Goal: Task Accomplishment & Management: Complete application form

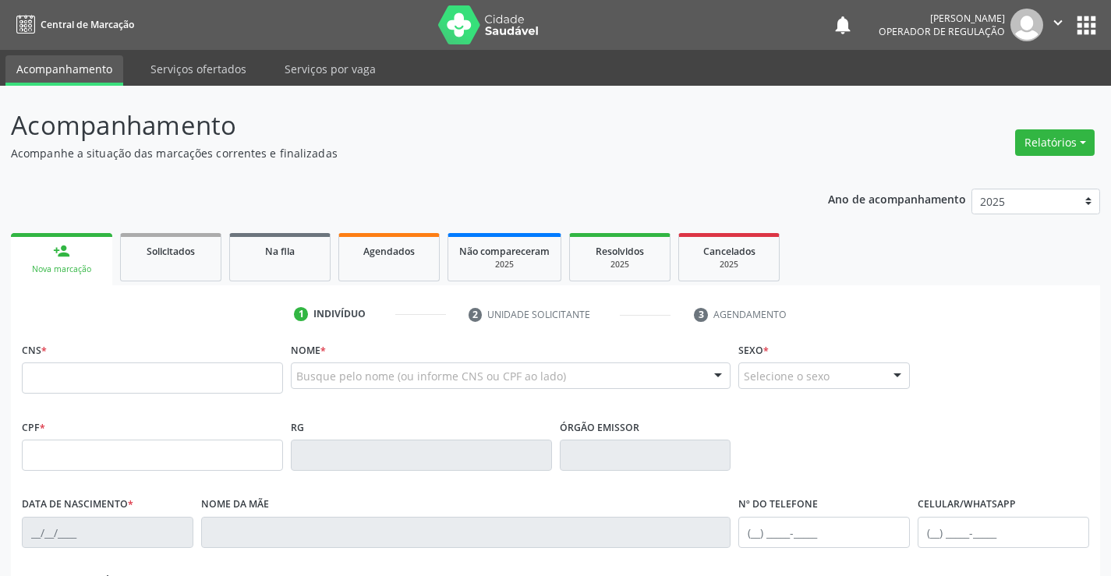
click at [126, 378] on input "text" at bounding box center [152, 378] width 261 height 31
type input "702 1067 2449 0995"
type input "136.053.155-69"
type input "27/06/2025"
type input "Camila Gomes da Silva"
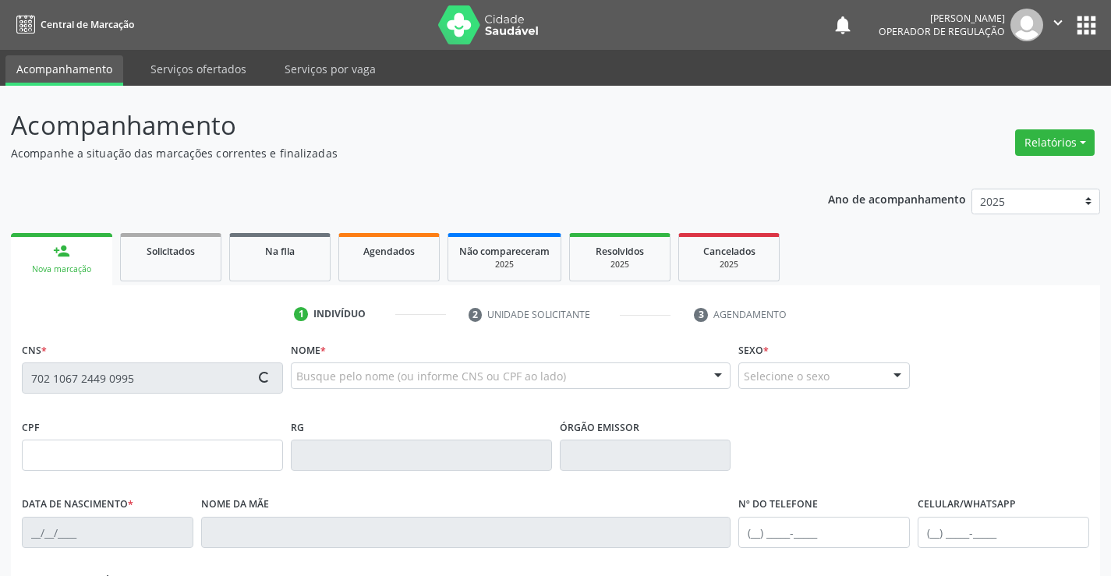
type input "(74) 9909-0852"
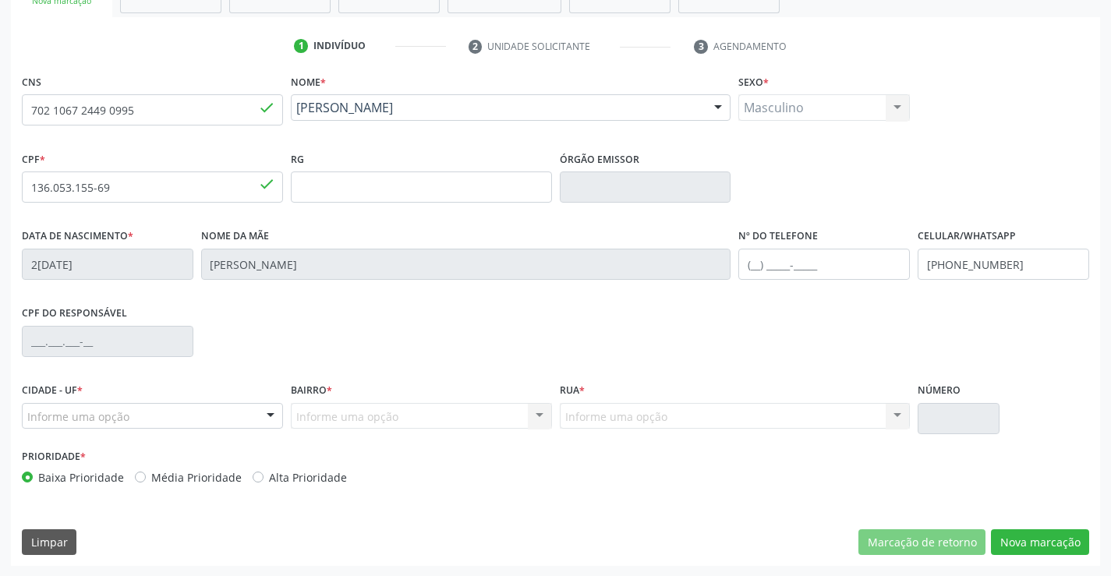
scroll to position [269, 0]
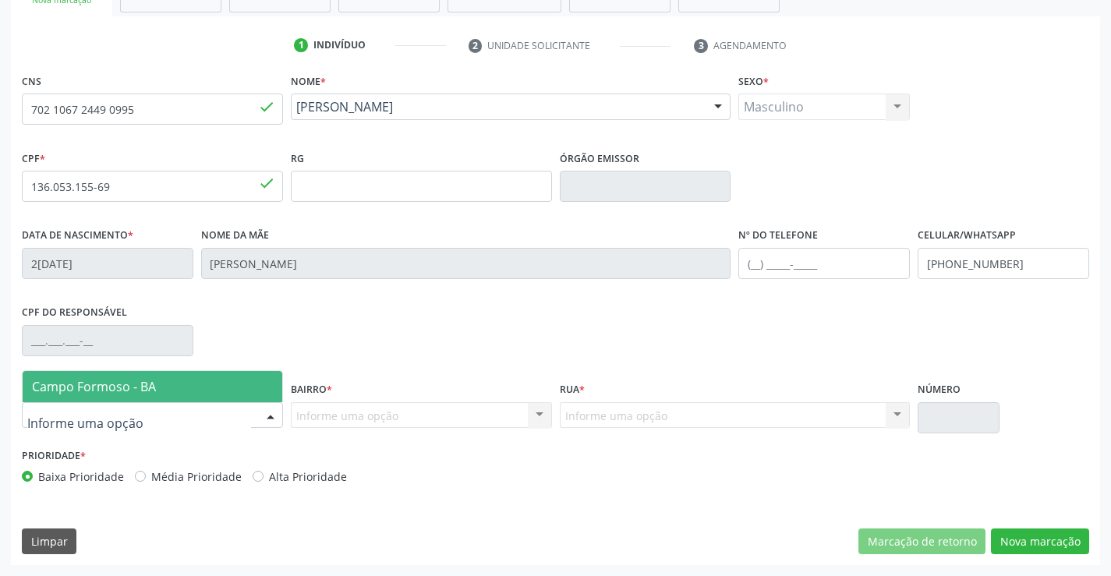
click at [155, 420] on div at bounding box center [152, 415] width 261 height 27
click at [157, 389] on span "Campo Formoso - BA" at bounding box center [153, 386] width 260 height 31
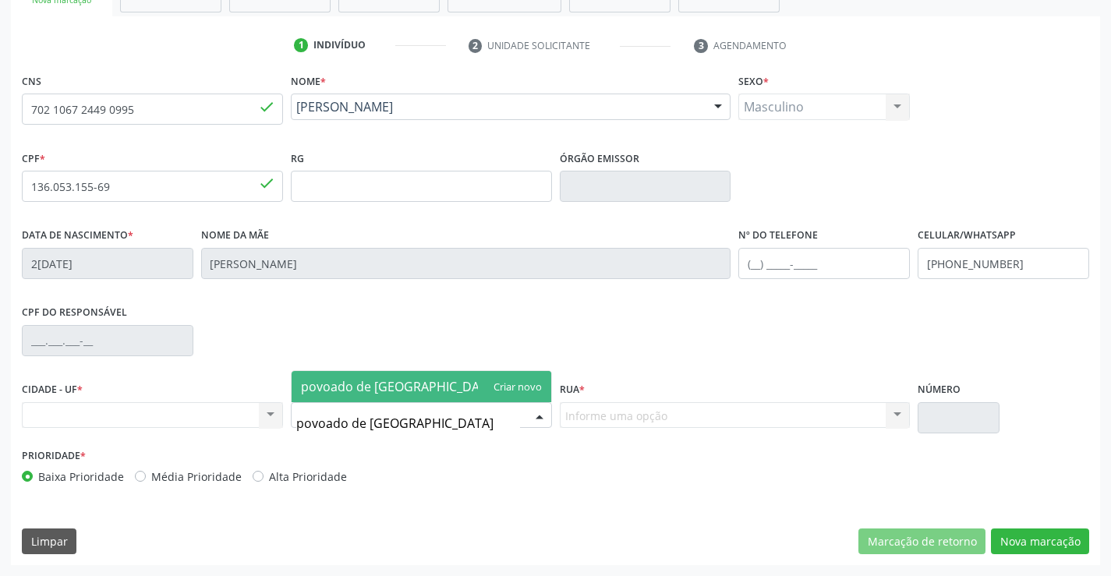
type input "povoado de lagoa rasa"
click at [384, 385] on span "povoado de lagoa rasa" at bounding box center [399, 386] width 197 height 17
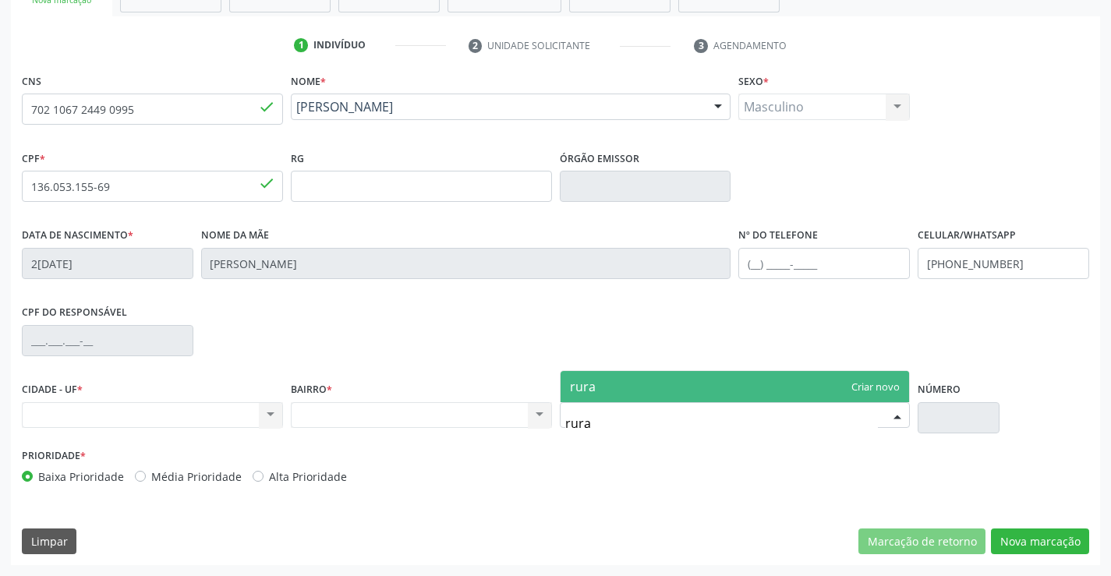
type input "rural"
click at [618, 384] on span "rural" at bounding box center [735, 386] width 349 height 31
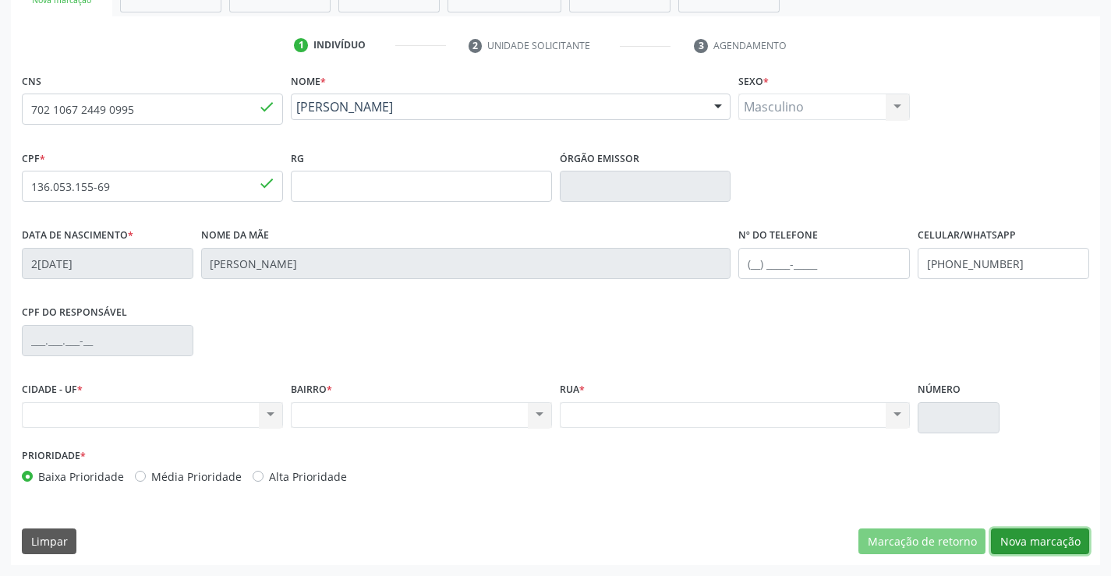
click at [1036, 544] on button "Nova marcação" at bounding box center [1040, 542] width 98 height 27
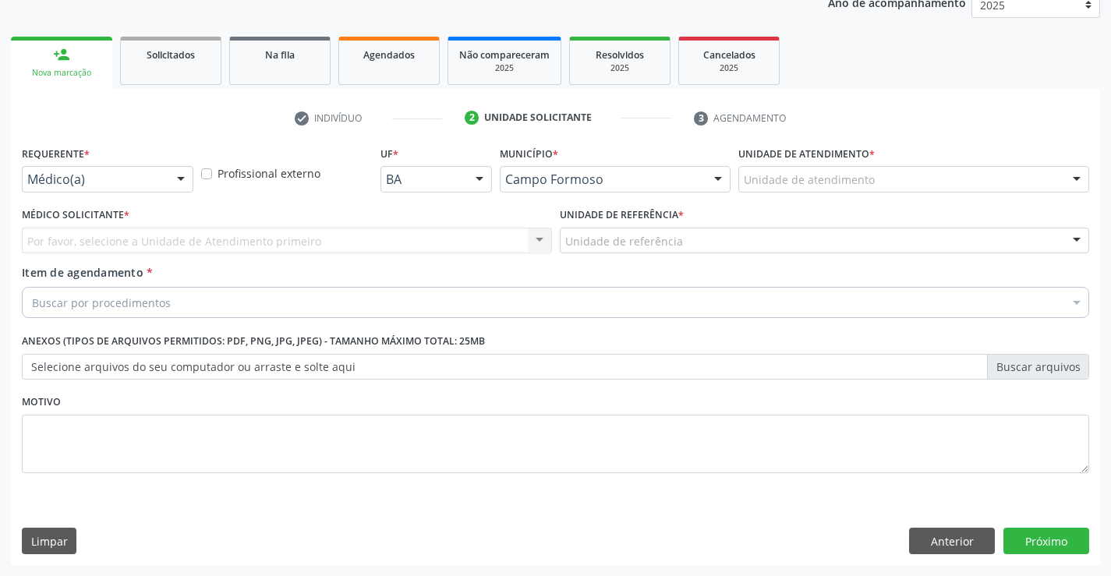
scroll to position [197, 0]
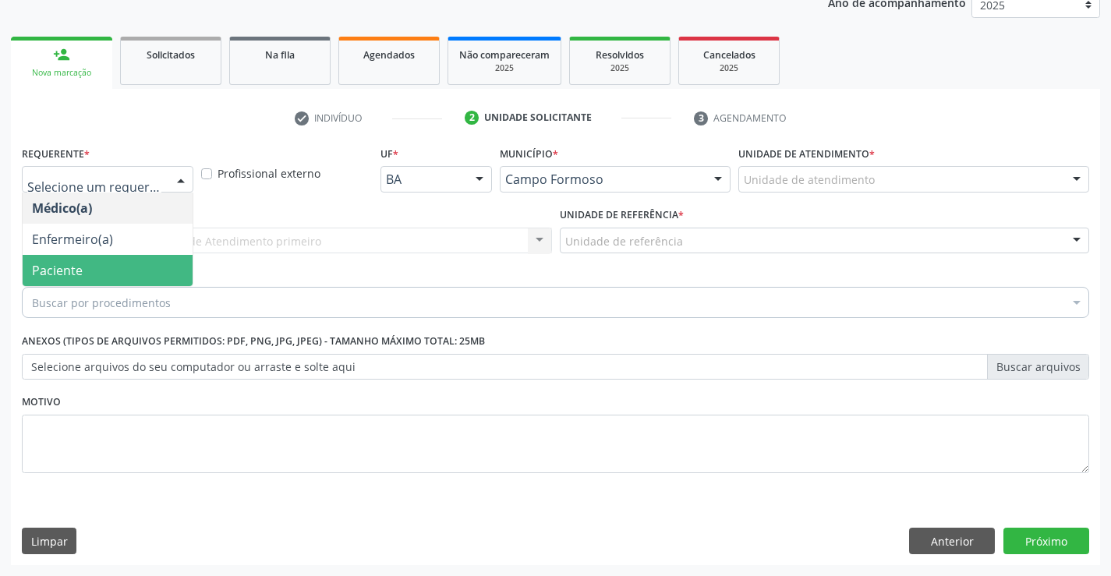
click at [82, 271] on span "Paciente" at bounding box center [108, 270] width 170 height 31
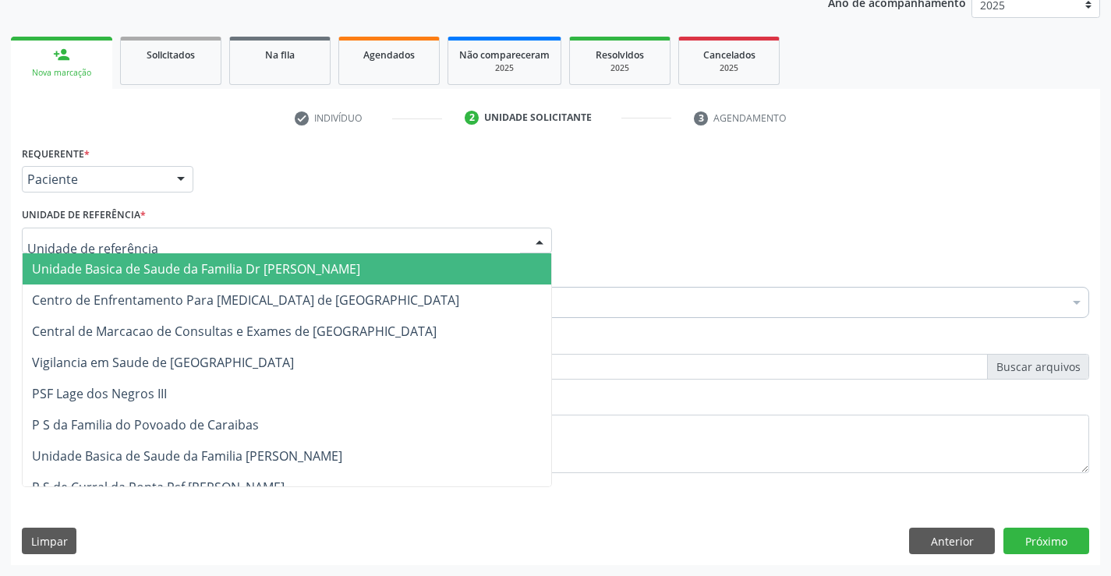
click at [121, 266] on span "Unidade Basica de Saude da Familia Dr [PERSON_NAME]" at bounding box center [196, 268] width 328 height 17
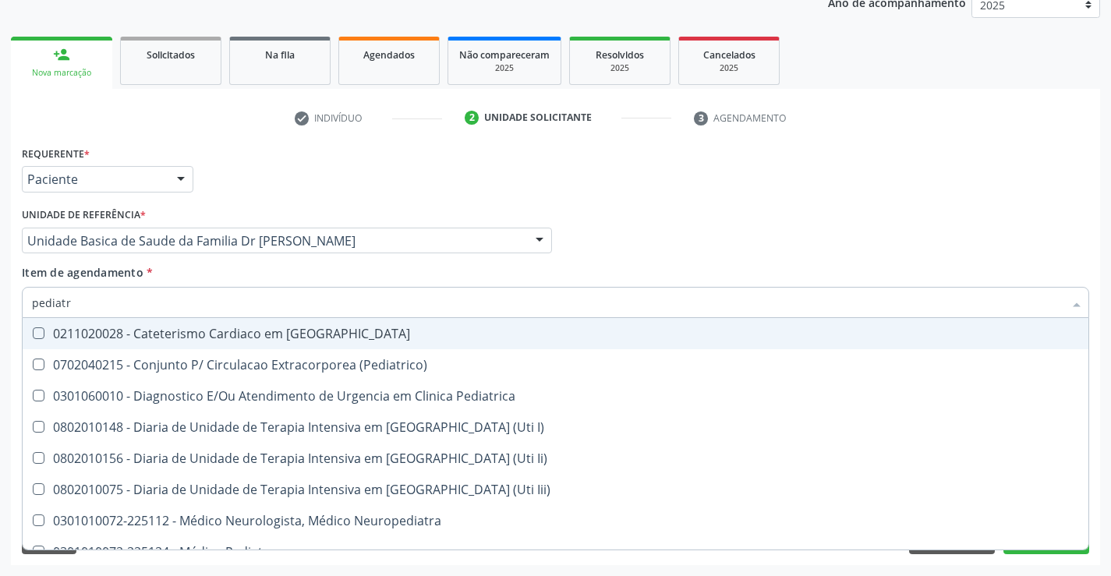
type input "pediatra"
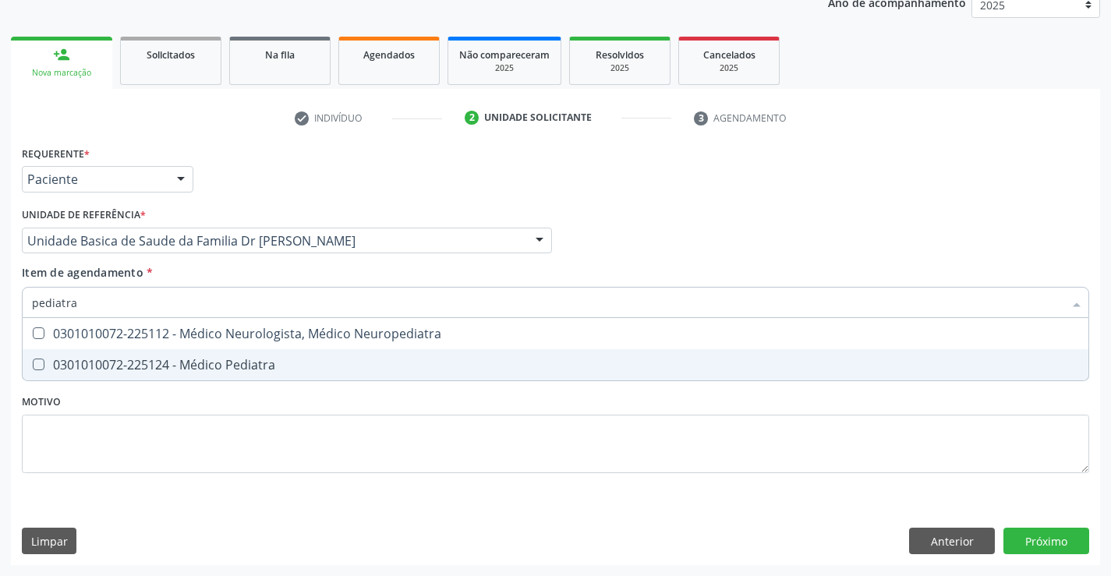
click at [194, 356] on span "0301010072-225124 - Médico Pediatra" at bounding box center [556, 364] width 1066 height 31
checkbox Pediatra "true"
click at [1036, 536] on div "Requerente * Paciente Médico(a) Enfermeiro(a) Paciente Nenhum resultado encontr…" at bounding box center [555, 353] width 1089 height 423
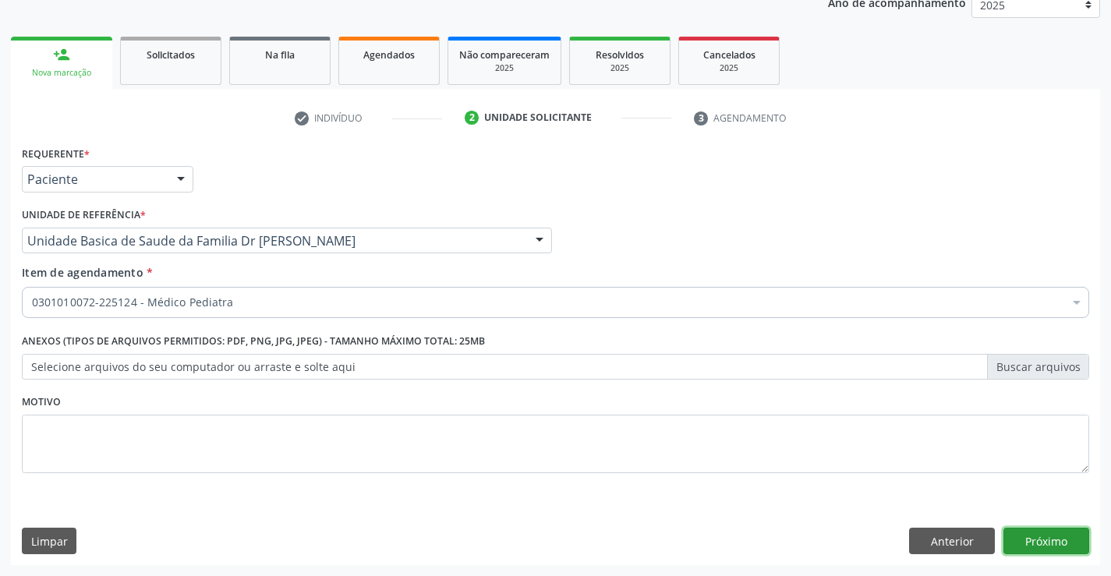
click at [1029, 533] on button "Próximo" at bounding box center [1047, 541] width 86 height 27
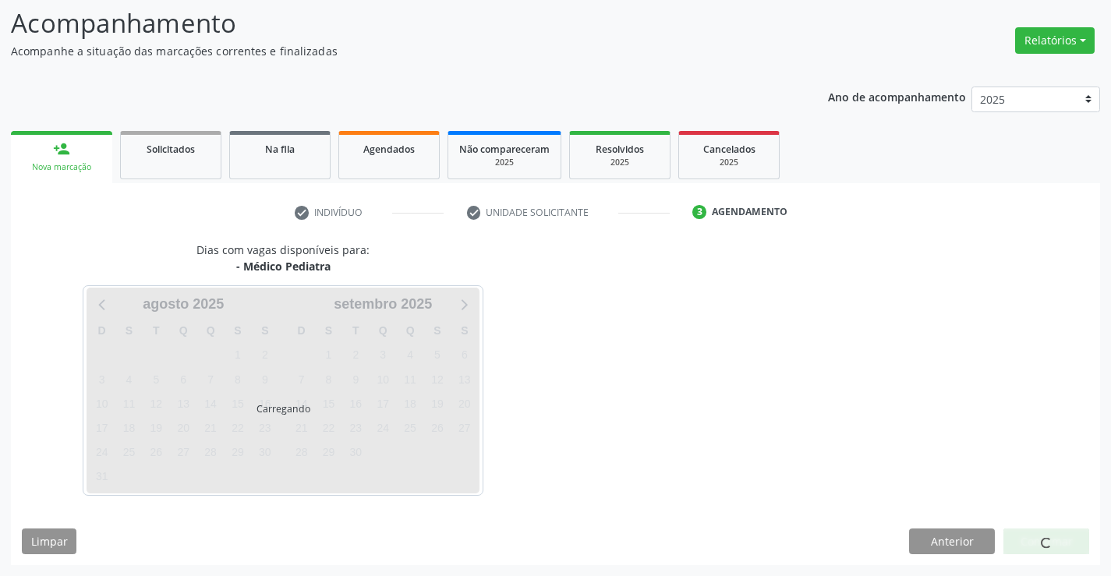
scroll to position [102, 0]
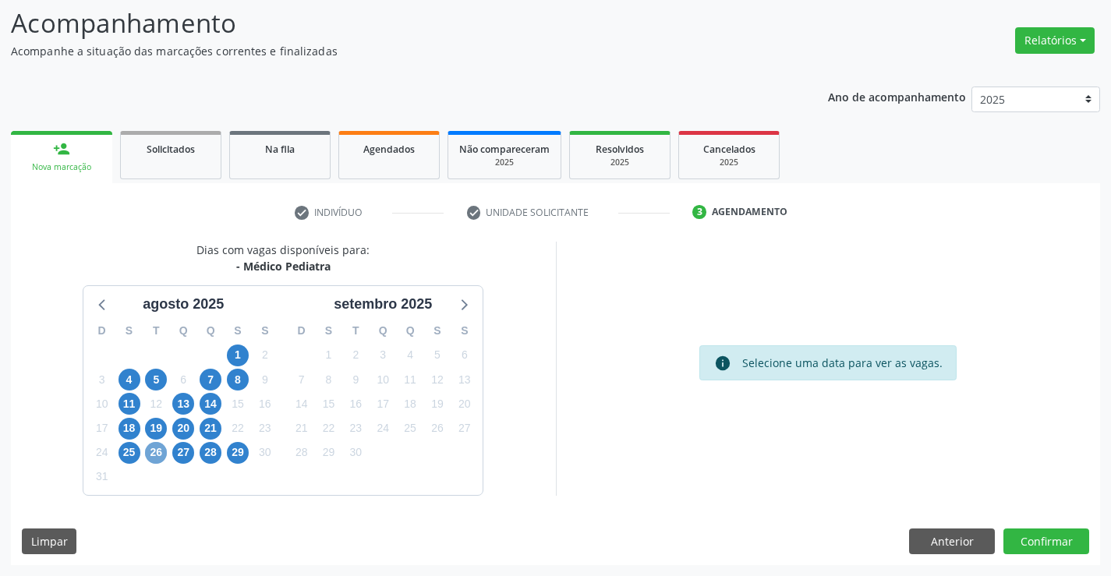
click at [157, 451] on span "26" at bounding box center [156, 453] width 22 height 22
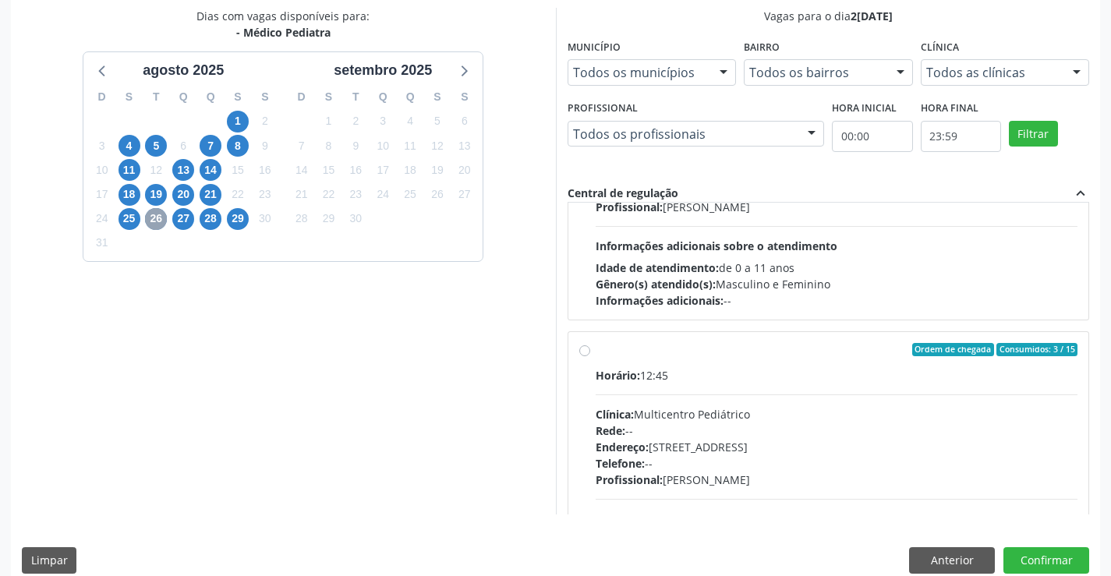
scroll to position [234, 0]
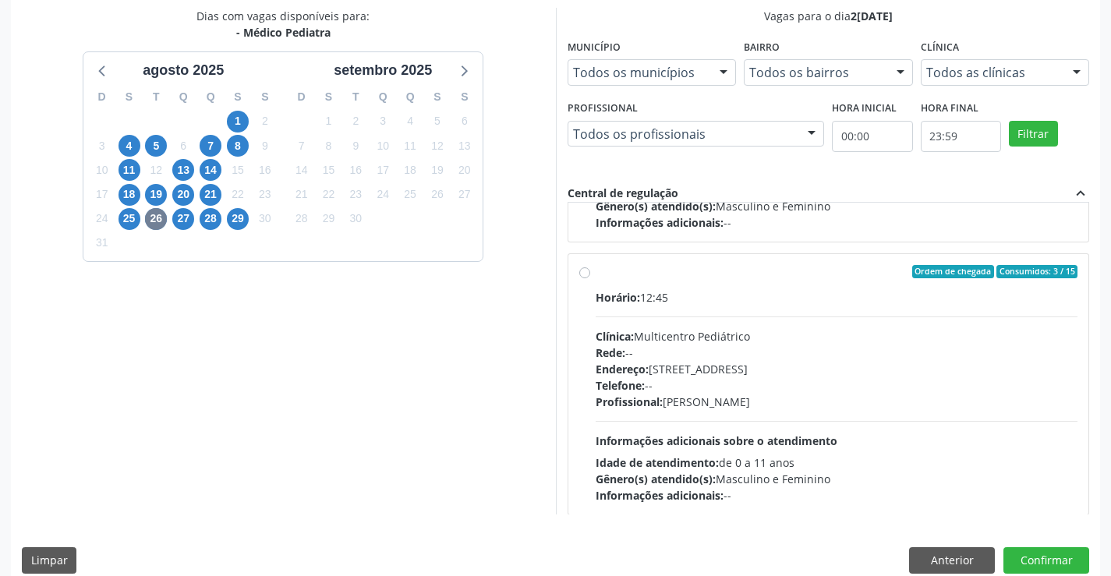
click at [723, 280] on label "Ordem de chegada Consumidos: 3 / 15 Horário: 12:45 Clínica: Multicentro Pediátr…" at bounding box center [837, 384] width 483 height 239
click at [590, 279] on input "Ordem de chegada Consumidos: 3 / 15 Horário: 12:45 Clínica: Multicentro Pediátr…" at bounding box center [584, 272] width 11 height 14
radio input "true"
click at [1048, 557] on button "Confirmar" at bounding box center [1047, 560] width 86 height 27
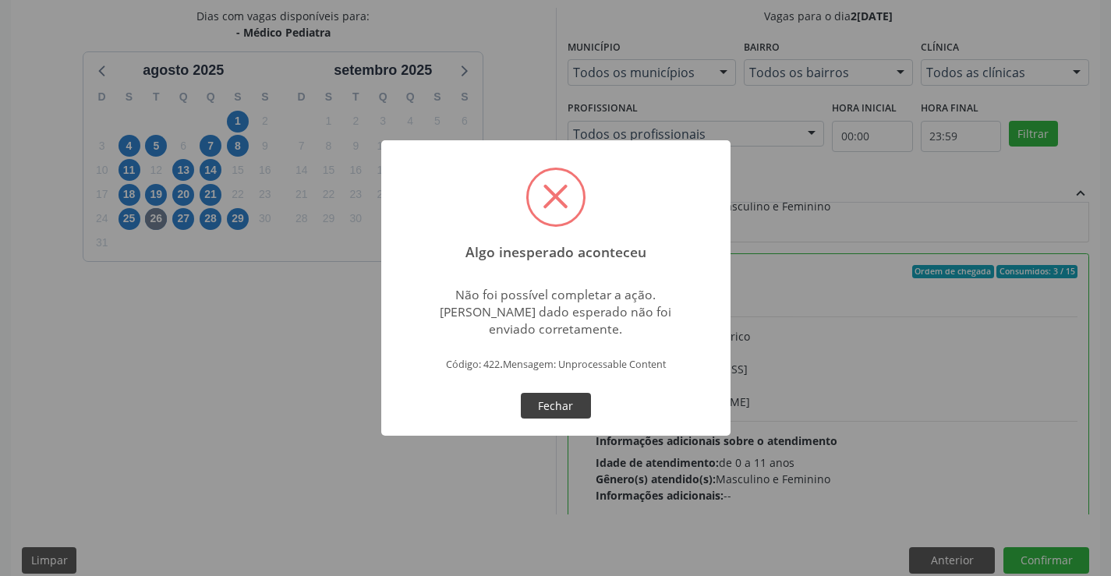
click at [540, 405] on button "Fechar" at bounding box center [556, 406] width 70 height 27
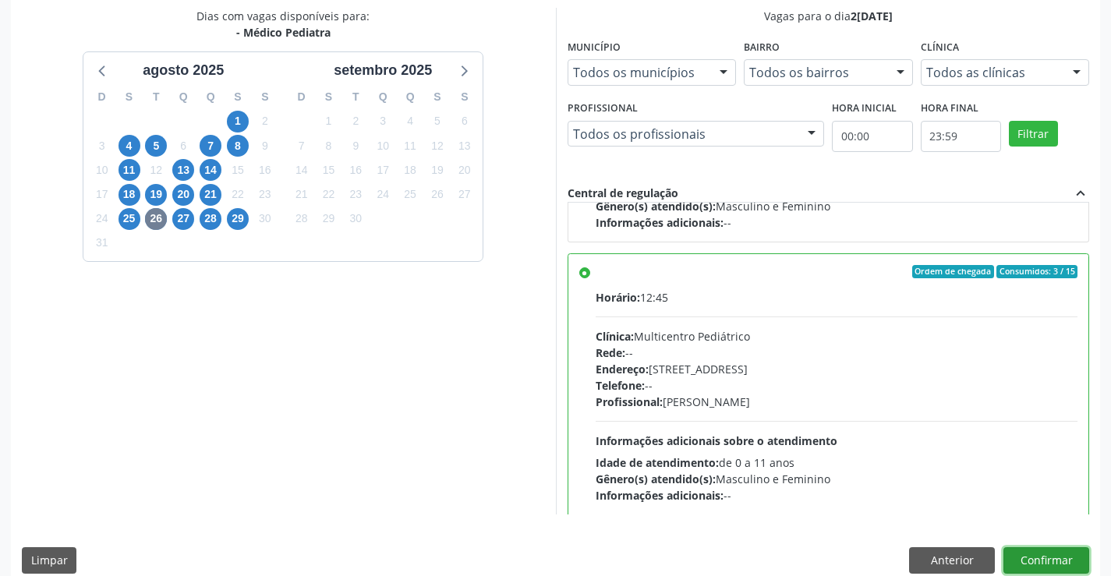
click at [1047, 559] on button "Confirmar" at bounding box center [1047, 560] width 86 height 27
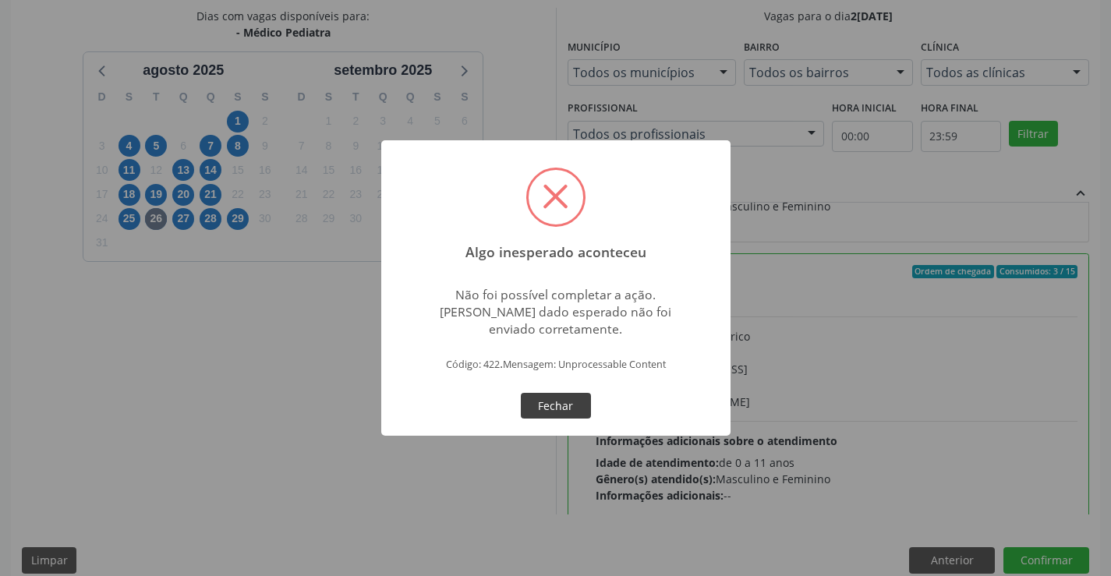
click at [560, 395] on button "Fechar" at bounding box center [556, 406] width 70 height 27
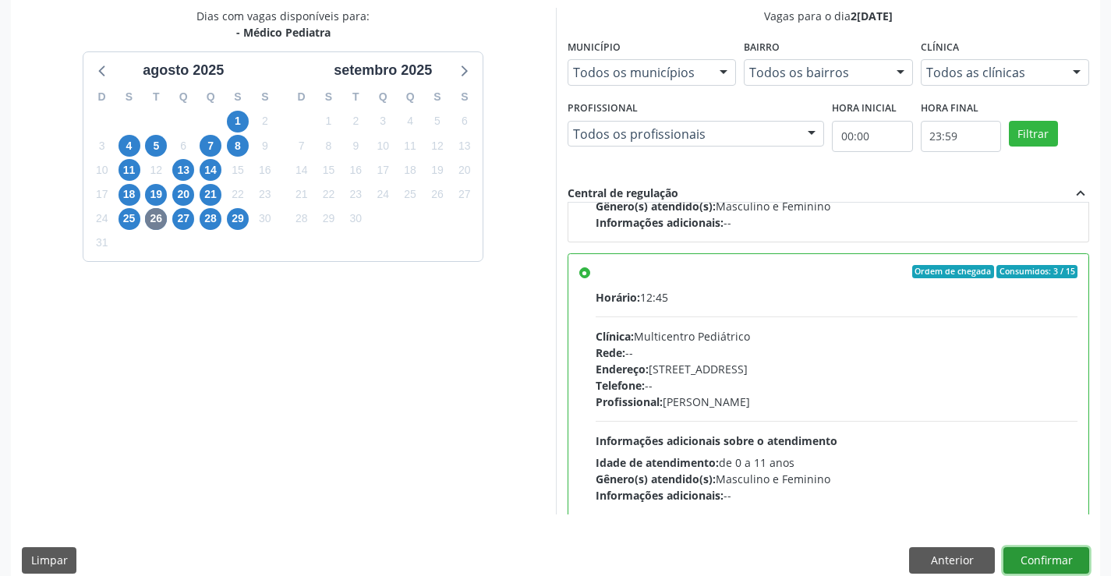
click at [1048, 555] on button "Confirmar" at bounding box center [1047, 560] width 86 height 27
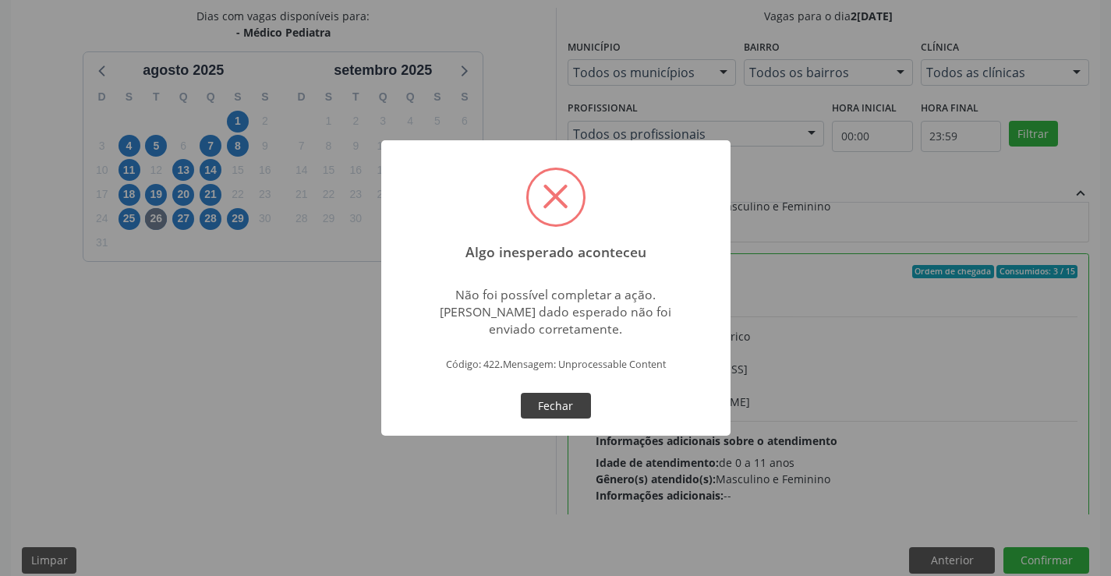
click at [558, 400] on button "Fechar" at bounding box center [556, 406] width 70 height 27
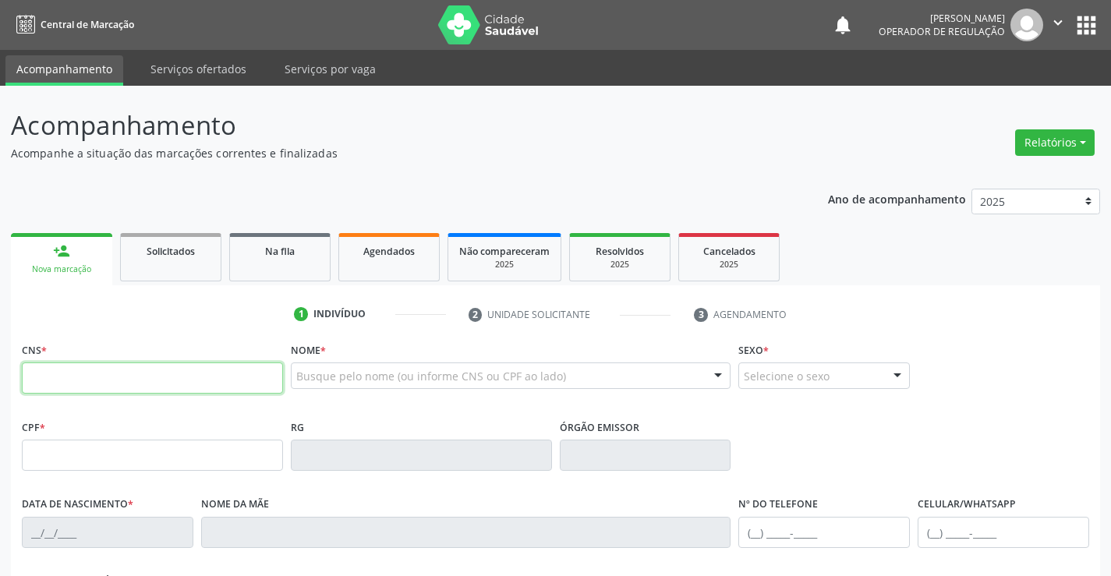
click at [117, 384] on input "text" at bounding box center [152, 378] width 261 height 31
type input "703 6050 8988 7830"
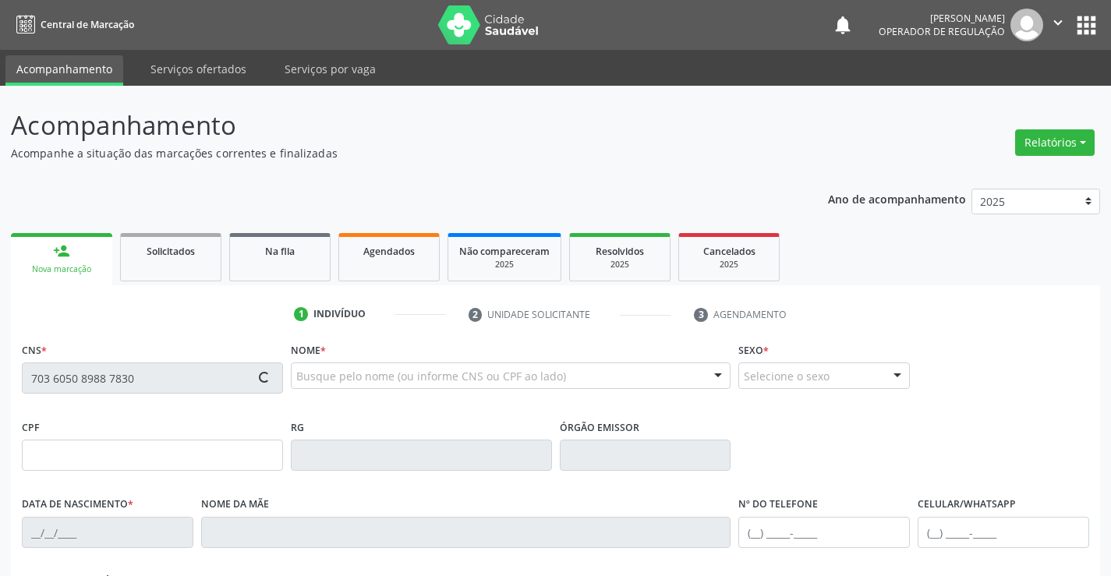
type input "2128420130"
type input "19/09/1996"
type input "(74) 99806-8387"
type input "SN"
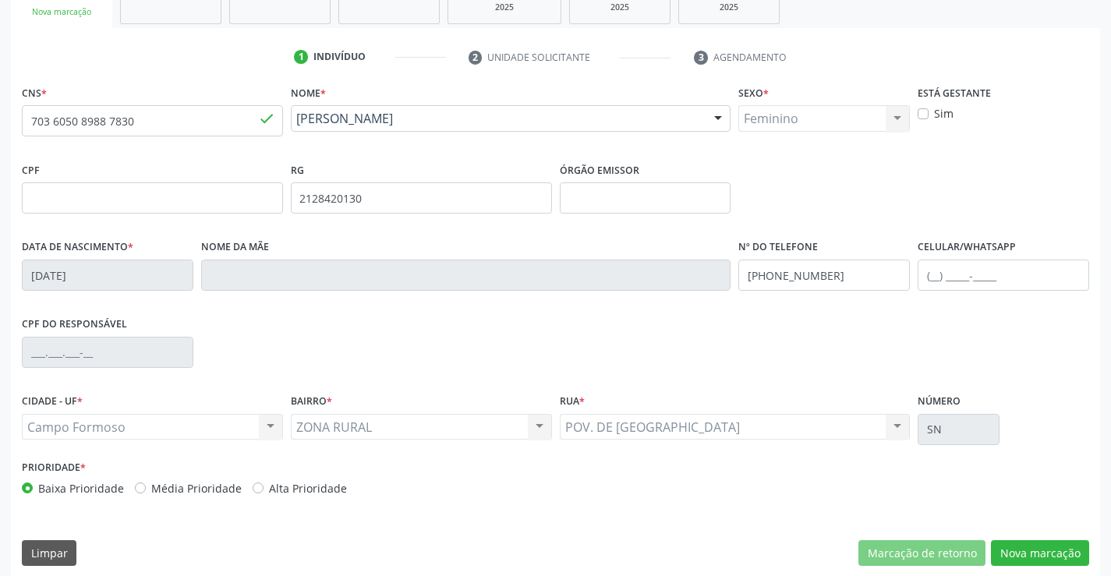
scroll to position [269, 0]
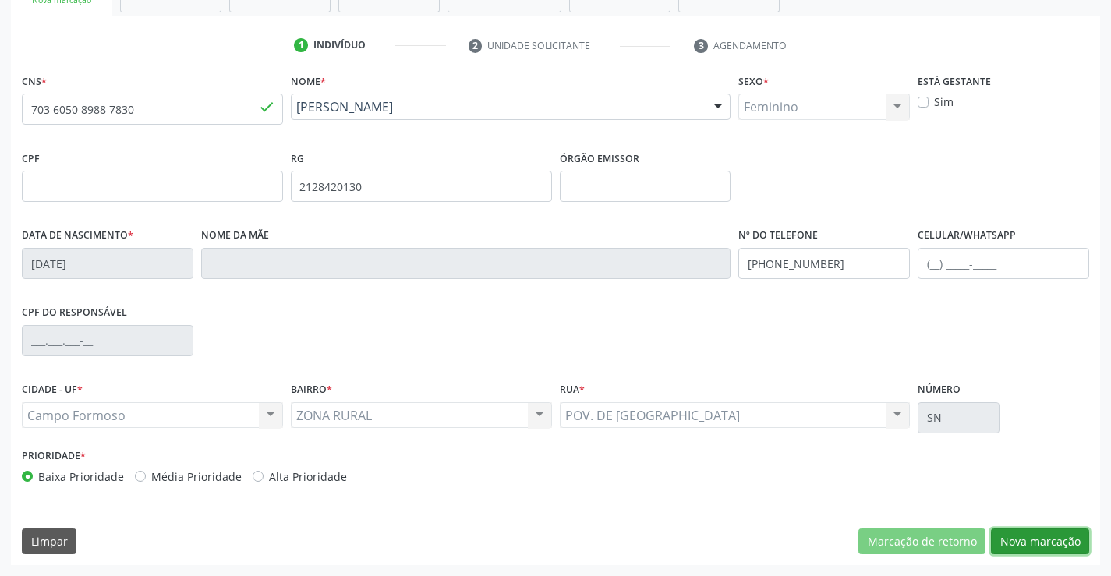
click at [1040, 536] on button "Nova marcação" at bounding box center [1040, 542] width 98 height 27
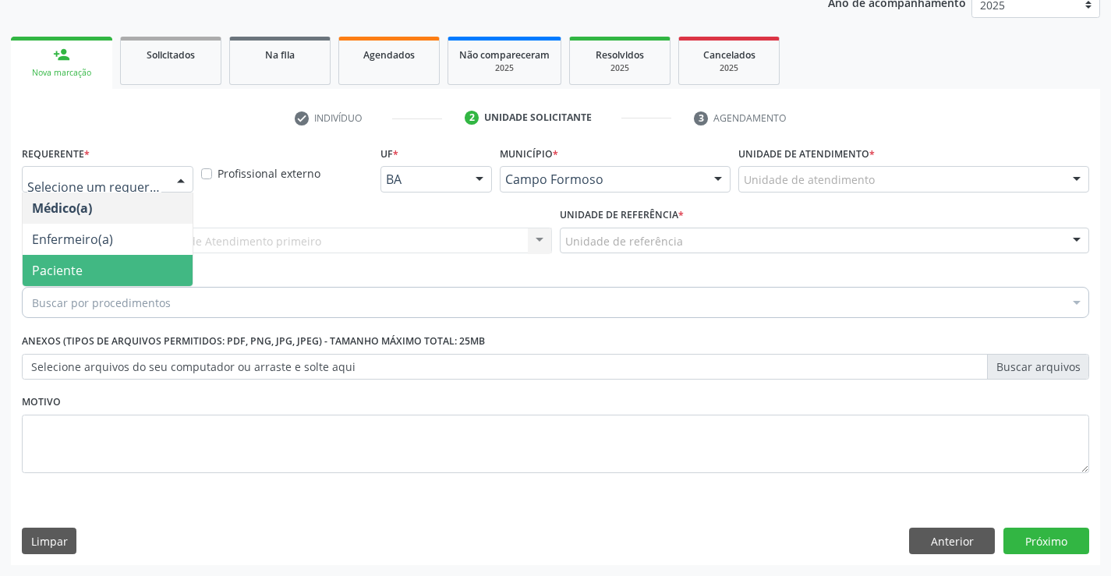
click at [86, 265] on span "Paciente" at bounding box center [108, 270] width 170 height 31
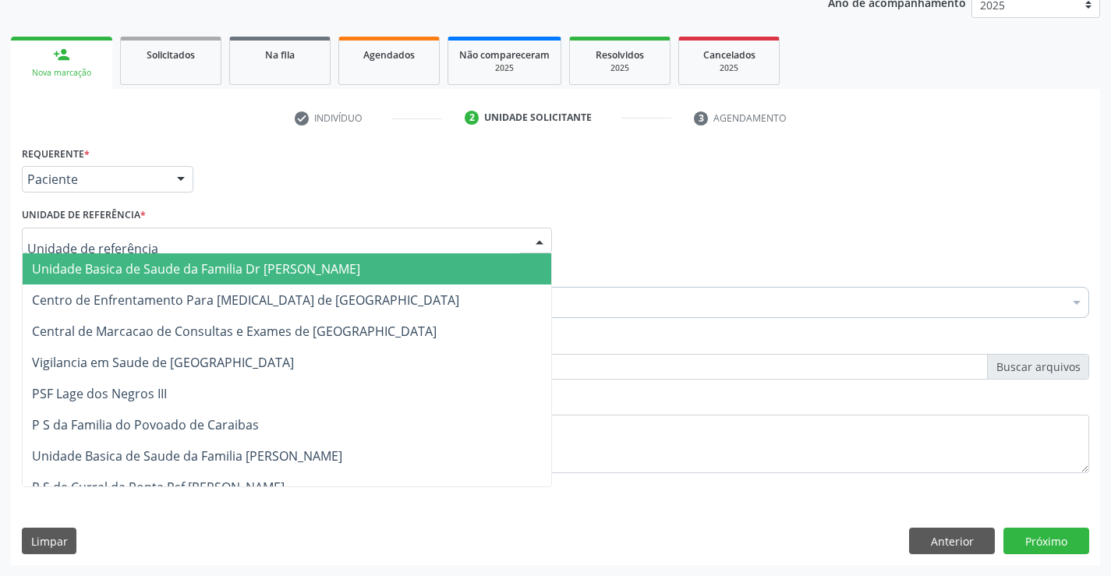
click at [96, 230] on div at bounding box center [287, 241] width 530 height 27
click at [116, 258] on span "Unidade Basica de Saude da Familia Dr [PERSON_NAME]" at bounding box center [287, 268] width 529 height 31
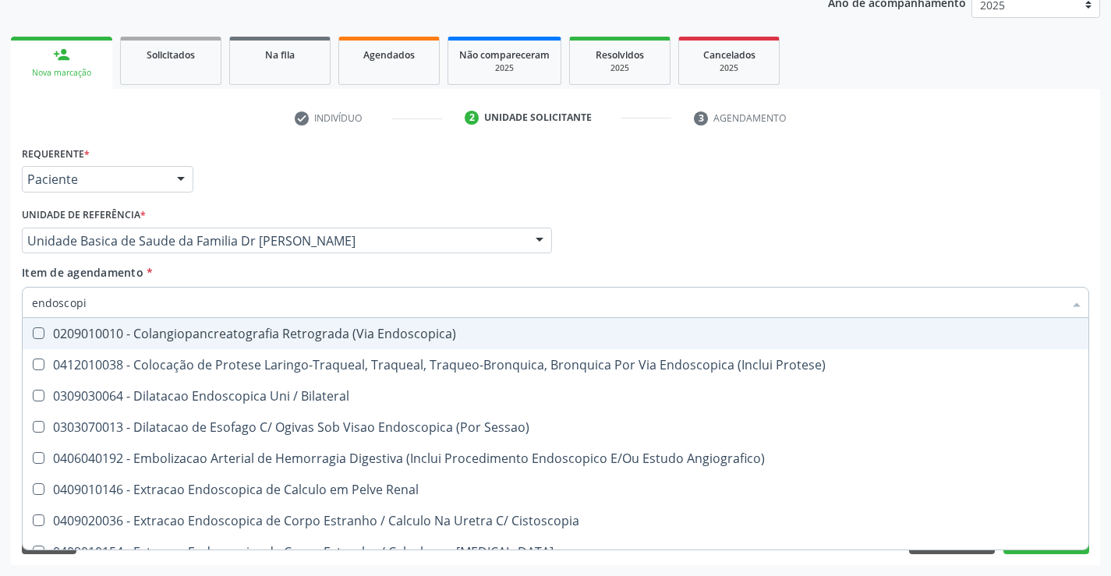
type input "endoscopia"
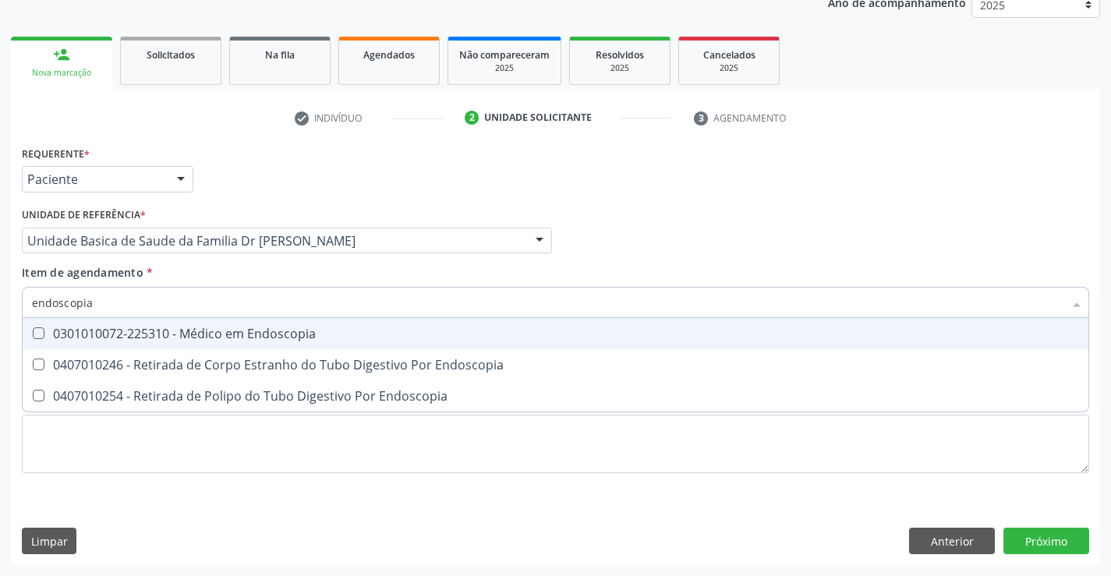
click at [200, 333] on div "0301010072-225310 - Médico em Endoscopia" at bounding box center [555, 334] width 1047 height 12
checkbox Endoscopia "true"
click at [231, 260] on div "Unidade de referência * Unidade Basica de Saude da Familia Dr Paulo Sudre Unida…" at bounding box center [287, 234] width 538 height 61
checkbox Endoscopia "true"
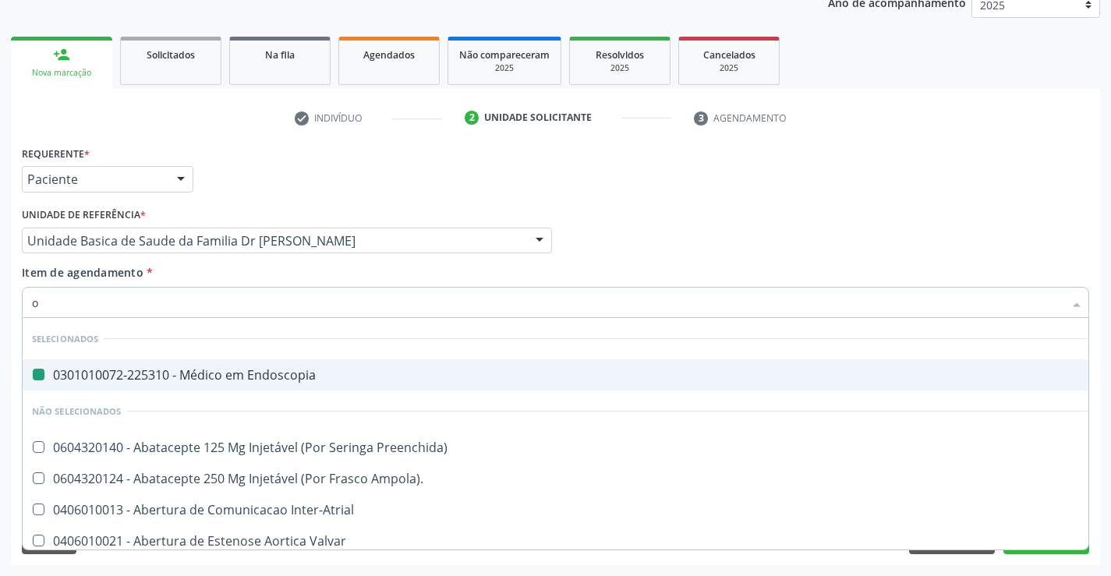
type input "of"
checkbox Endoscopia "false"
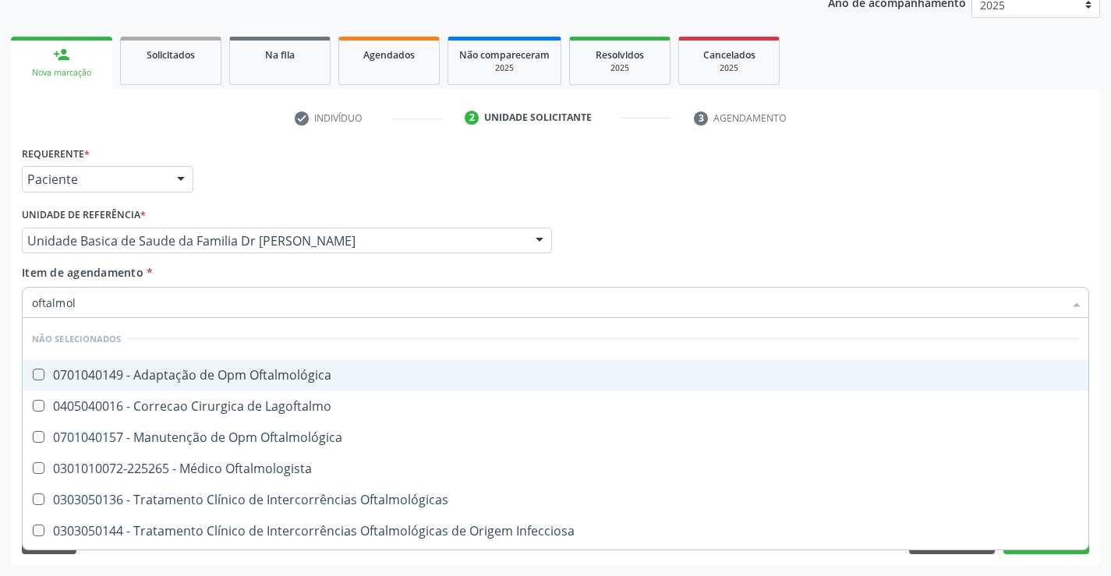
type input "oftalmolo"
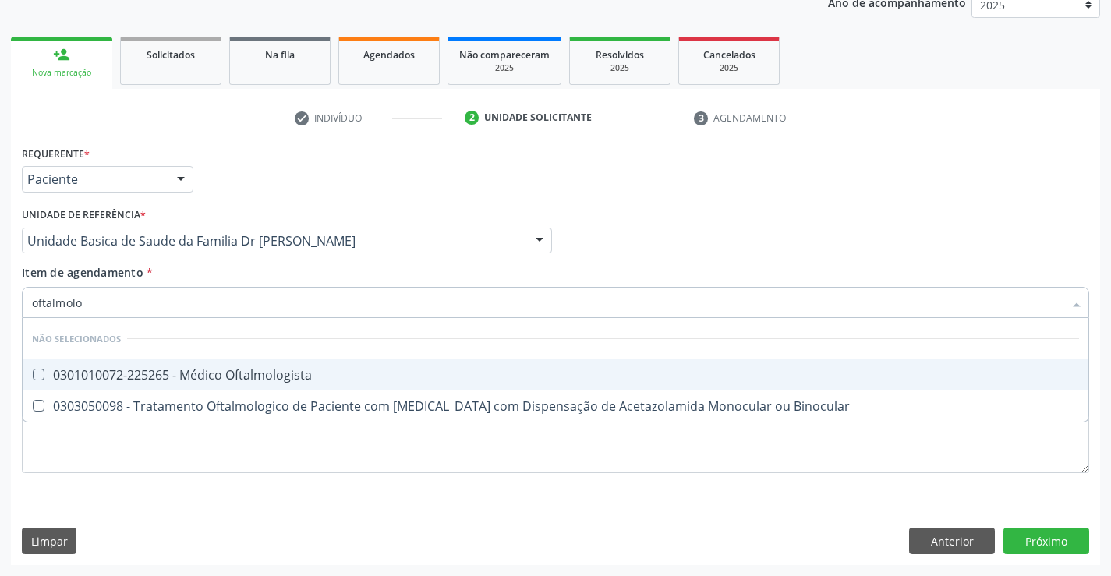
click at [214, 370] on div "0301010072-225265 - Médico Oftalmologista" at bounding box center [555, 375] width 1047 height 12
checkbox Oftalmologista "true"
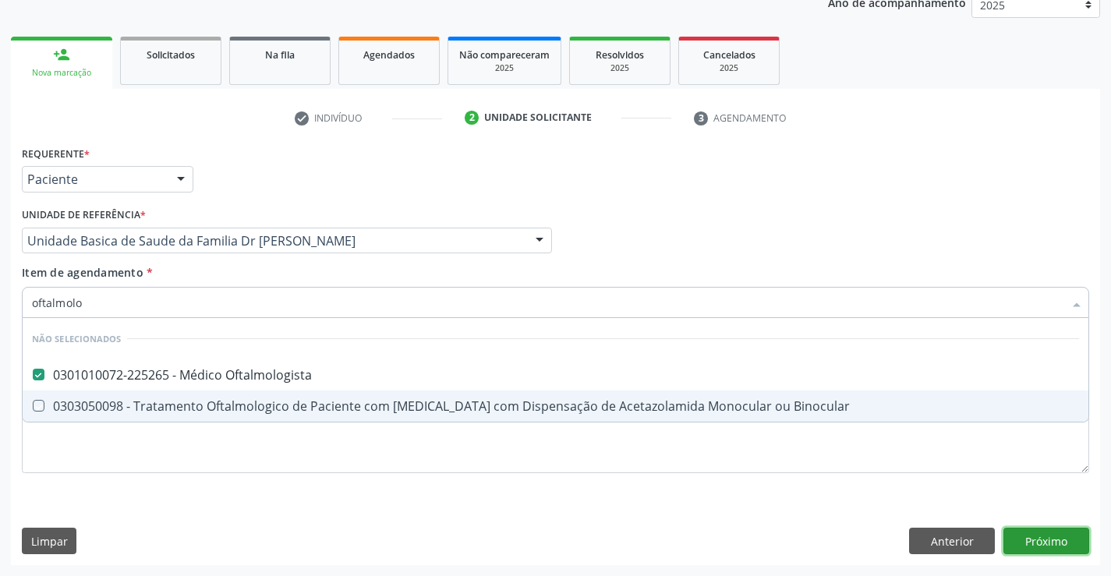
click at [1054, 530] on div "Requerente * Paciente Médico(a) Enfermeiro(a) Paciente Nenhum resultado encontr…" at bounding box center [555, 353] width 1089 height 423
checkbox Binocular "true"
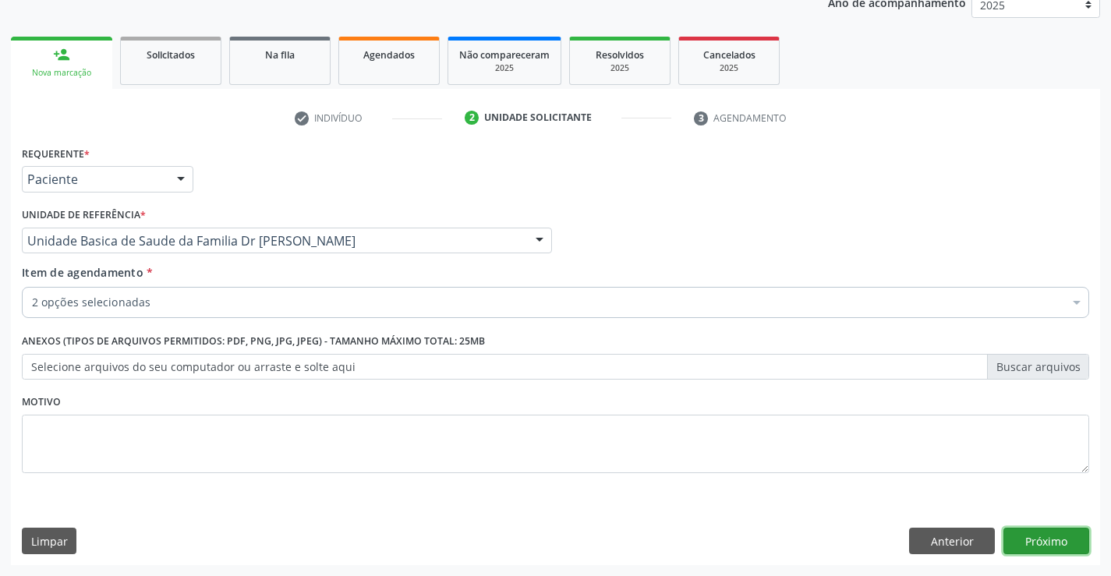
click at [1041, 541] on button "Próximo" at bounding box center [1047, 541] width 86 height 27
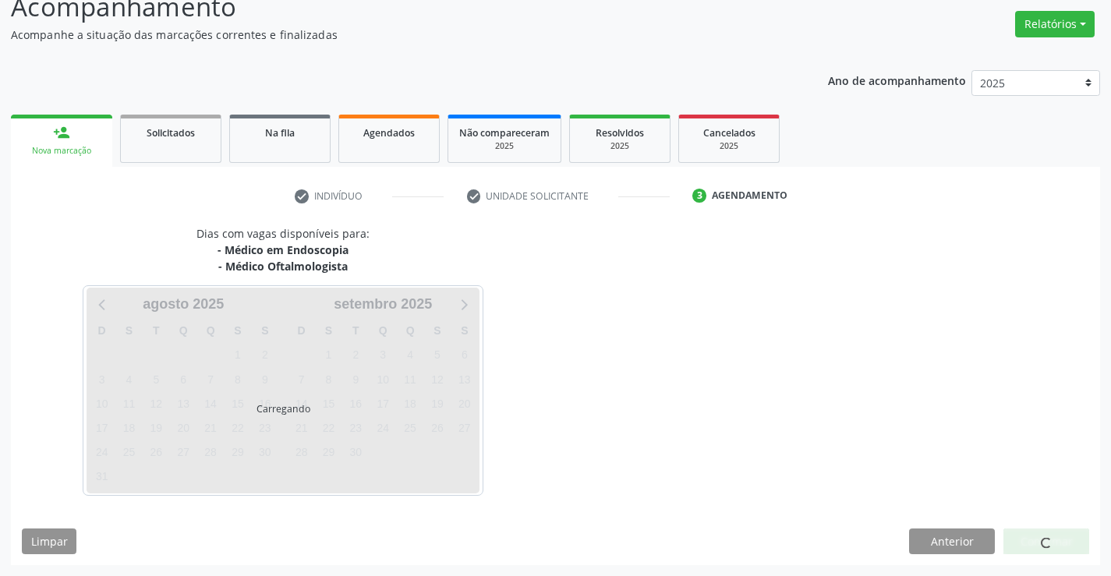
scroll to position [165, 0]
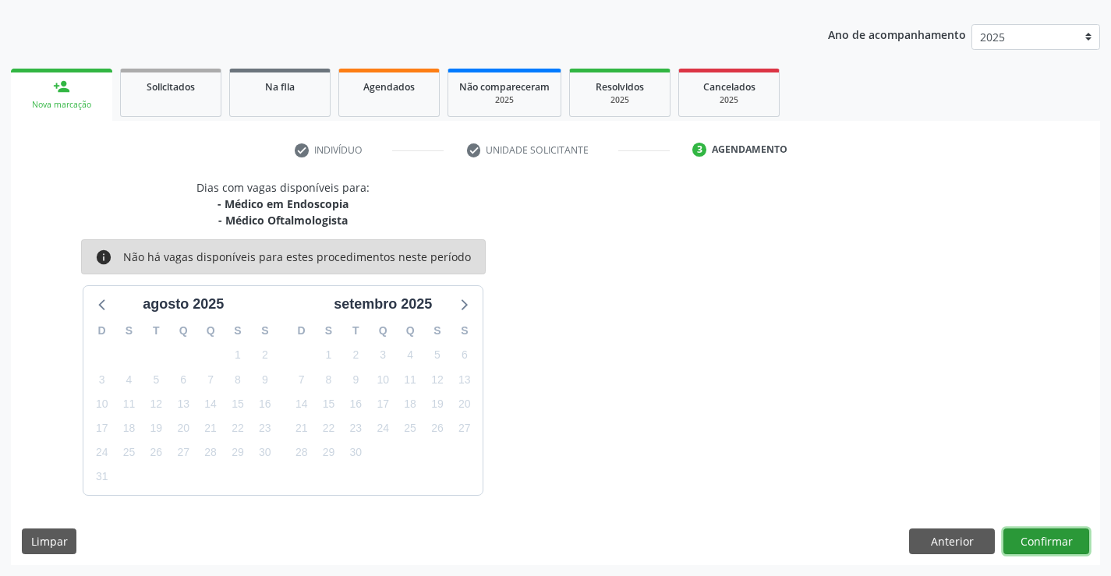
click at [1041, 541] on button "Confirmar" at bounding box center [1047, 542] width 86 height 27
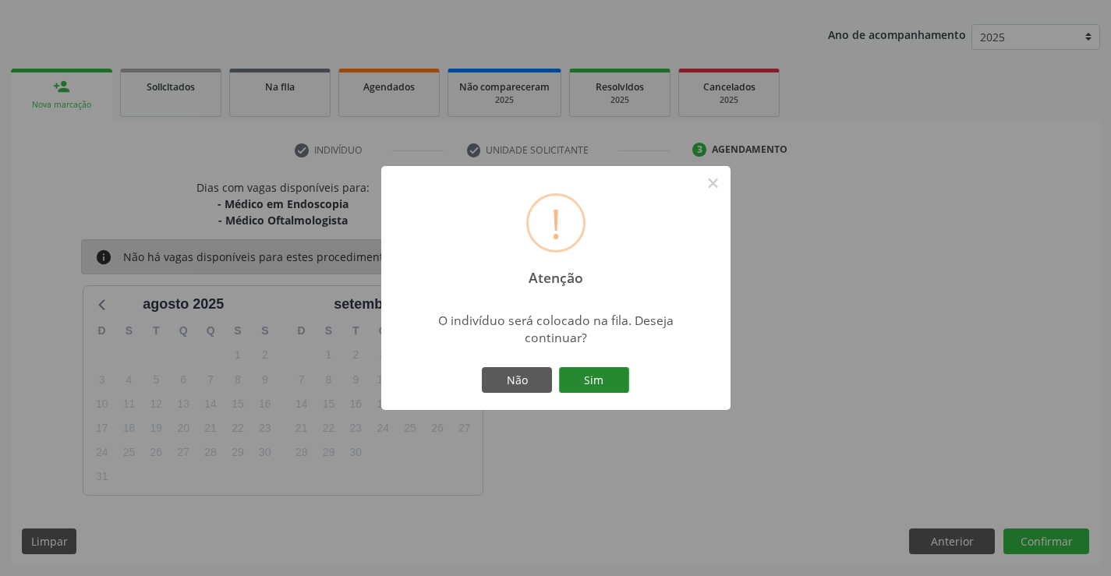
click at [595, 380] on button "Sim" at bounding box center [594, 380] width 70 height 27
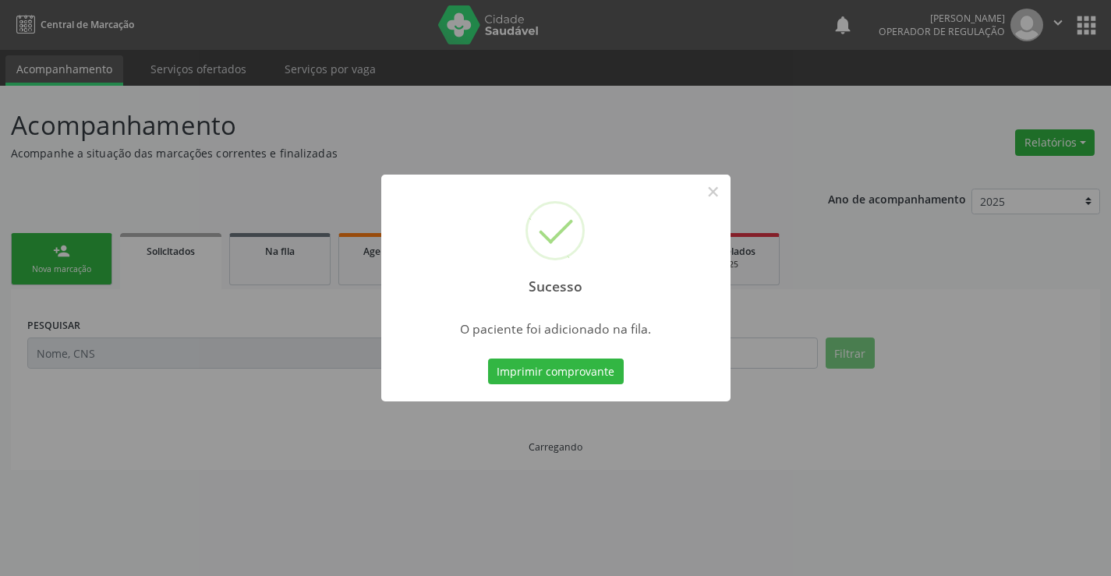
scroll to position [0, 0]
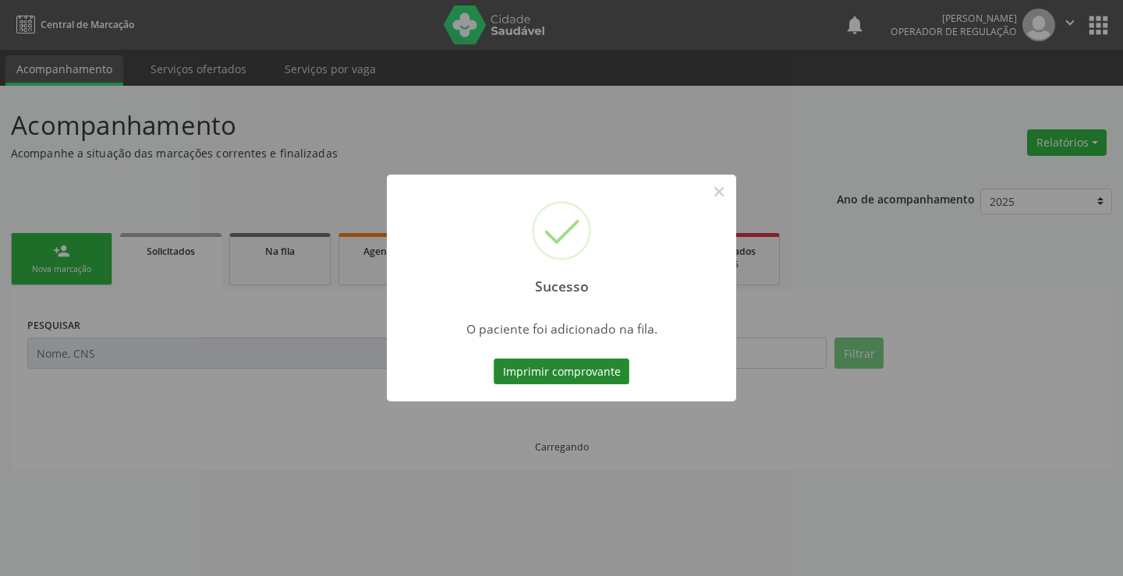
click at [595, 373] on button "Imprimir comprovante" at bounding box center [562, 372] width 136 height 27
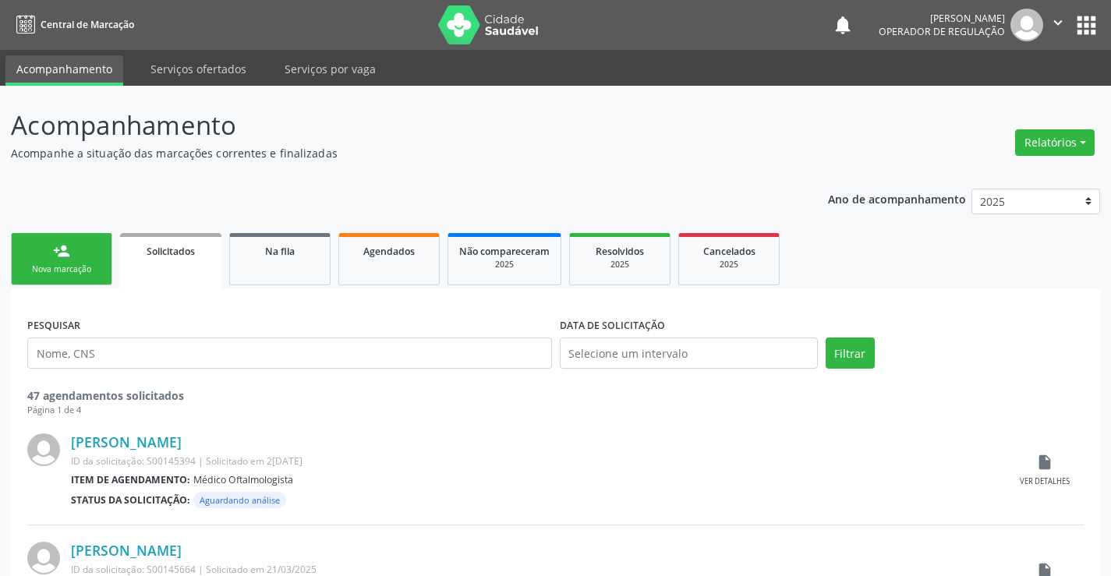
click at [80, 260] on link "person_add Nova marcação" at bounding box center [61, 259] width 101 height 52
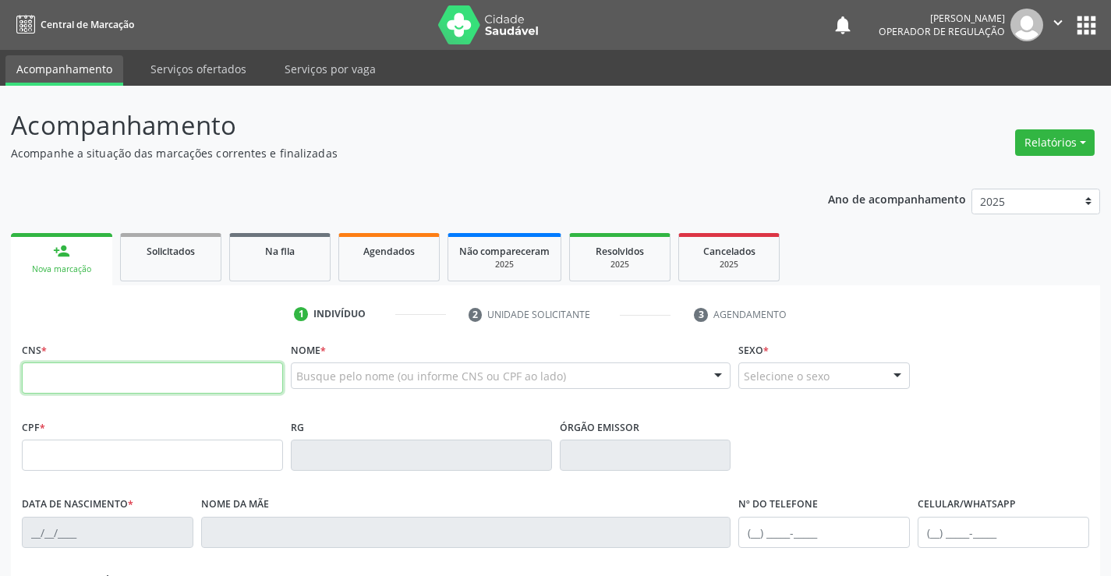
click at [94, 384] on input "text" at bounding box center [152, 378] width 261 height 31
type input "700 0022 7356 2009"
type input "006676"
type input "21/10/2023"
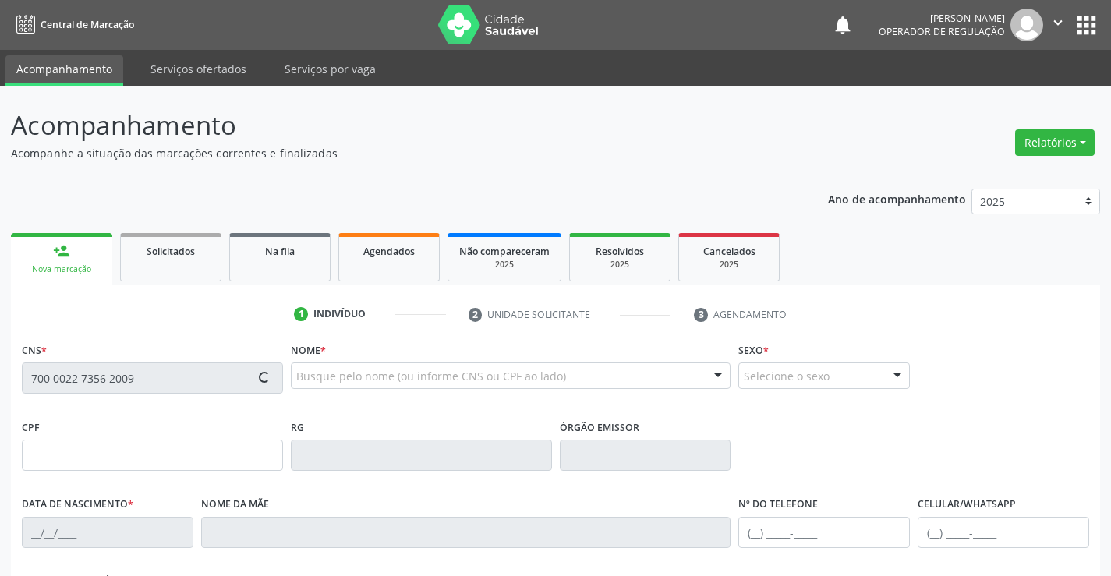
type input "(74) 99974-4606"
type input "008.301.355-53"
type input "S/N"
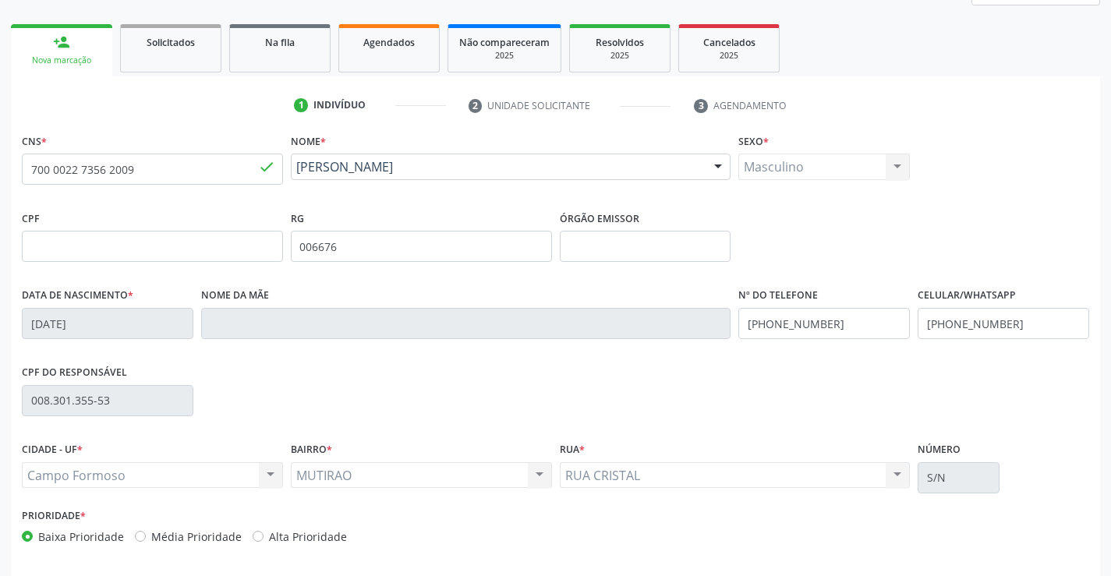
scroll to position [269, 0]
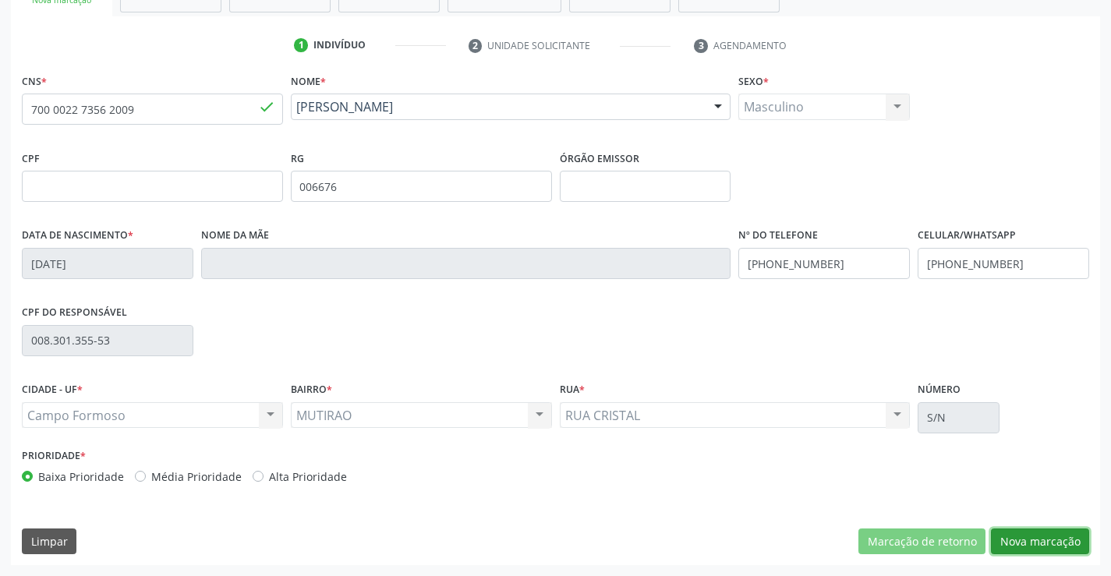
click at [1030, 535] on button "Nova marcação" at bounding box center [1040, 542] width 98 height 27
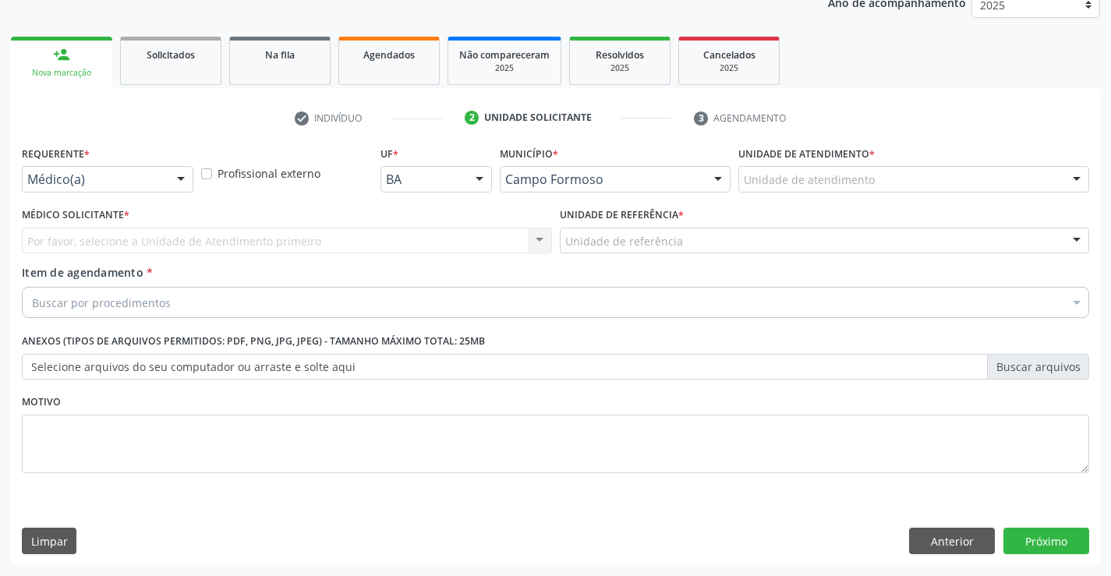
scroll to position [197, 0]
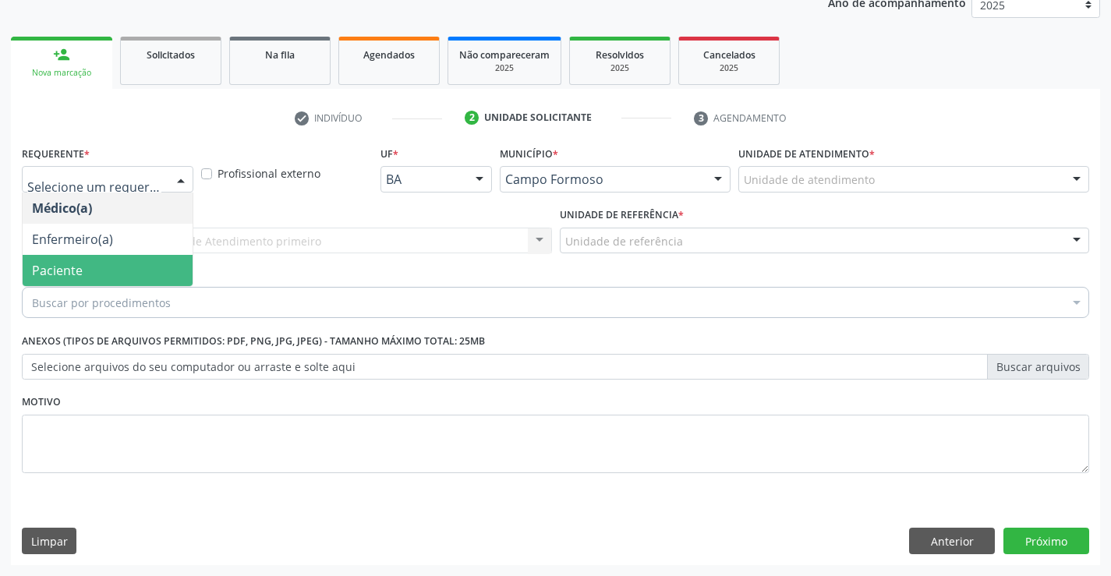
click at [73, 270] on span "Paciente" at bounding box center [57, 270] width 51 height 17
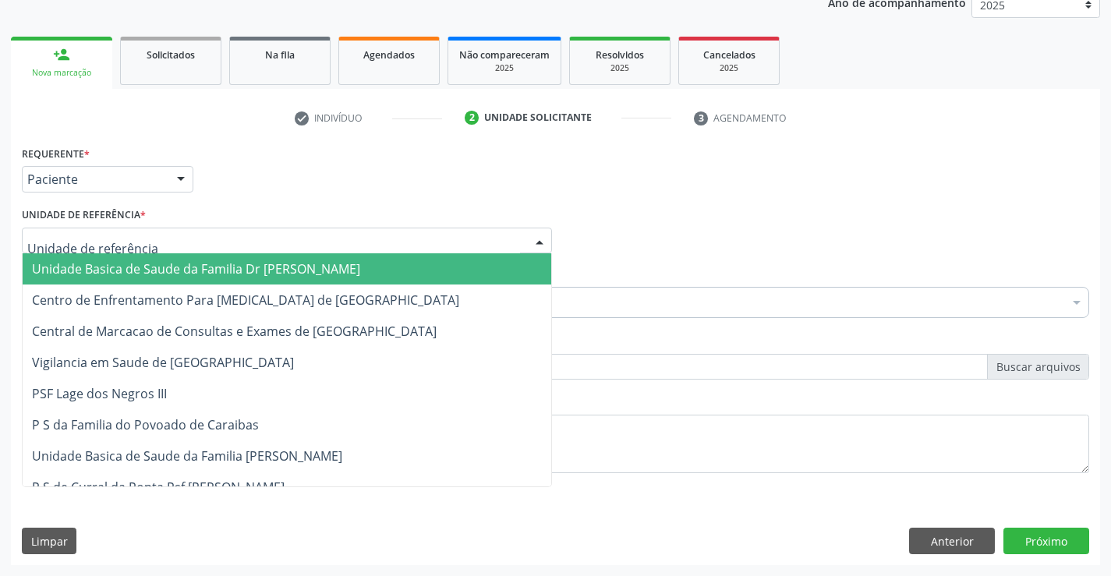
click at [120, 267] on span "Unidade Basica de Saude da Familia Dr [PERSON_NAME]" at bounding box center [196, 268] width 328 height 17
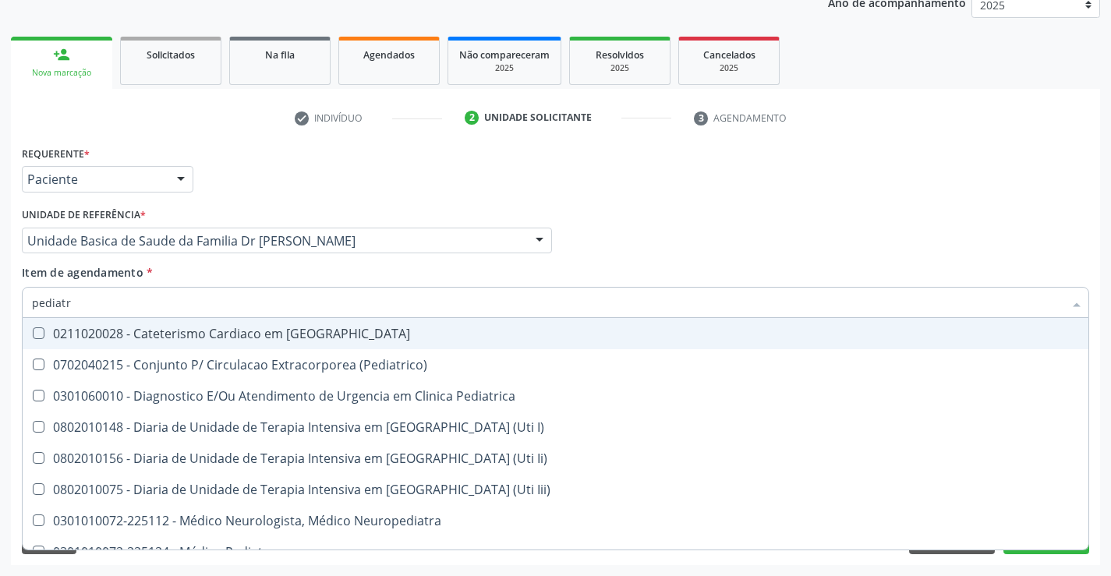
type input "pediatra"
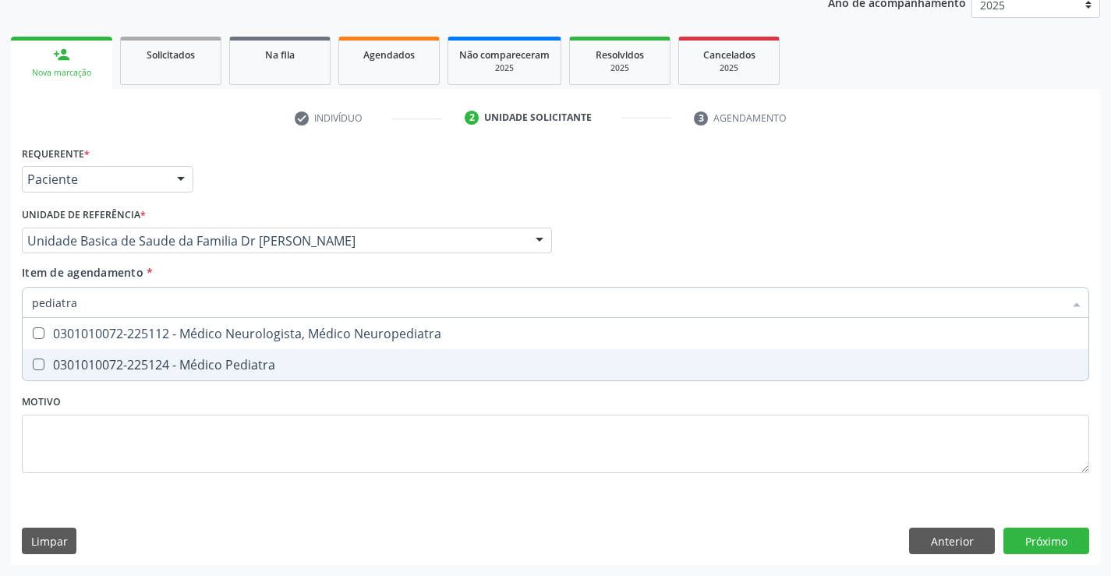
click at [177, 363] on div "0301010072-225124 - Médico Pediatra" at bounding box center [555, 365] width 1047 height 12
checkbox Pediatra "true"
click at [1038, 536] on div "Requerente * Paciente Médico(a) Enfermeiro(a) Paciente Nenhum resultado encontr…" at bounding box center [555, 353] width 1089 height 423
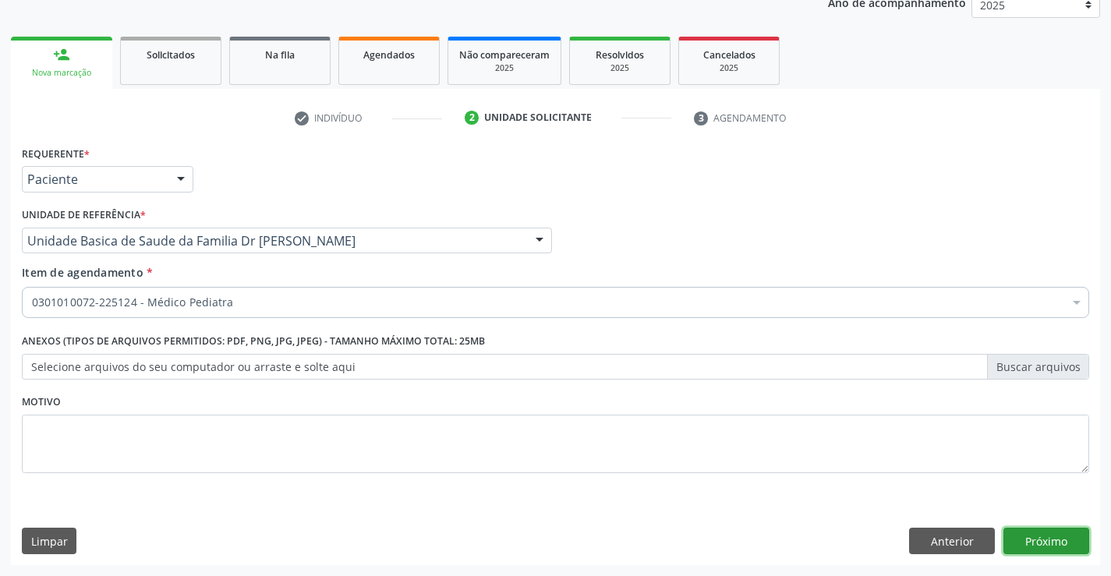
click at [1038, 536] on button "Próximo" at bounding box center [1047, 541] width 86 height 27
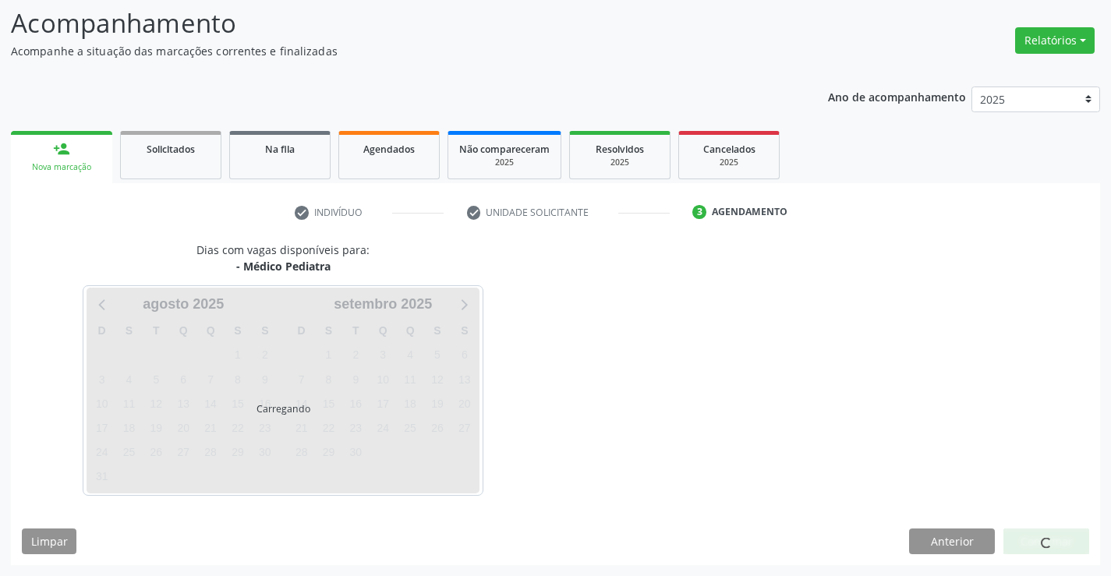
scroll to position [102, 0]
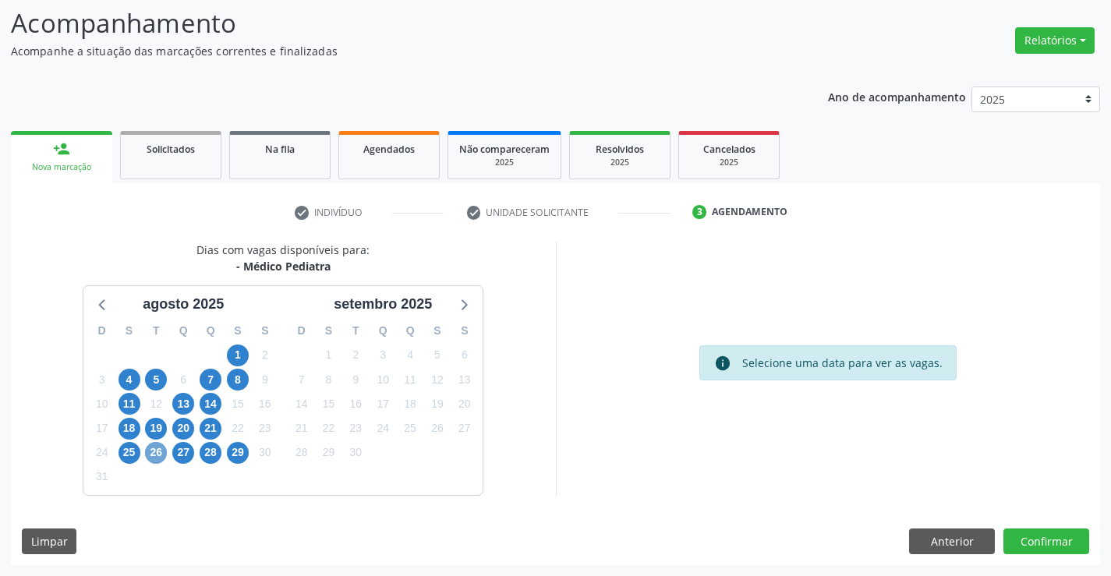
click at [152, 450] on span "26" at bounding box center [156, 453] width 22 height 22
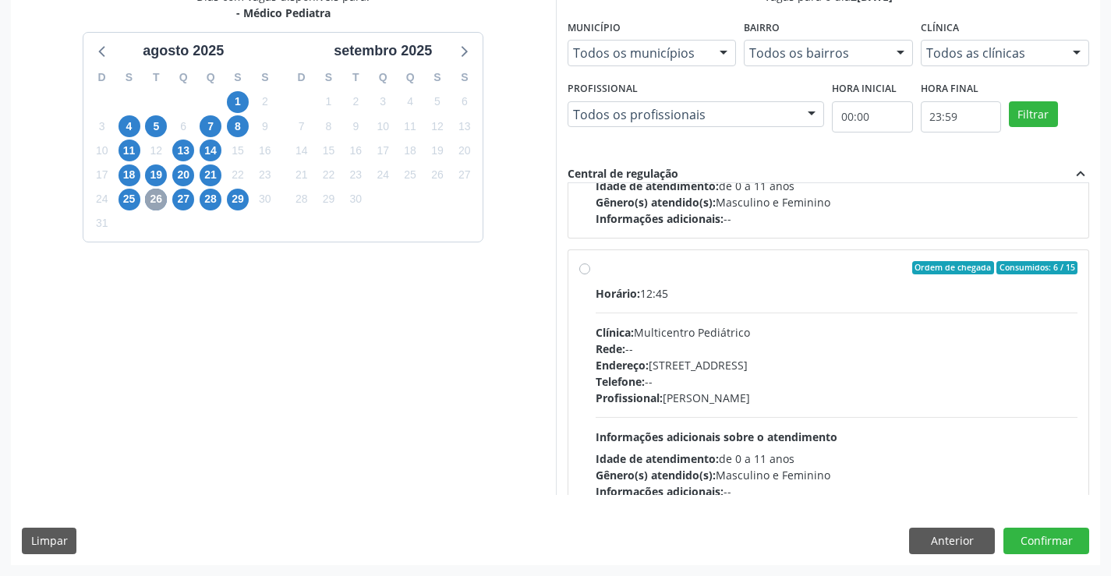
scroll to position [234, 0]
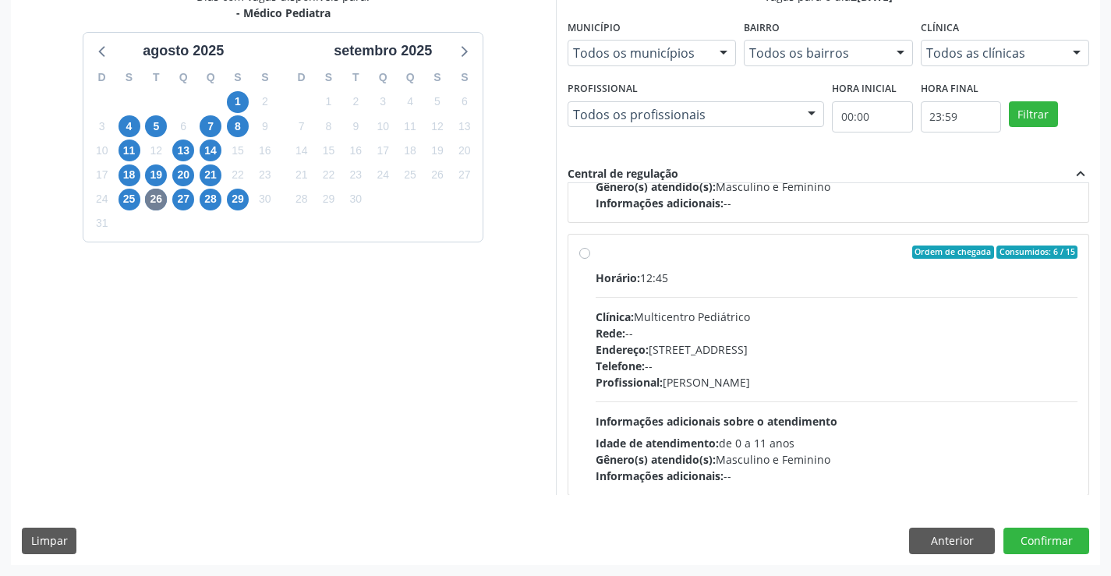
click at [723, 260] on label "Ordem de chegada Consumidos: 6 / 15 Horário: 12:45 Clínica: Multicentro Pediátr…" at bounding box center [837, 365] width 483 height 239
click at [590, 260] on input "Ordem de chegada Consumidos: 6 / 15 Horário: 12:45 Clínica: Multicentro Pediátr…" at bounding box center [584, 253] width 11 height 14
radio input "true"
click at [1048, 542] on button "Confirmar" at bounding box center [1047, 541] width 86 height 27
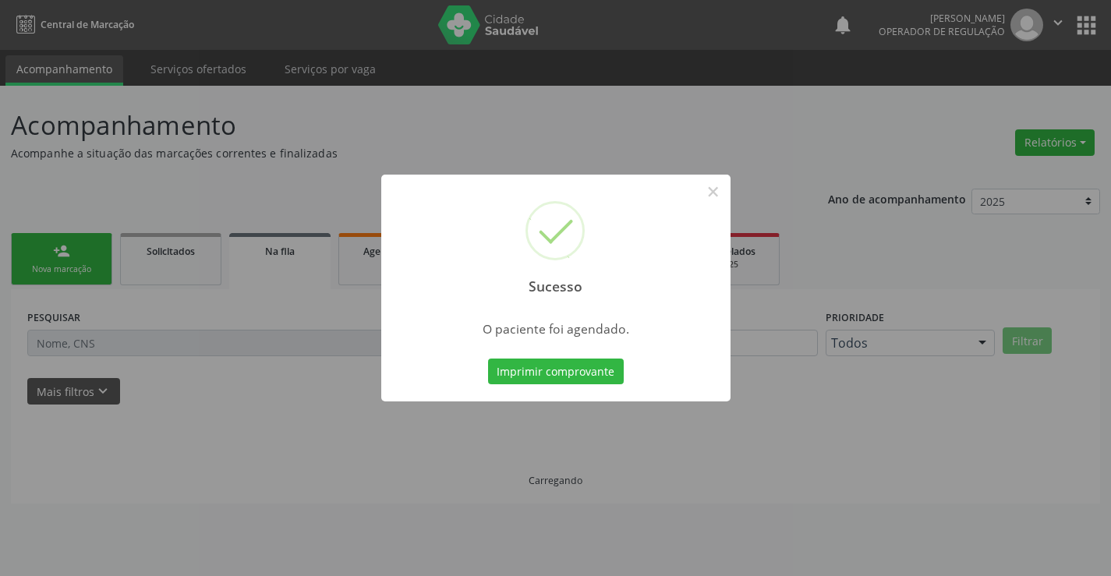
scroll to position [0, 0]
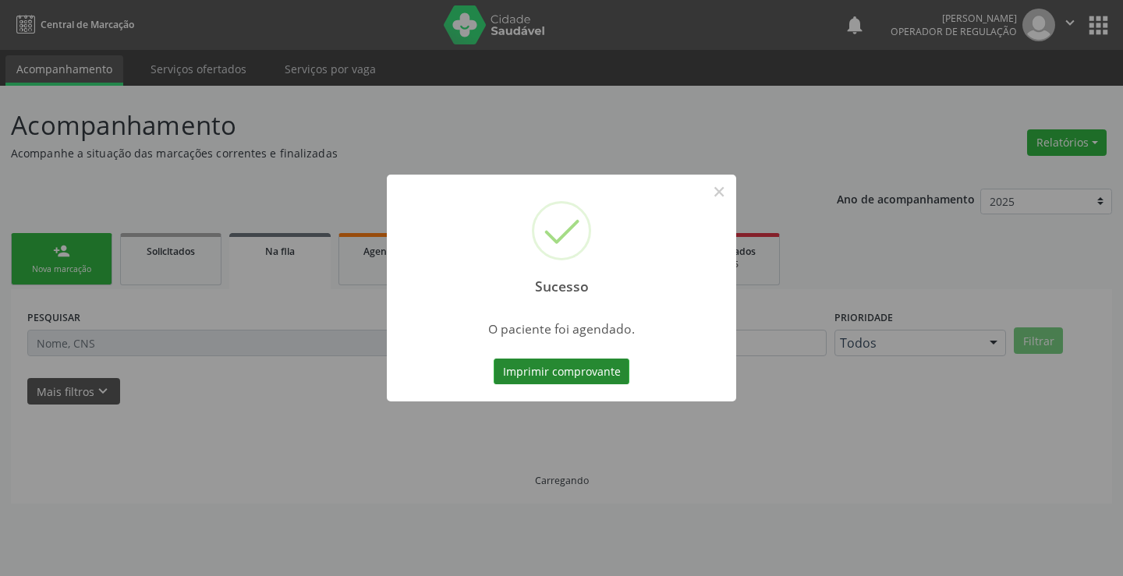
click at [554, 370] on button "Imprimir comprovante" at bounding box center [562, 372] width 136 height 27
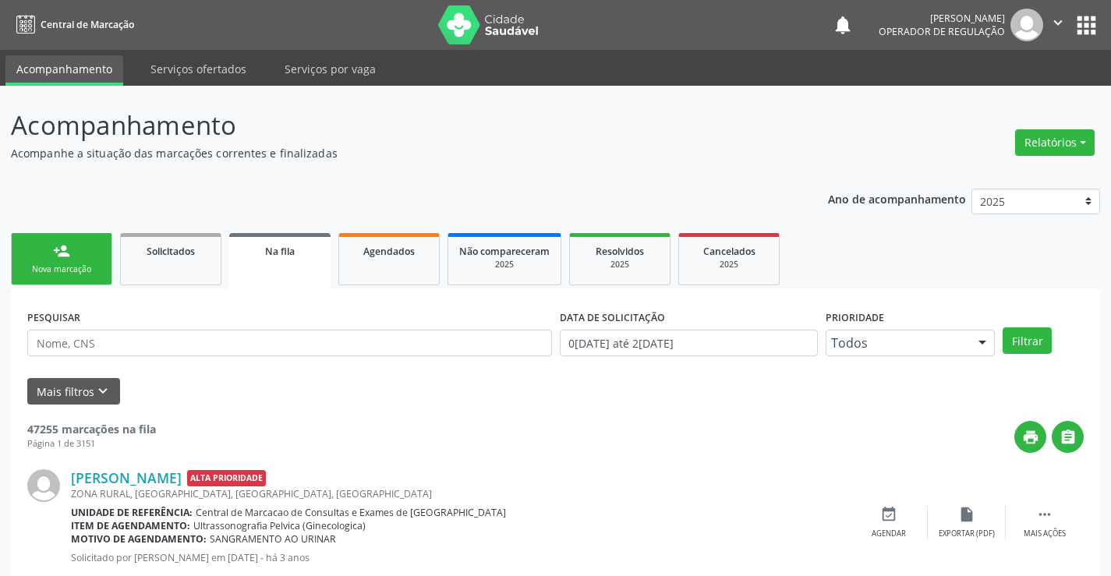
click at [68, 259] on div "person_add" at bounding box center [61, 251] width 17 height 17
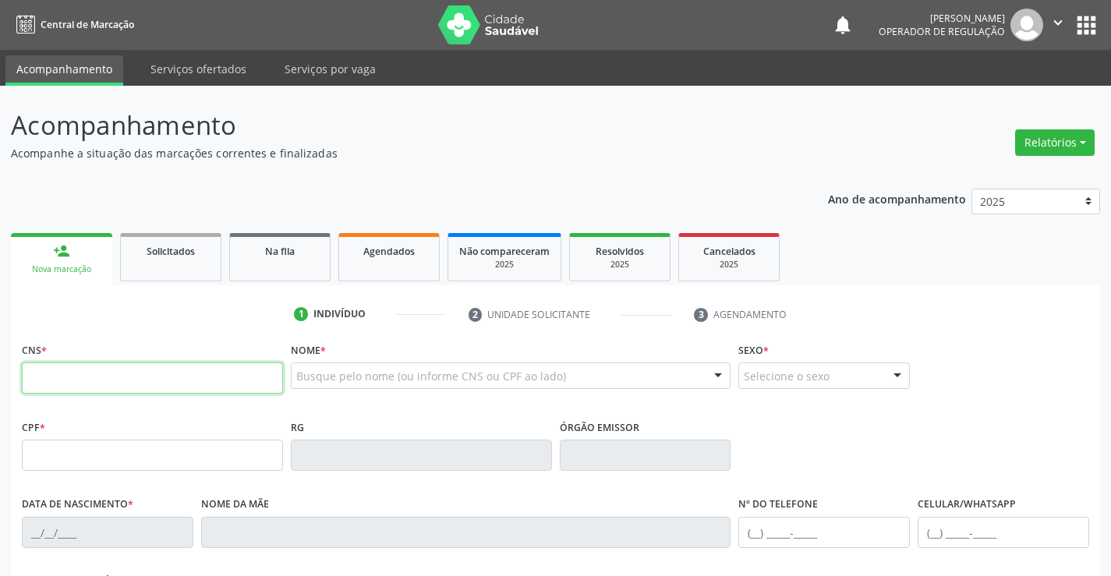
click at [77, 386] on input "text" at bounding box center [152, 378] width 261 height 31
type input "706 5093 5406 7696"
type input "0638931509"
type input "08/10/1972"
type input "(74) 99145-2719"
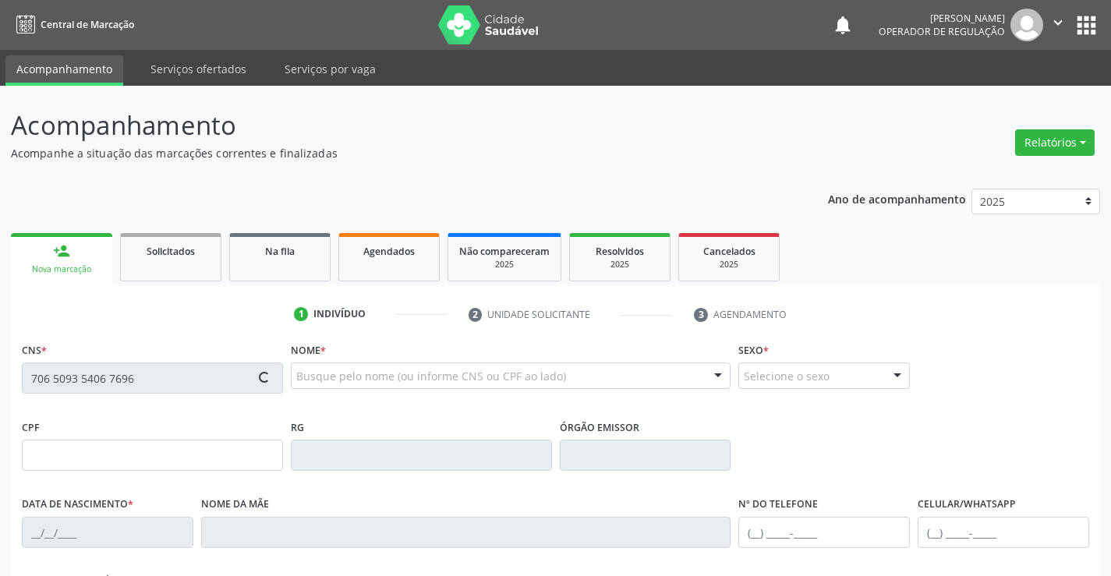
type input "134.464.918-13"
type input "SN"
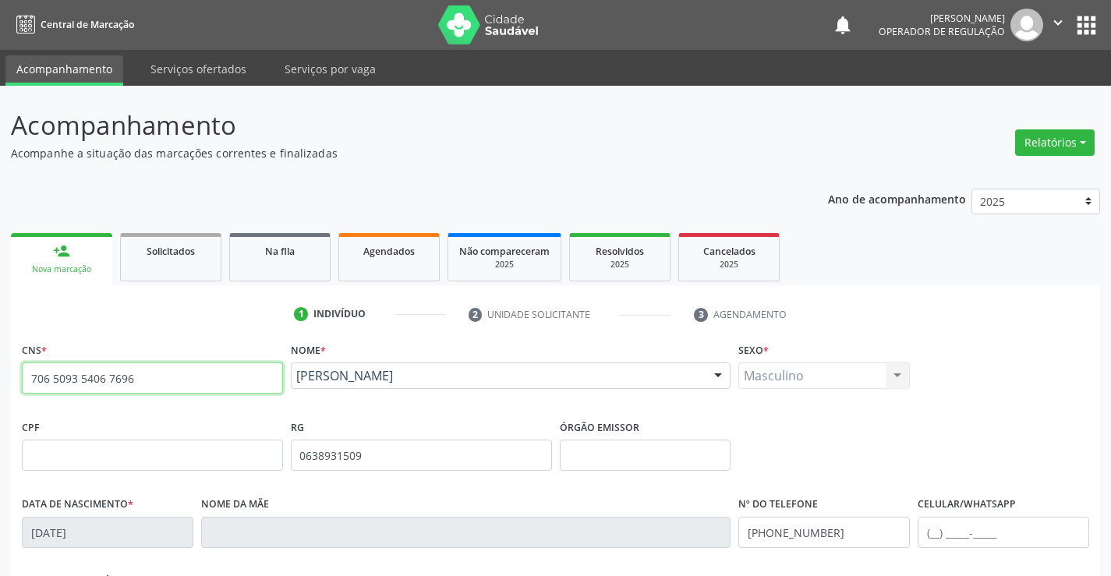
drag, startPoint x: 31, startPoint y: 376, endPoint x: 165, endPoint y: 381, distance: 134.2
click at [165, 381] on input "706 5093 5406 7696" at bounding box center [152, 378] width 261 height 31
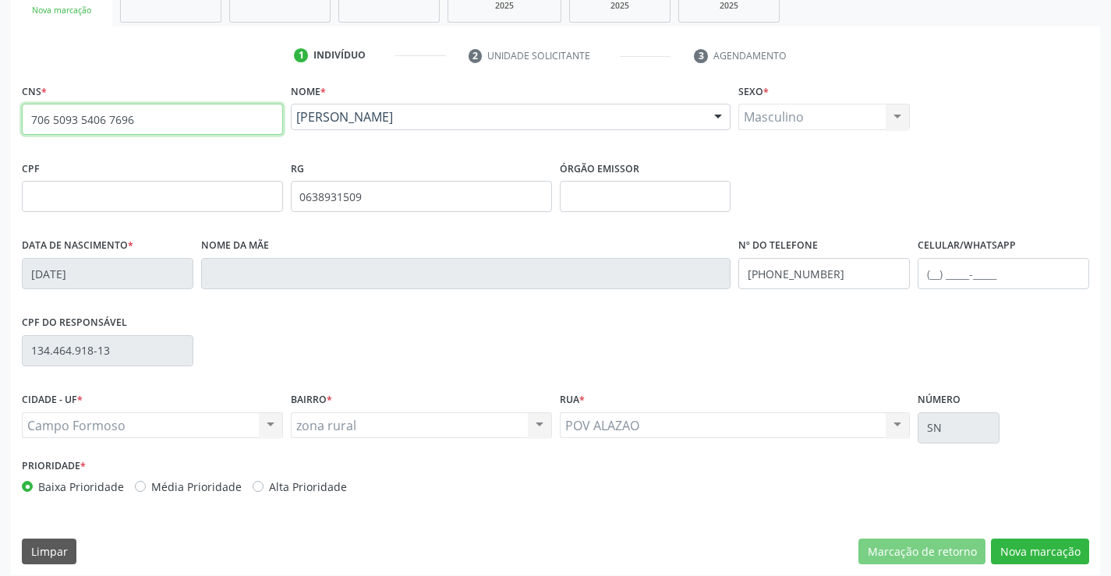
scroll to position [269, 0]
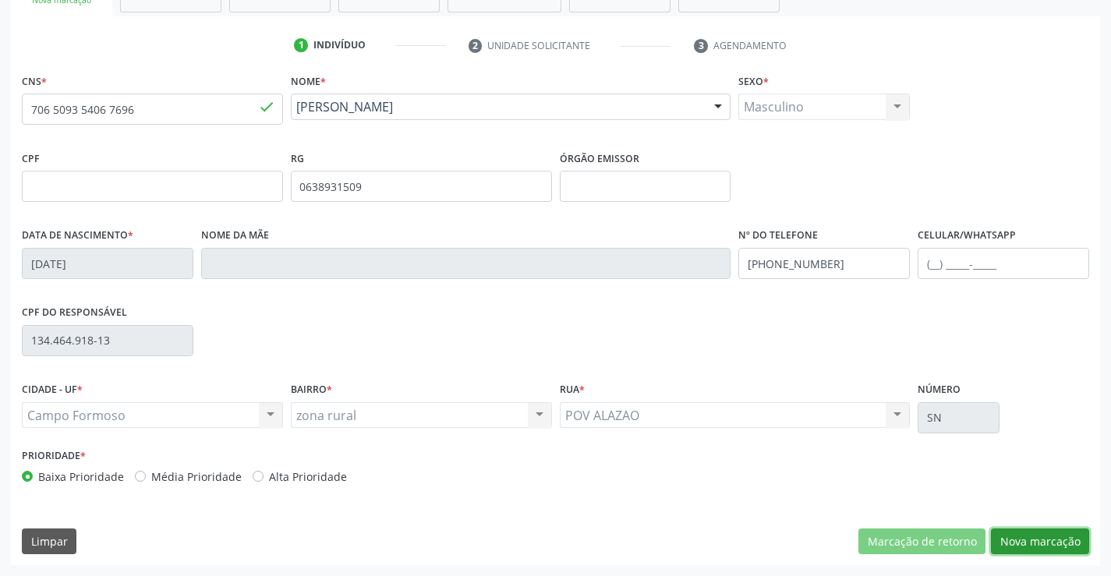
click at [1050, 544] on button "Nova marcação" at bounding box center [1040, 542] width 98 height 27
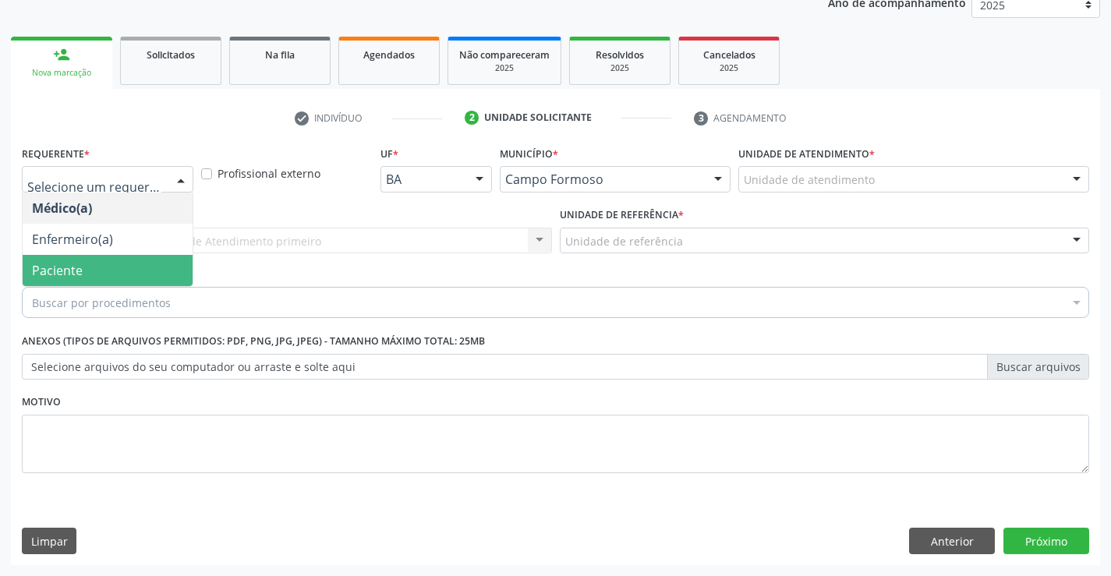
click at [89, 261] on span "Paciente" at bounding box center [108, 270] width 170 height 31
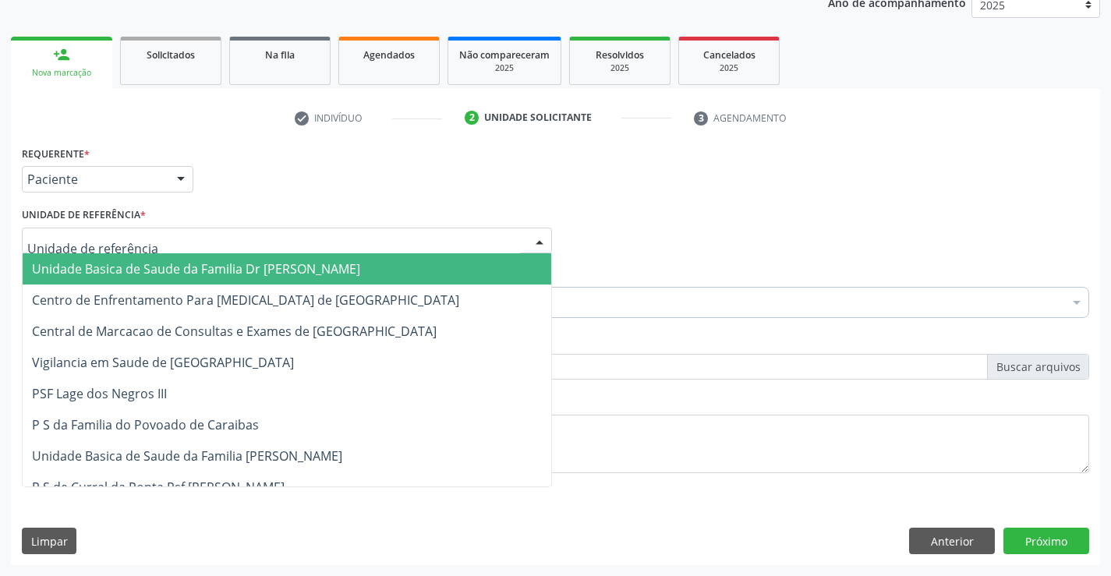
click at [139, 267] on span "Unidade Basica de Saude da Familia Dr [PERSON_NAME]" at bounding box center [196, 268] width 328 height 17
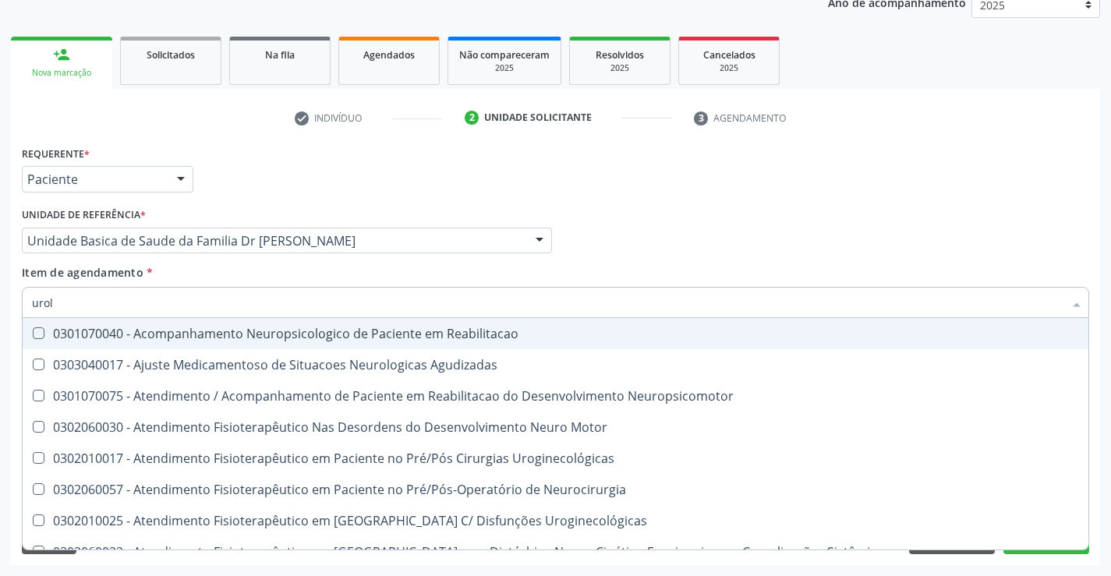
type input "urolo"
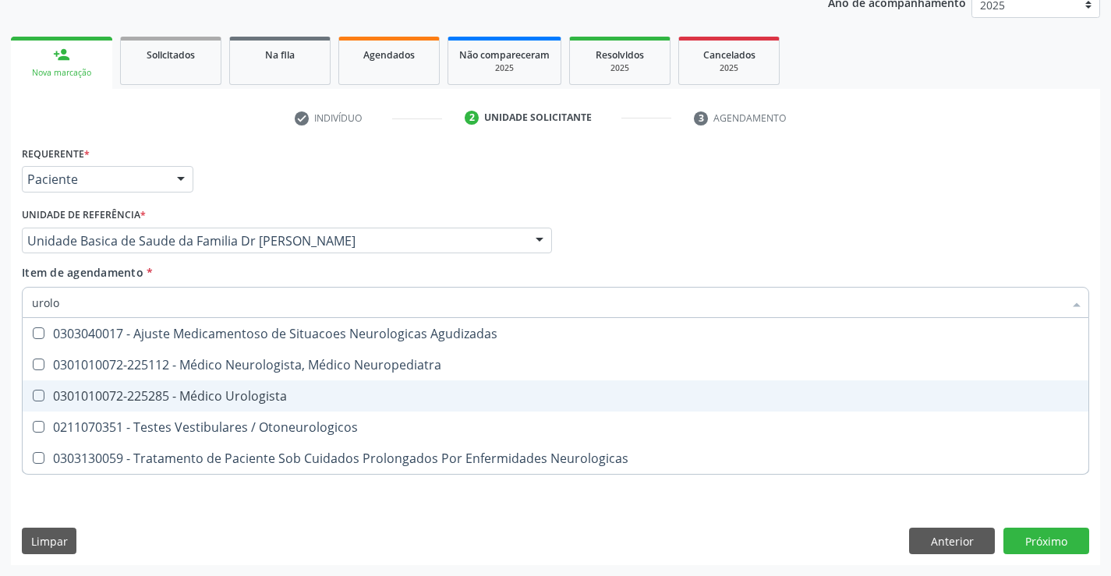
click at [232, 395] on div "0301010072-225285 - Médico Urologista" at bounding box center [555, 396] width 1047 height 12
checkbox Urologista "true"
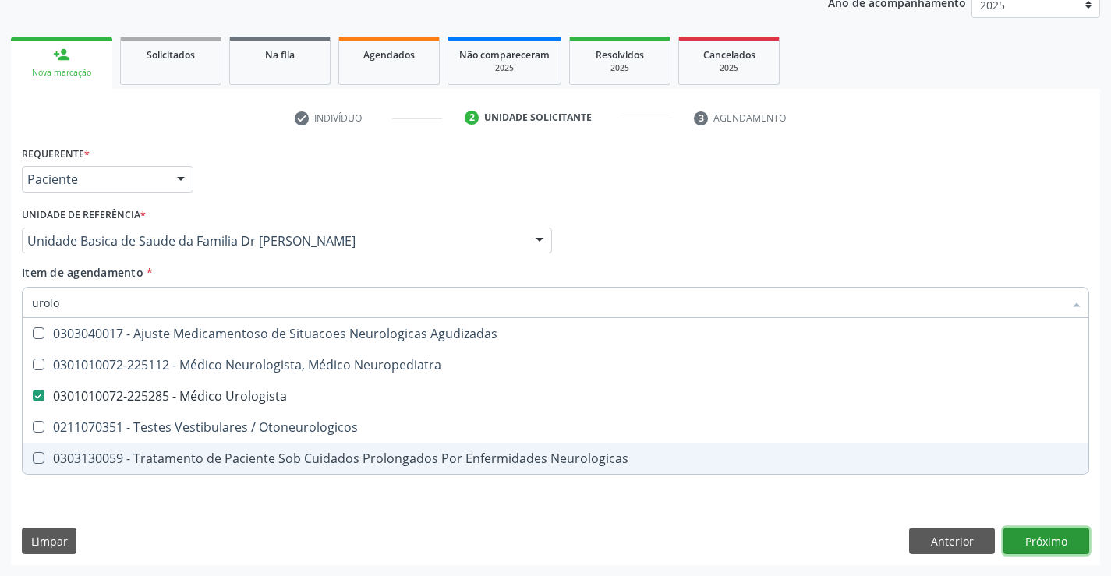
click at [1049, 540] on div "Requerente * Paciente Médico(a) Enfermeiro(a) Paciente Nenhum resultado encontr…" at bounding box center [555, 353] width 1089 height 423
checkbox Neuropediatra "true"
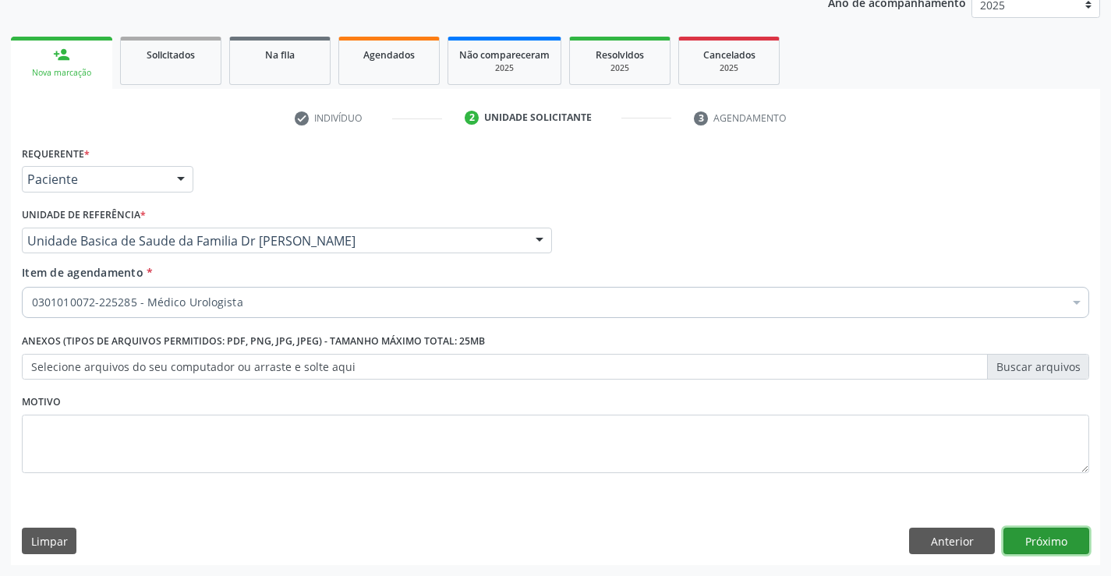
click at [1049, 540] on button "Próximo" at bounding box center [1047, 541] width 86 height 27
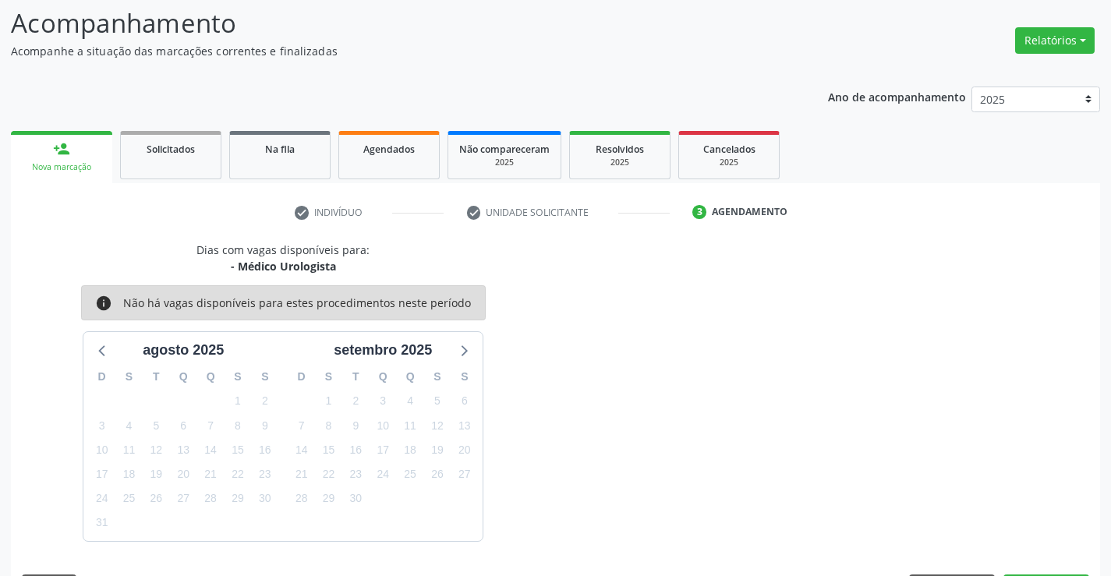
scroll to position [148, 0]
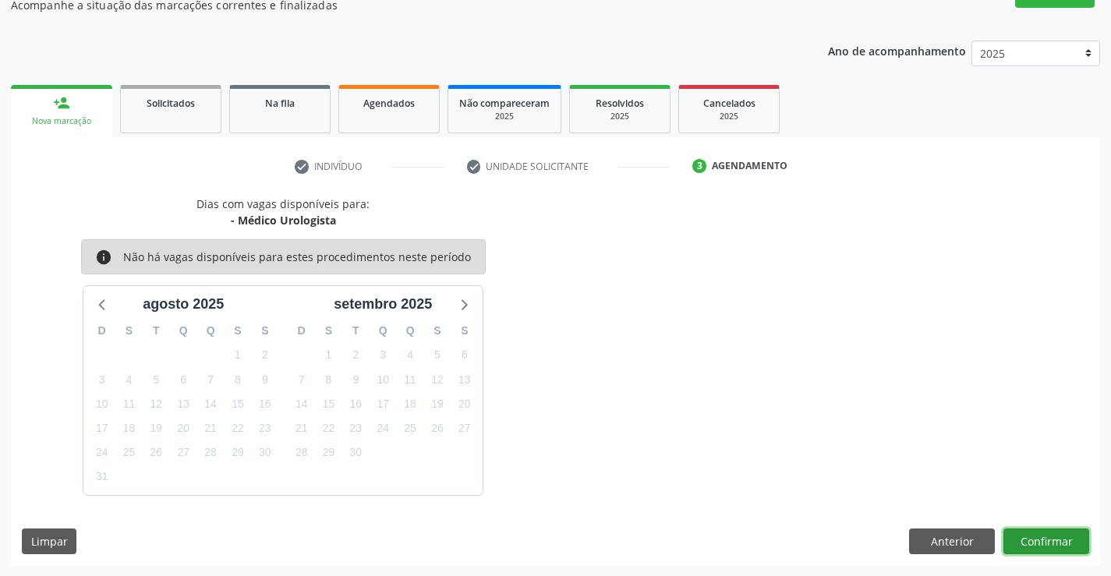
click at [1039, 538] on button "Confirmar" at bounding box center [1047, 542] width 86 height 27
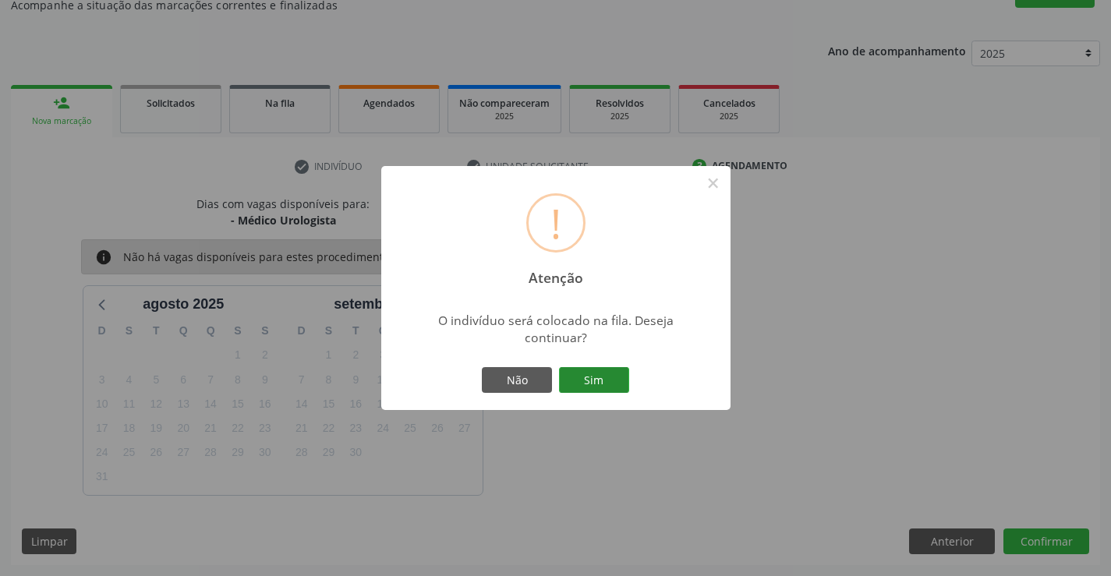
click at [593, 374] on button "Sim" at bounding box center [594, 380] width 70 height 27
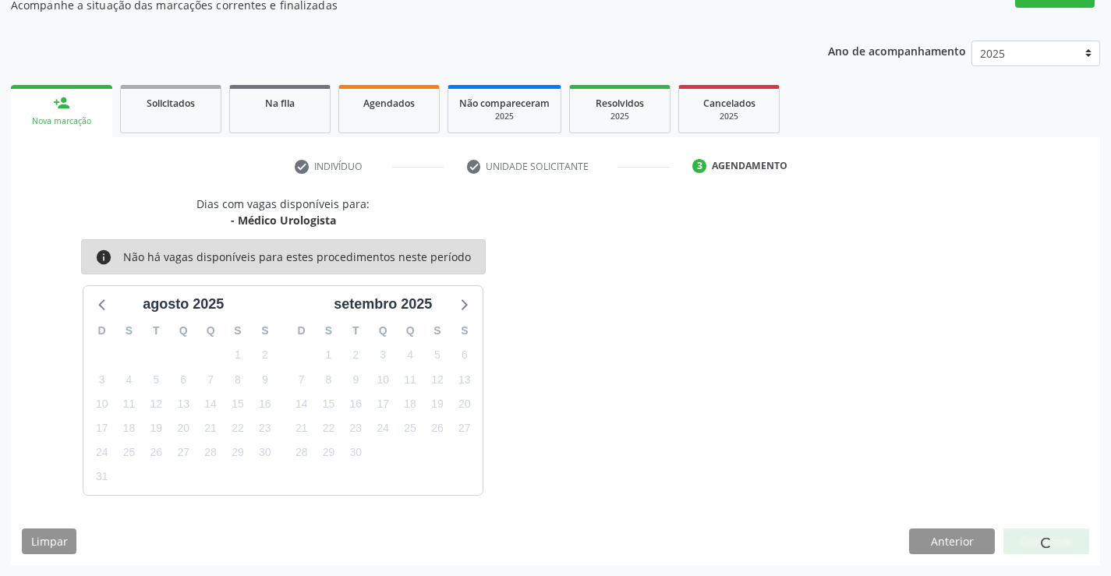
scroll to position [0, 0]
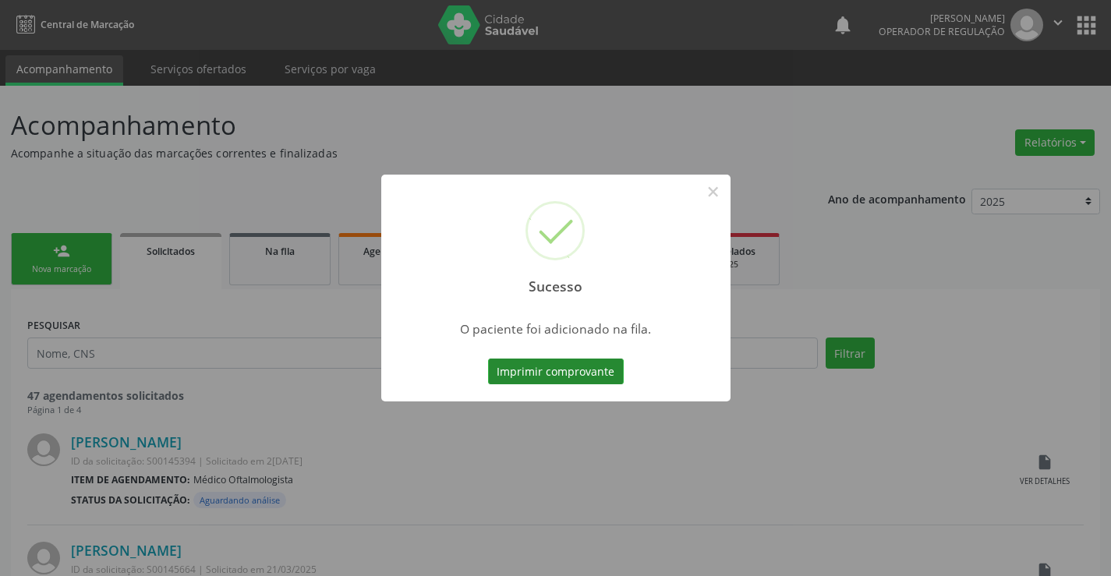
click at [558, 367] on button "Imprimir comprovante" at bounding box center [556, 372] width 136 height 27
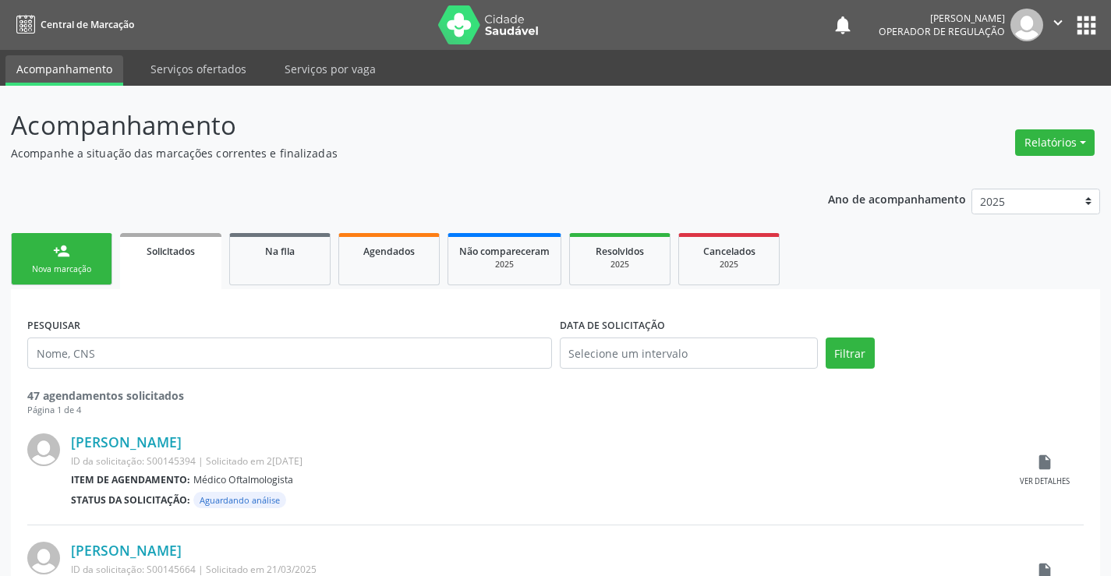
click at [70, 260] on link "person_add Nova marcação" at bounding box center [61, 259] width 101 height 52
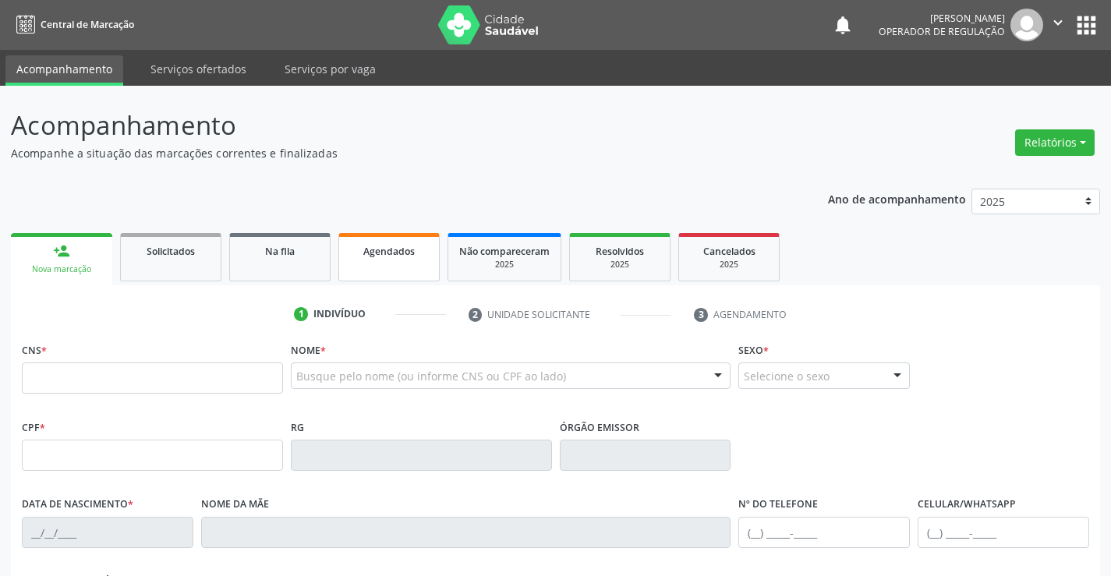
click at [402, 252] on span "Agendados" at bounding box center [388, 251] width 51 height 13
select select "7"
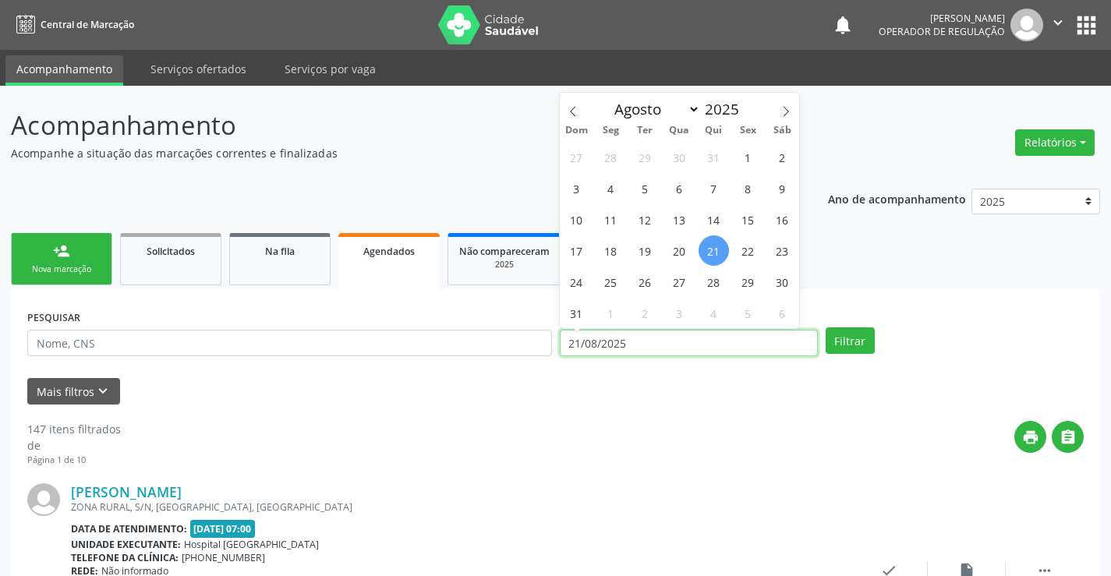
drag, startPoint x: 643, startPoint y: 345, endPoint x: 553, endPoint y: 345, distance: 90.5
click at [553, 345] on div "PESQUISAR DATA DE ATENDIMENTO 21/08/2025 Filtrar" at bounding box center [555, 336] width 1064 height 61
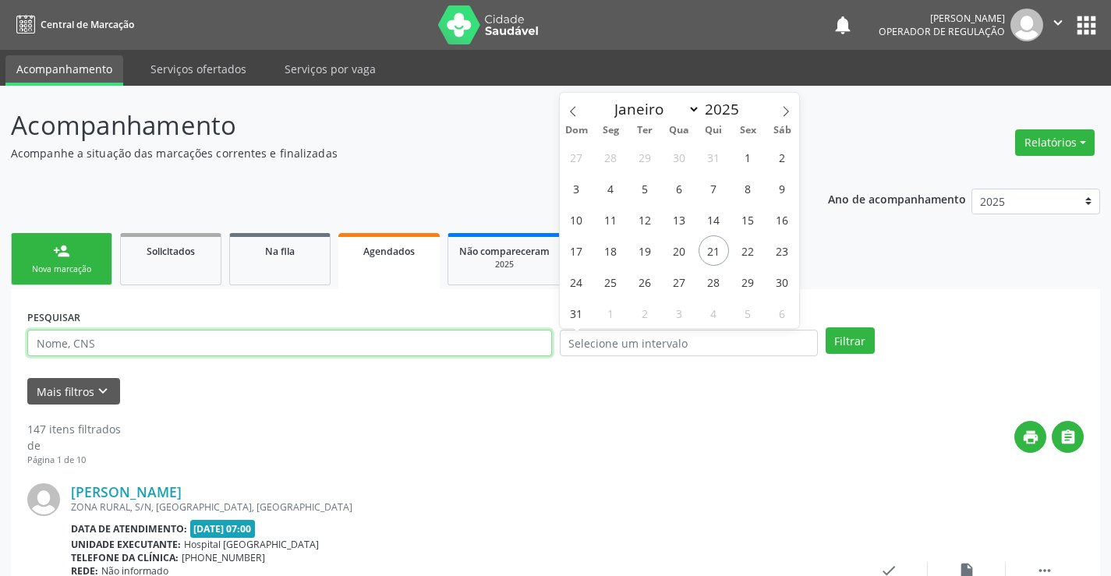
click at [173, 349] on input "text" at bounding box center [289, 343] width 525 height 27
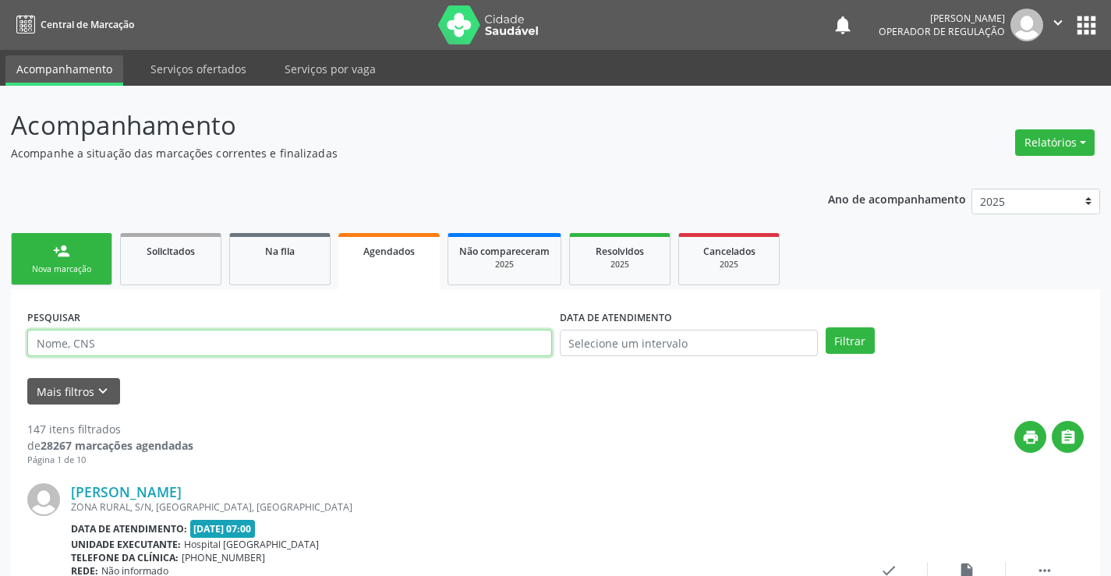
paste input "706 5093 5406 7696"
type input "706 5093 5406 7696"
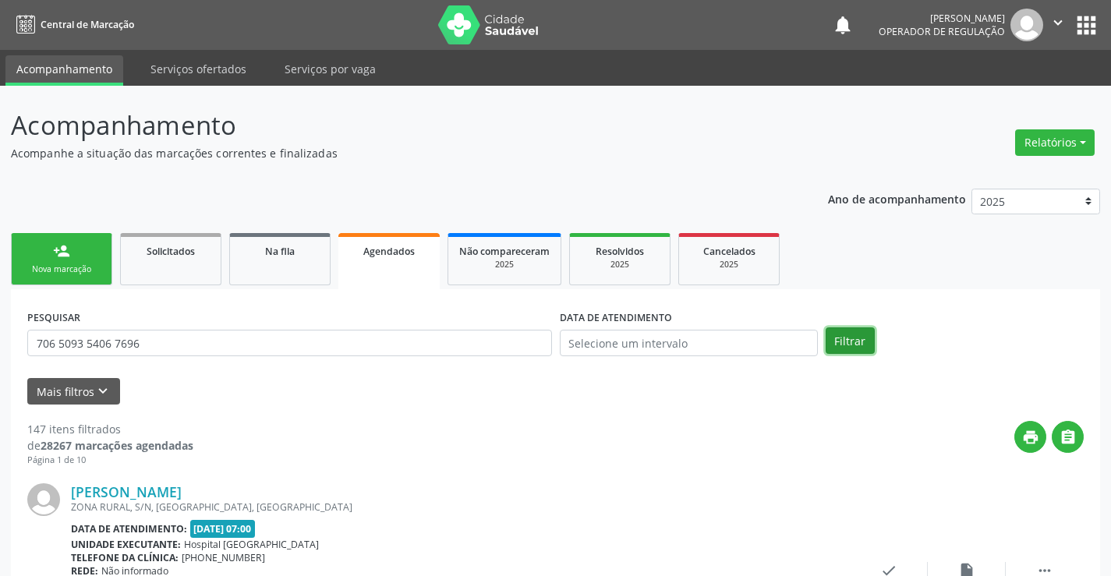
click at [849, 338] on button "Filtrar" at bounding box center [850, 341] width 49 height 27
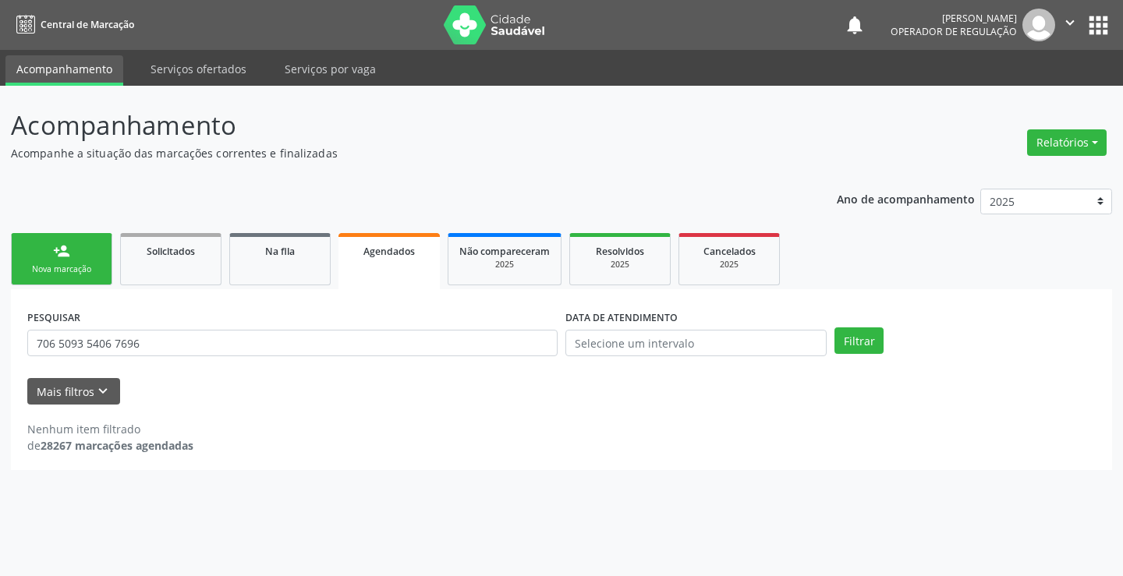
click at [55, 259] on div "person_add" at bounding box center [61, 251] width 17 height 17
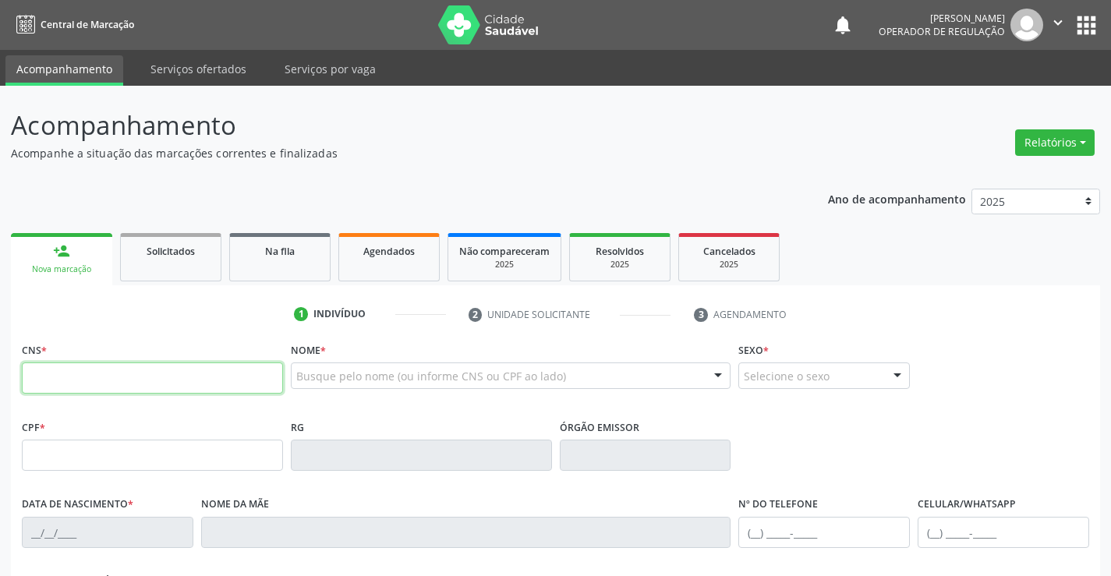
click at [94, 376] on input "text" at bounding box center [152, 378] width 261 height 31
click at [112, 384] on input "text" at bounding box center [152, 378] width 261 height 31
type input "700 5073 6802 0351"
type input "25/01/2025"
type input "(74) 99137-6868"
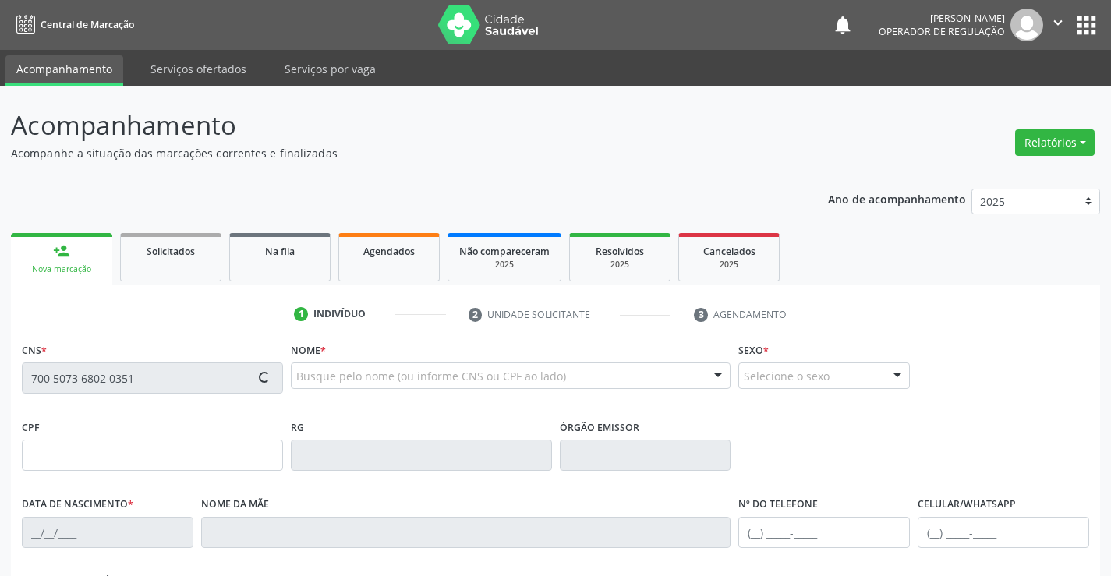
type input "(74) 99137-6868"
type input "S/N"
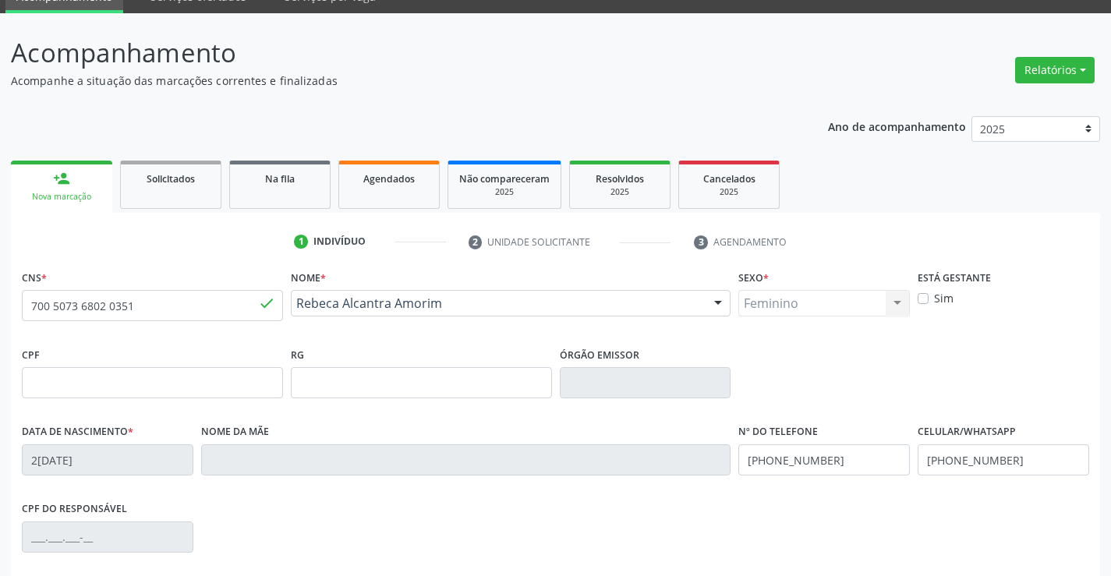
scroll to position [269, 0]
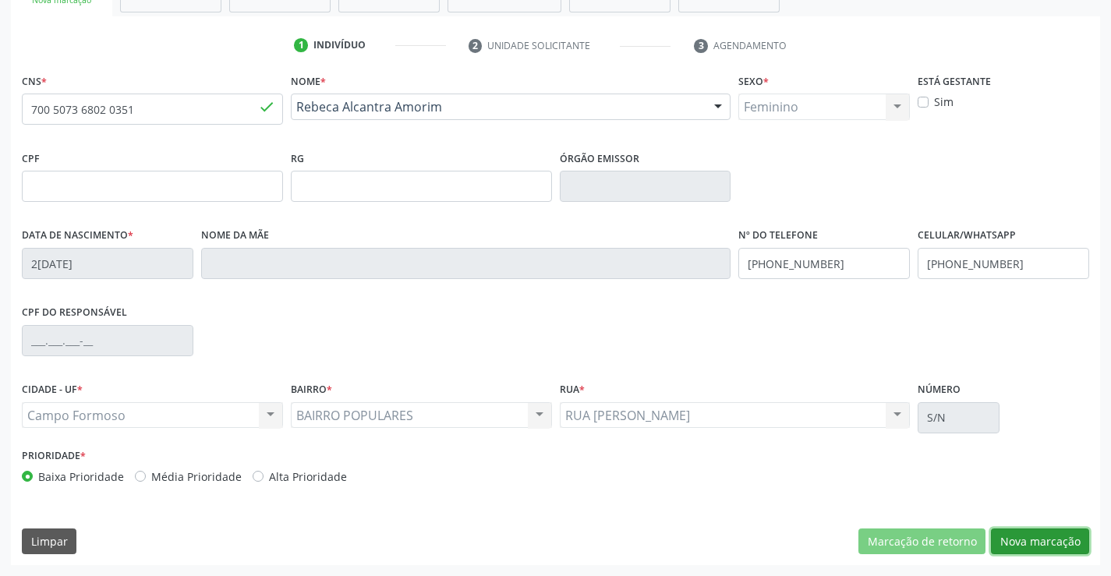
click at [1046, 539] on button "Nova marcação" at bounding box center [1040, 542] width 98 height 27
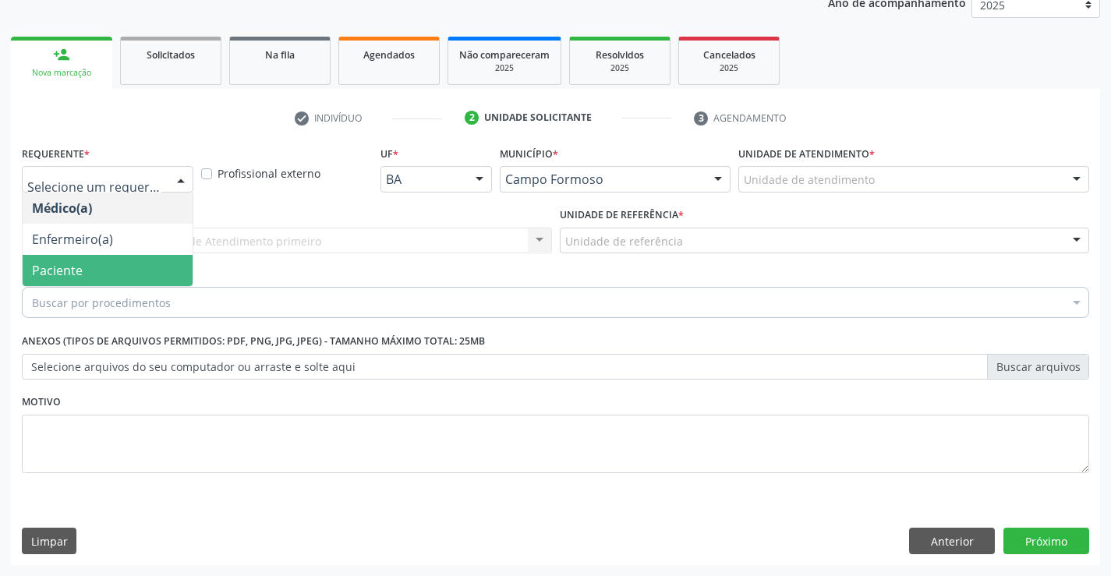
click at [69, 277] on span "Paciente" at bounding box center [57, 270] width 51 height 17
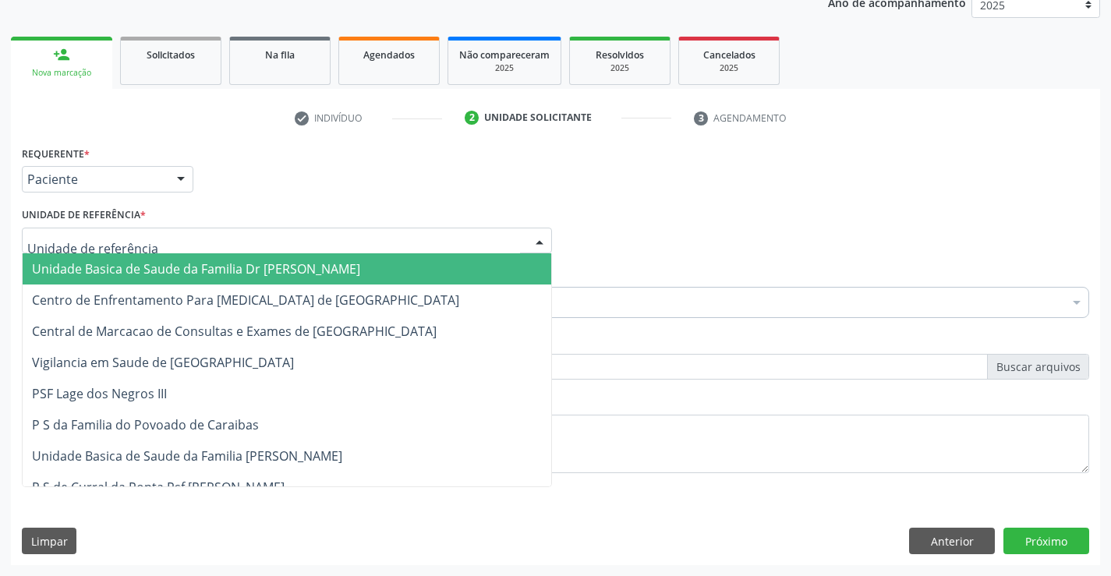
click at [126, 257] on span "Unidade Basica de Saude da Familia Dr [PERSON_NAME]" at bounding box center [287, 268] width 529 height 31
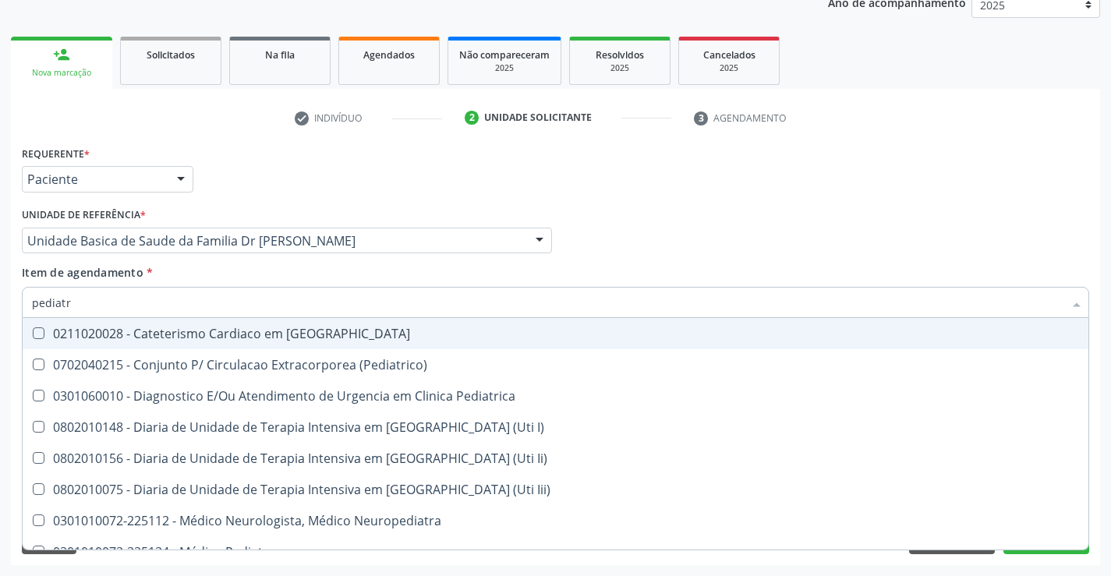
type input "pediatra"
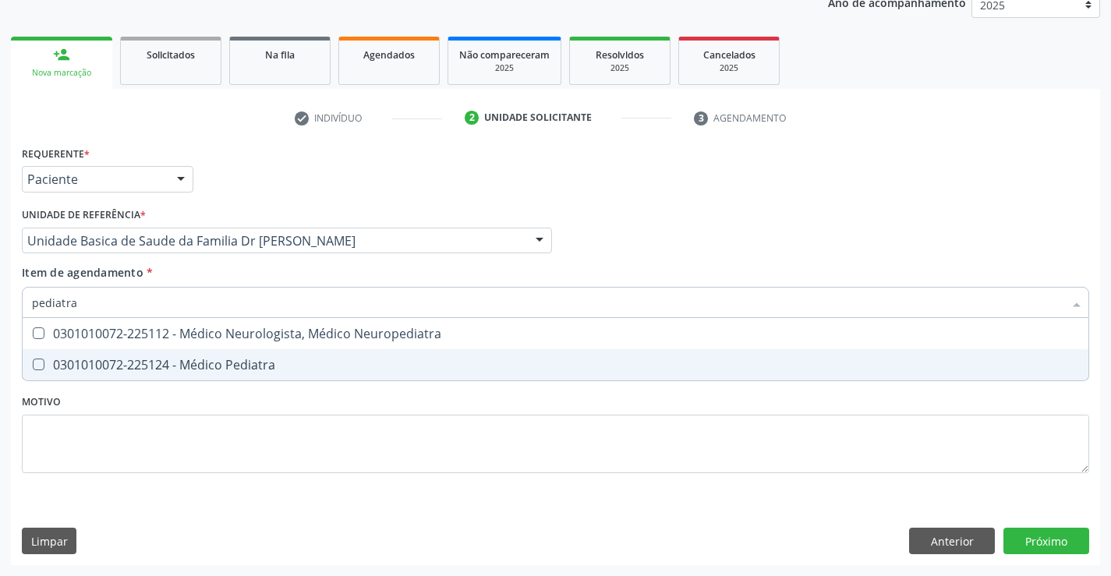
click at [198, 365] on div "0301010072-225124 - Médico Pediatra" at bounding box center [555, 365] width 1047 height 12
checkbox Pediatra "true"
click at [1061, 540] on div "Requerente * Paciente Médico(a) Enfermeiro(a) Paciente Nenhum resultado encontr…" at bounding box center [555, 353] width 1089 height 423
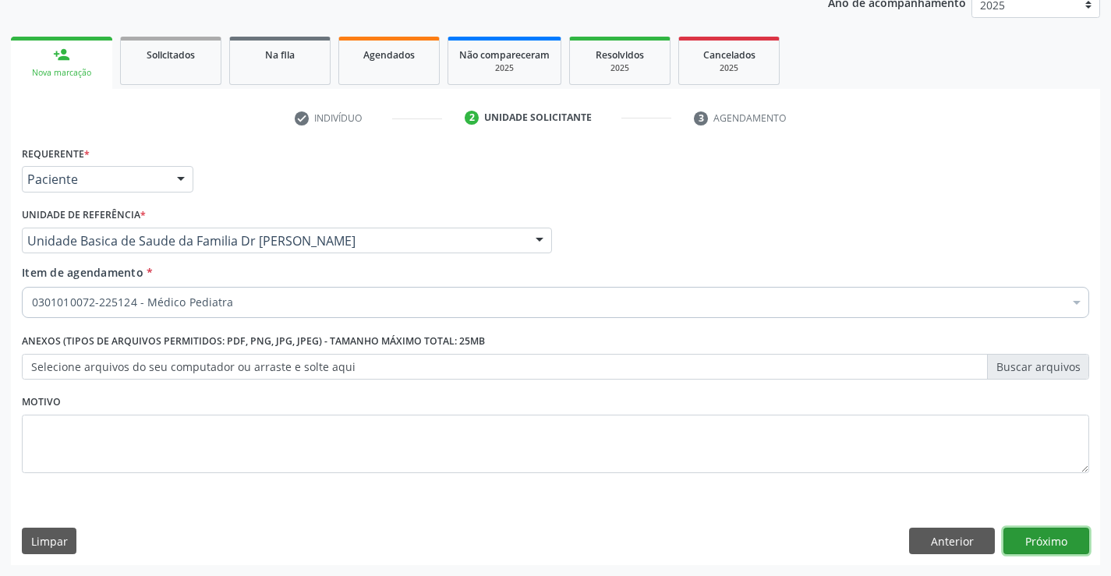
click at [1061, 540] on button "Próximo" at bounding box center [1047, 541] width 86 height 27
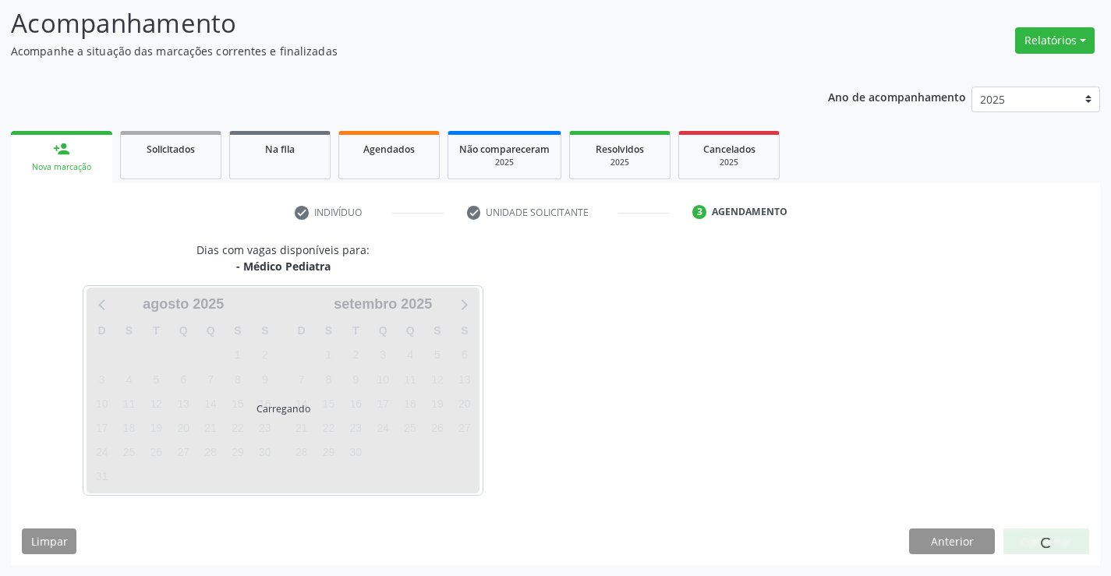
scroll to position [102, 0]
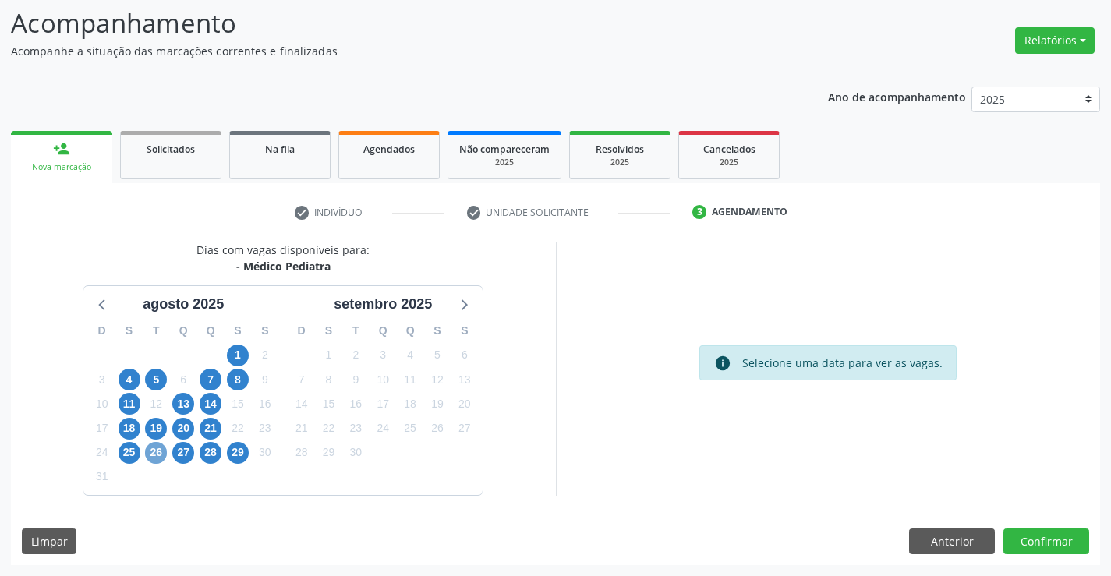
click at [155, 450] on span "26" at bounding box center [156, 453] width 22 height 22
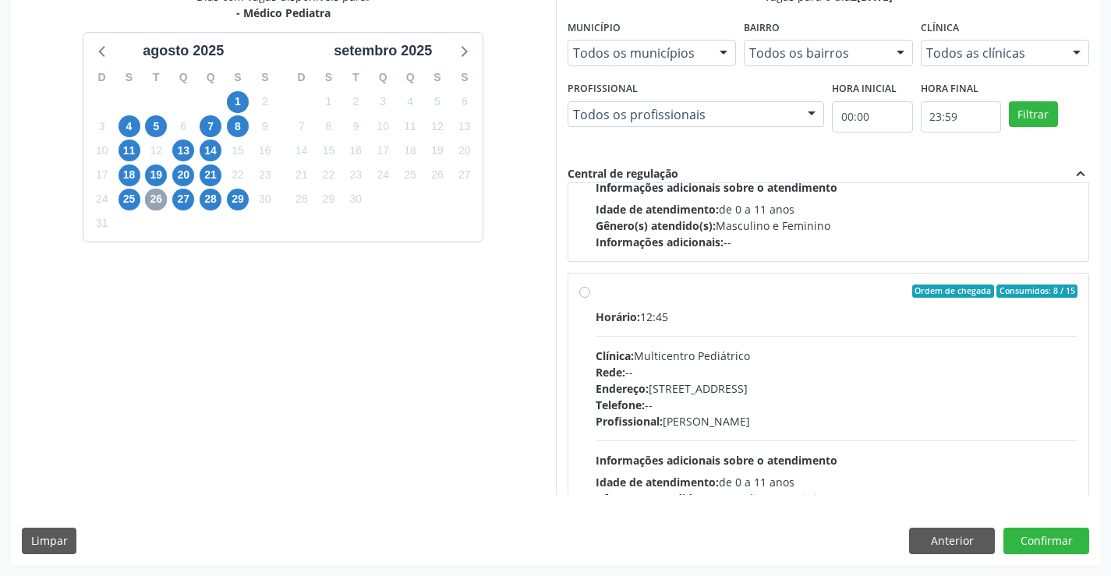
scroll to position [234, 0]
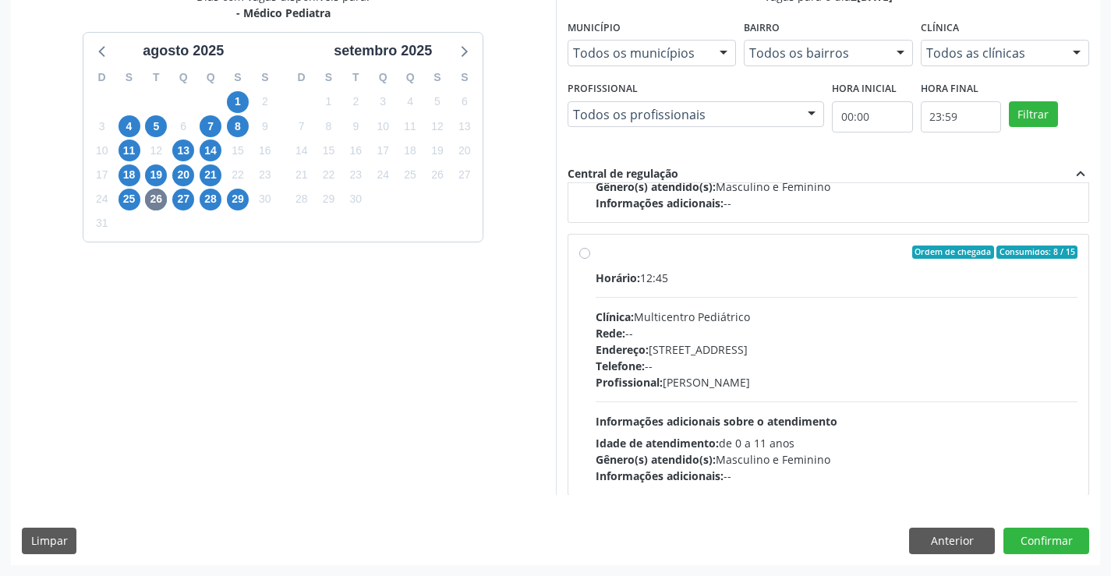
click at [735, 256] on div "Ordem de chegada Consumidos: 8 / 15" at bounding box center [837, 253] width 483 height 14
click at [590, 256] on input "Ordem de chegada Consumidos: 8 / 15 Horário: 12:45 Clínica: Multicentro Pediátr…" at bounding box center [584, 253] width 11 height 14
radio input "true"
click at [1046, 542] on button "Confirmar" at bounding box center [1047, 541] width 86 height 27
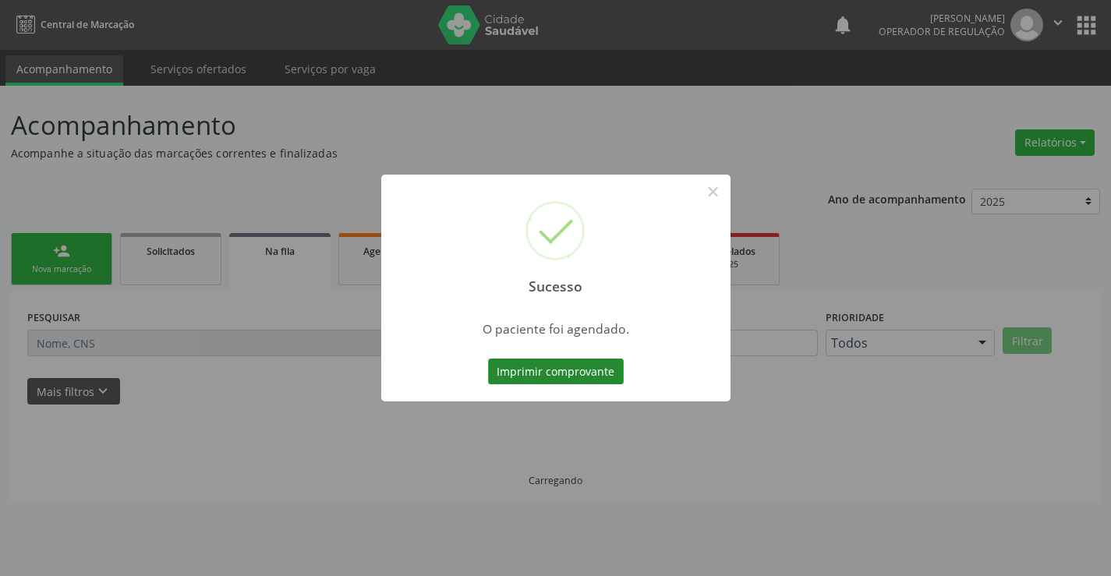
scroll to position [0, 0]
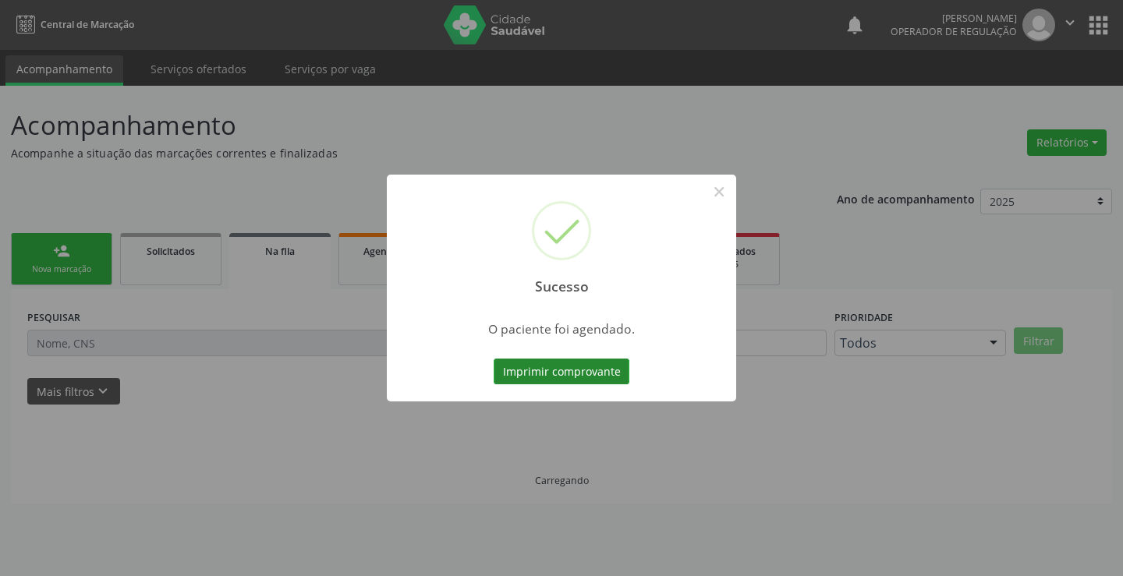
click at [607, 368] on button "Imprimir comprovante" at bounding box center [562, 372] width 136 height 27
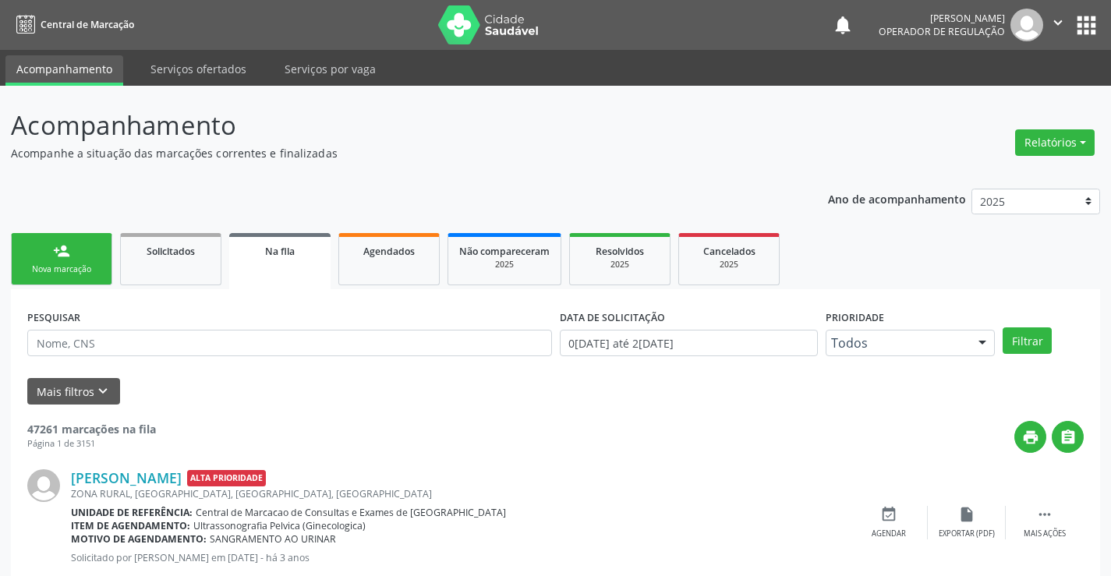
click at [81, 258] on link "person_add Nova marcação" at bounding box center [61, 259] width 101 height 52
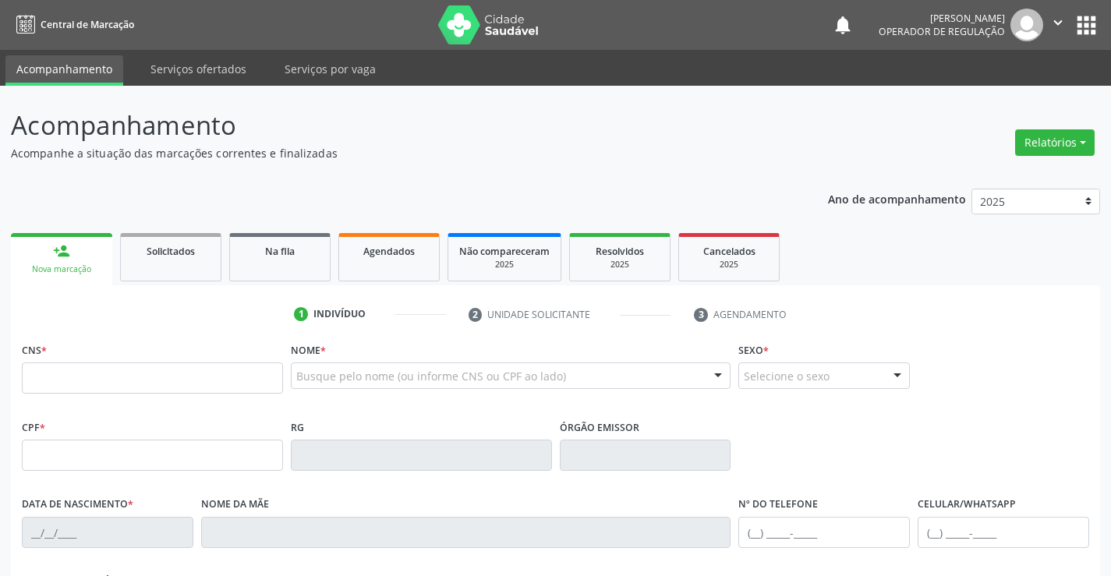
click at [1054, 22] on icon "" at bounding box center [1058, 22] width 17 height 17
click at [1027, 97] on link "Sair" at bounding box center [1019, 95] width 108 height 22
click at [107, 370] on input "text" at bounding box center [152, 378] width 261 height 31
click at [107, 377] on input "text" at bounding box center [152, 378] width 261 height 31
type input "707 0088 5547 3834"
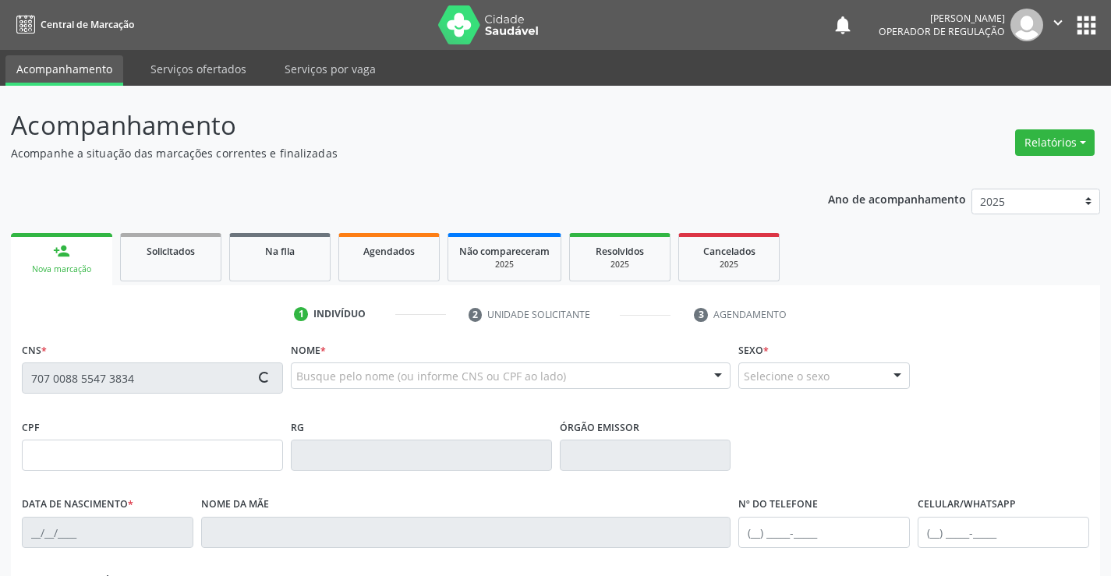
type input "0540894680"
type input "14/02/1962"
type input "(74) 99193-4076"
type input "006.629.605-64"
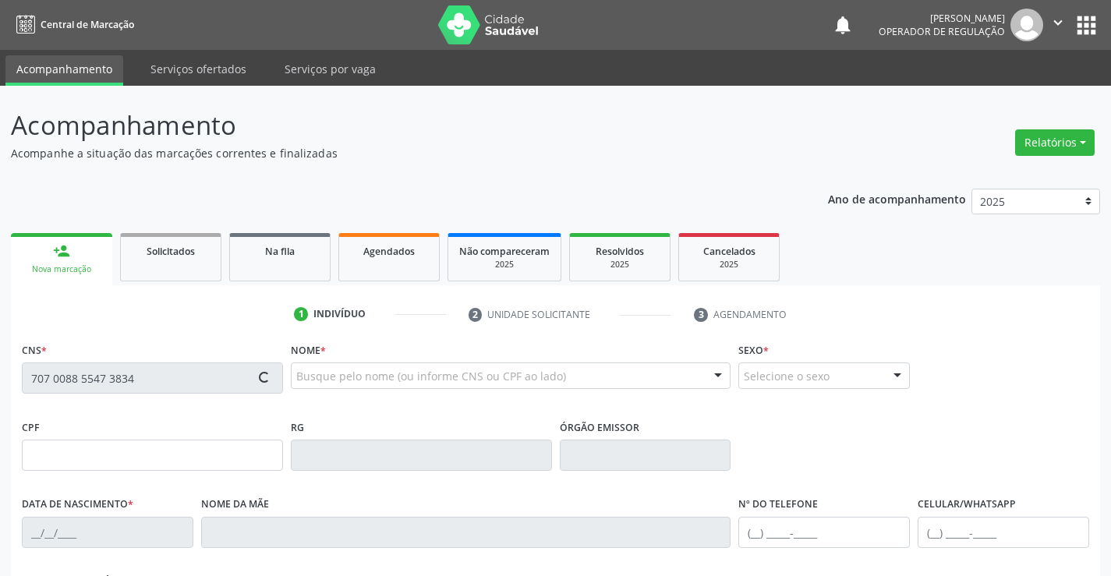
type input "S/N"
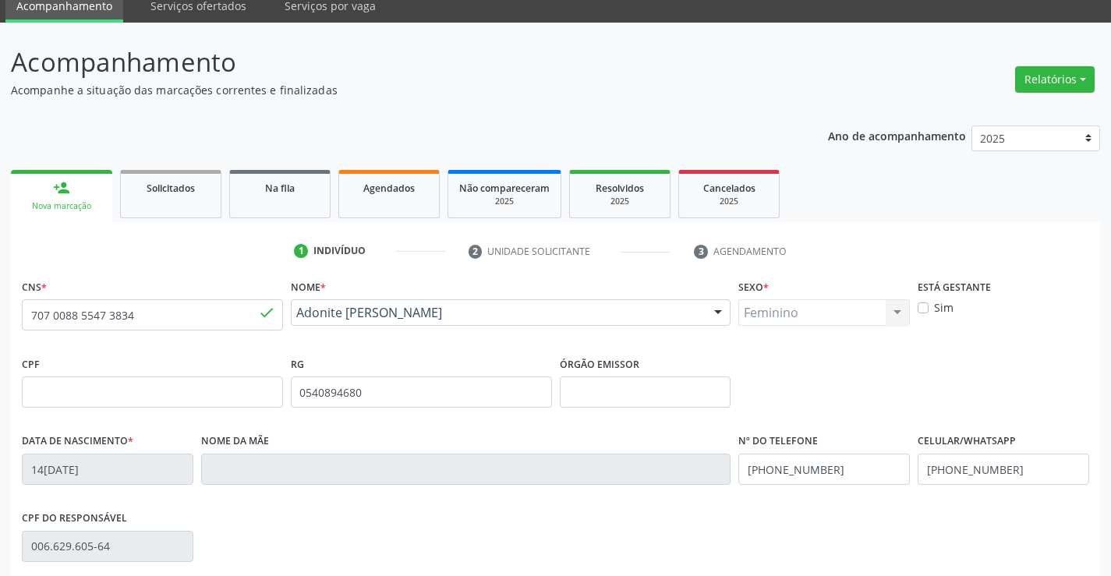
scroll to position [269, 0]
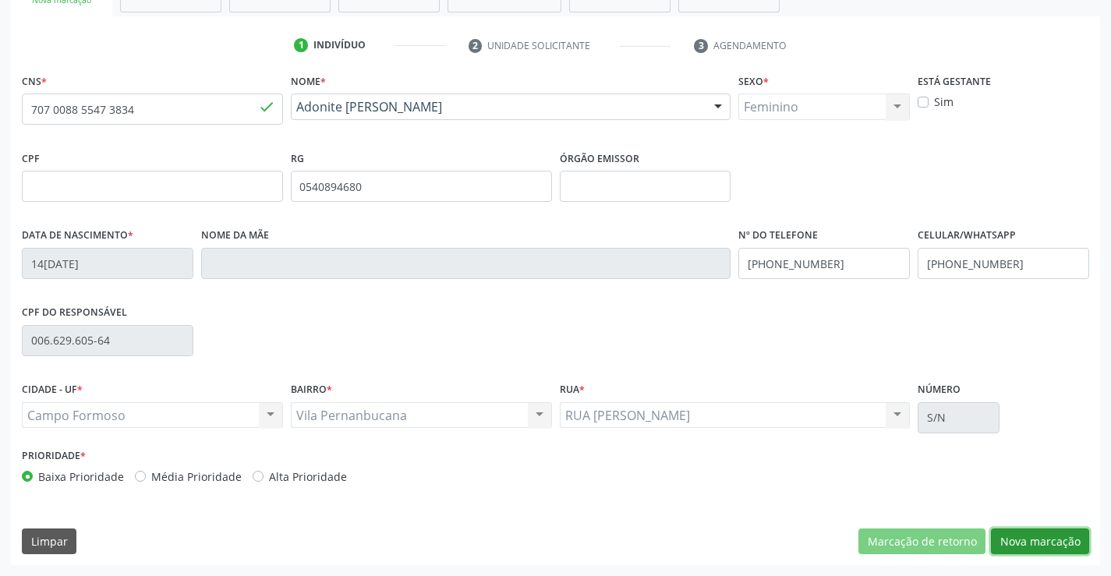
click at [1055, 538] on button "Nova marcação" at bounding box center [1040, 542] width 98 height 27
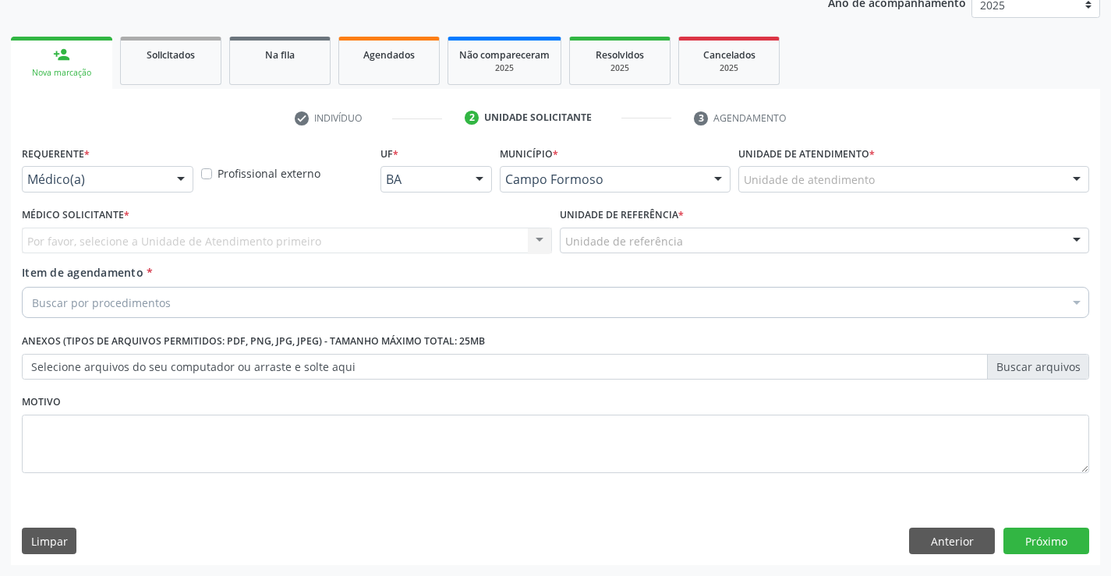
scroll to position [197, 0]
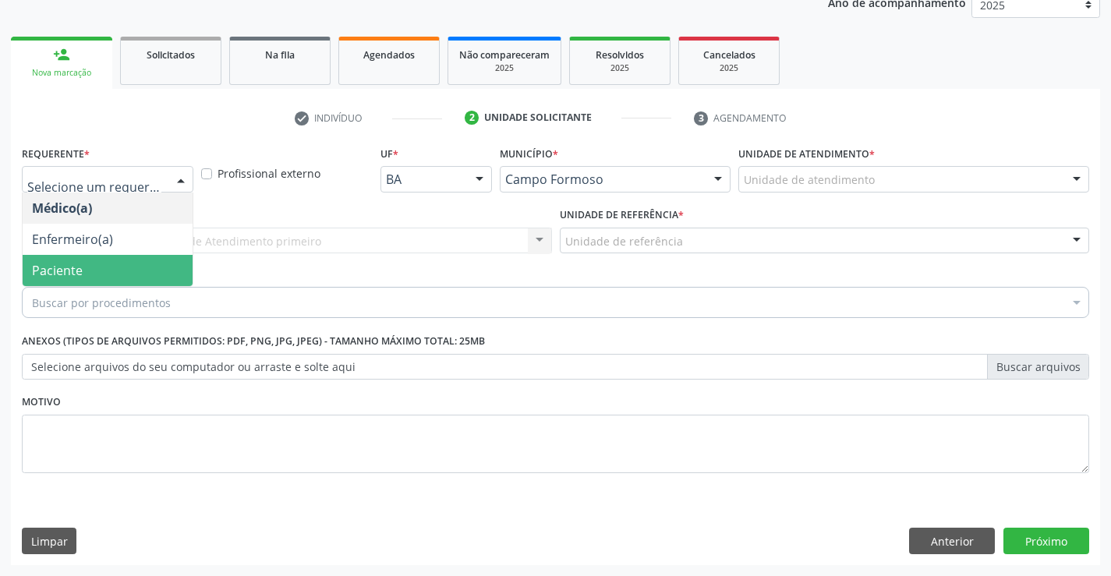
click at [76, 264] on span "Paciente" at bounding box center [57, 270] width 51 height 17
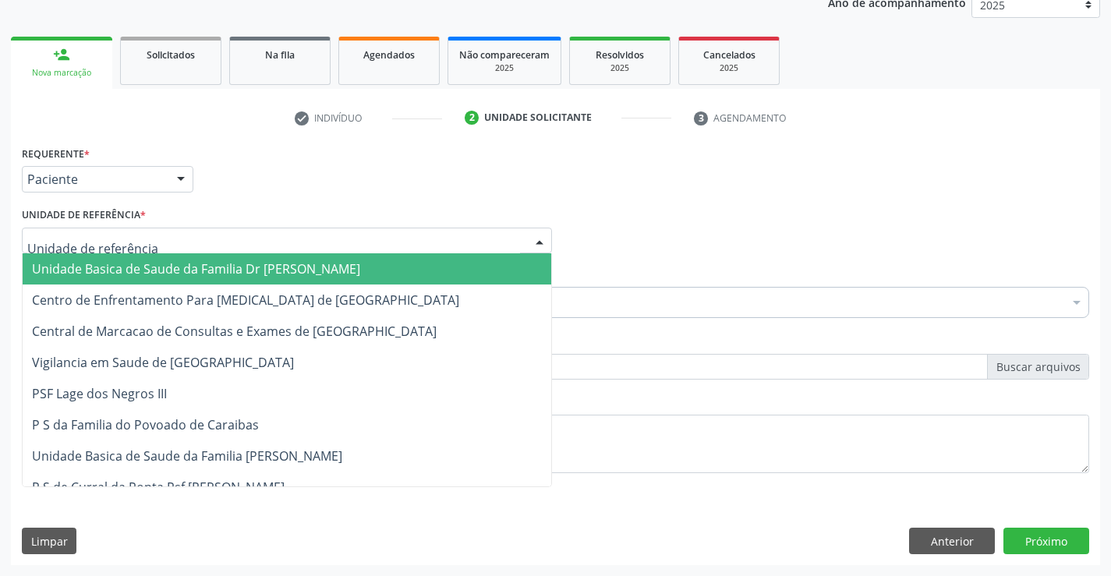
click at [156, 273] on span "Unidade Basica de Saude da Familia Dr [PERSON_NAME]" at bounding box center [196, 268] width 328 height 17
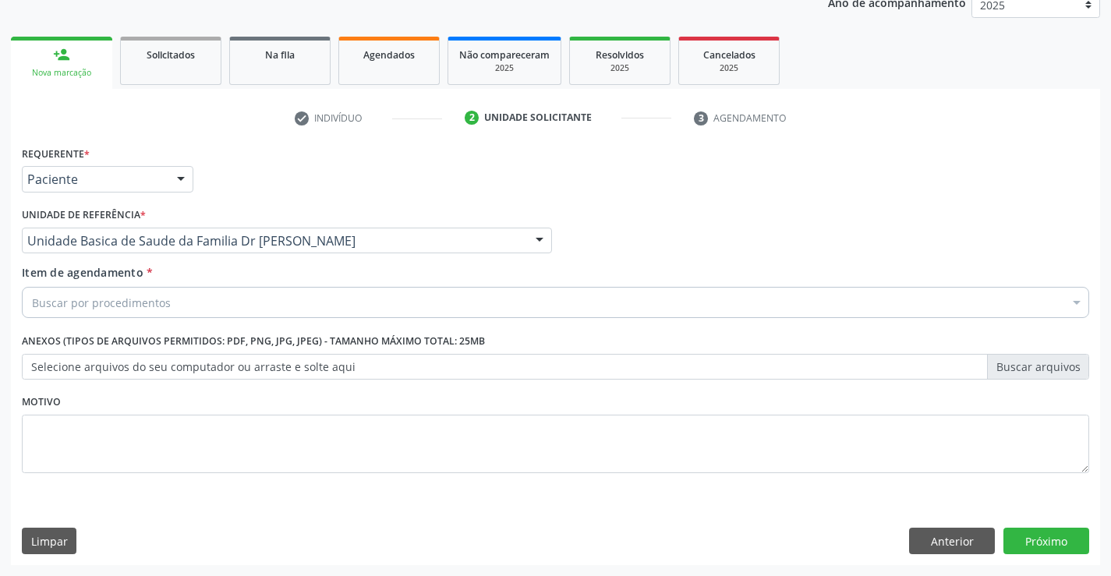
click at [221, 306] on div "Buscar por procedimentos" at bounding box center [556, 302] width 1068 height 31
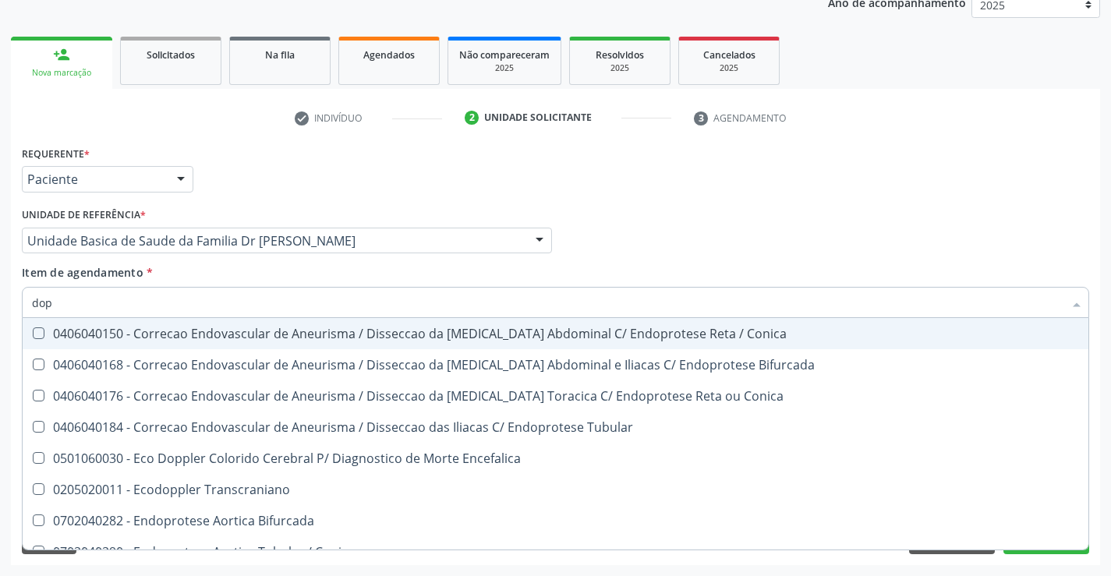
type input "dopp"
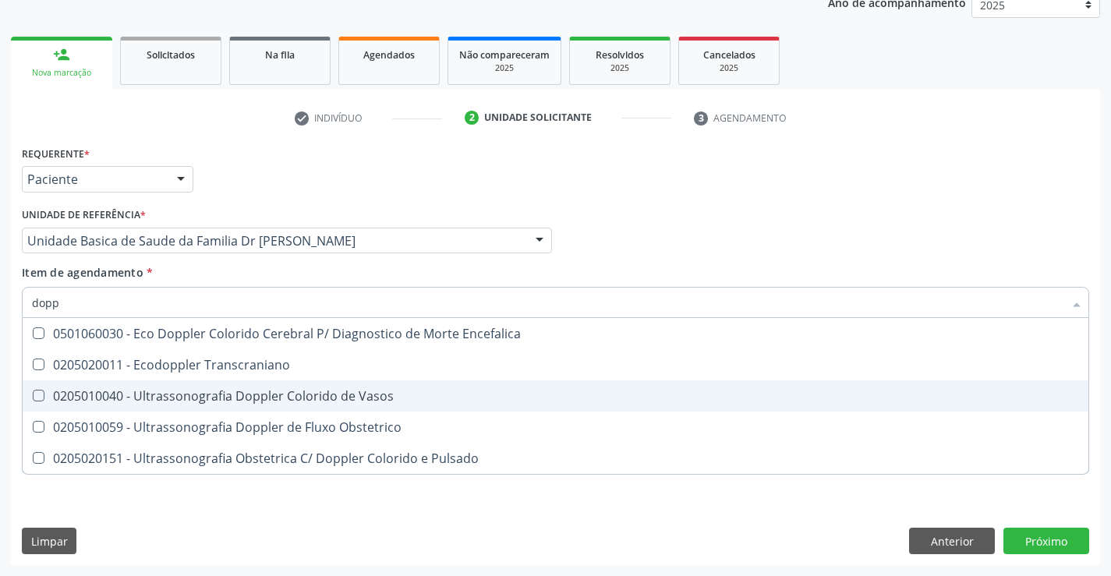
click at [277, 390] on div "0205010040 - Ultrassonografia Doppler Colorido de Vasos" at bounding box center [555, 396] width 1047 height 12
checkbox Vasos "true"
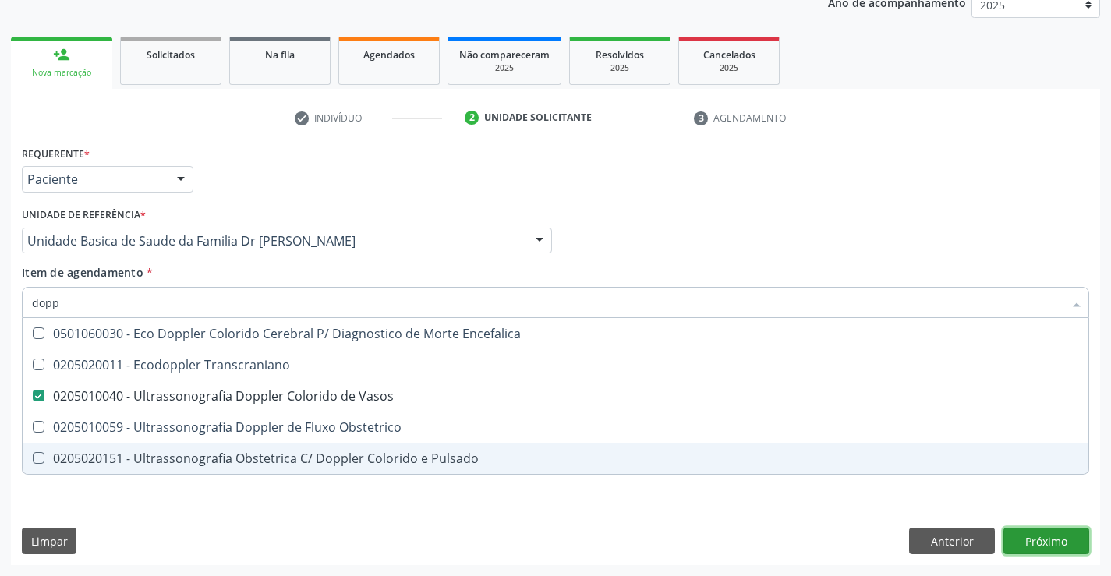
click at [1039, 540] on div "Requerente * Paciente Médico(a) Enfermeiro(a) Paciente Nenhum resultado encontr…" at bounding box center [555, 353] width 1089 height 423
checkbox Transcraniano "true"
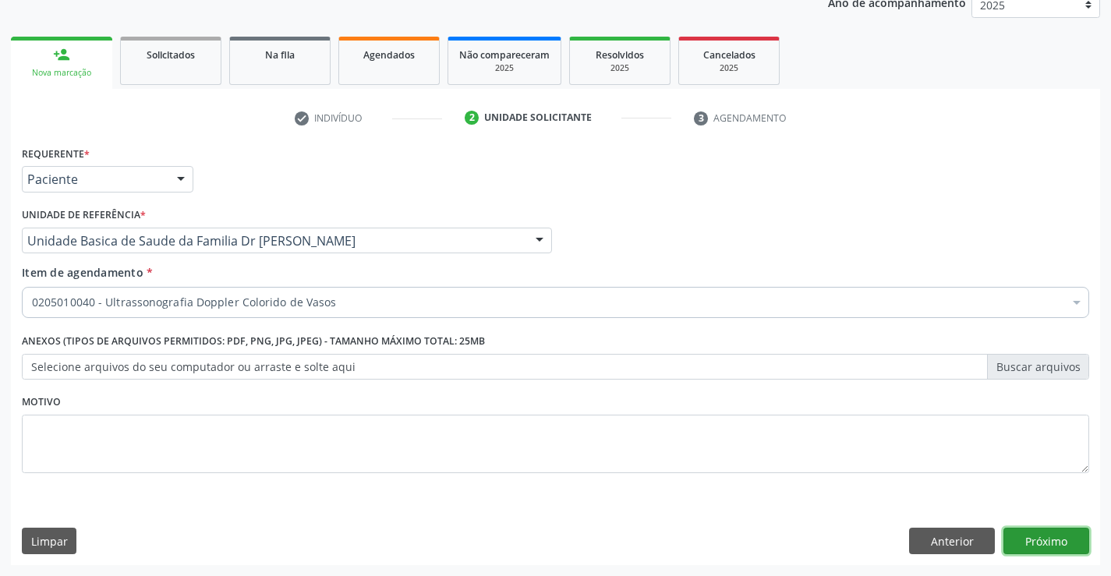
click at [1039, 540] on button "Próximo" at bounding box center [1047, 541] width 86 height 27
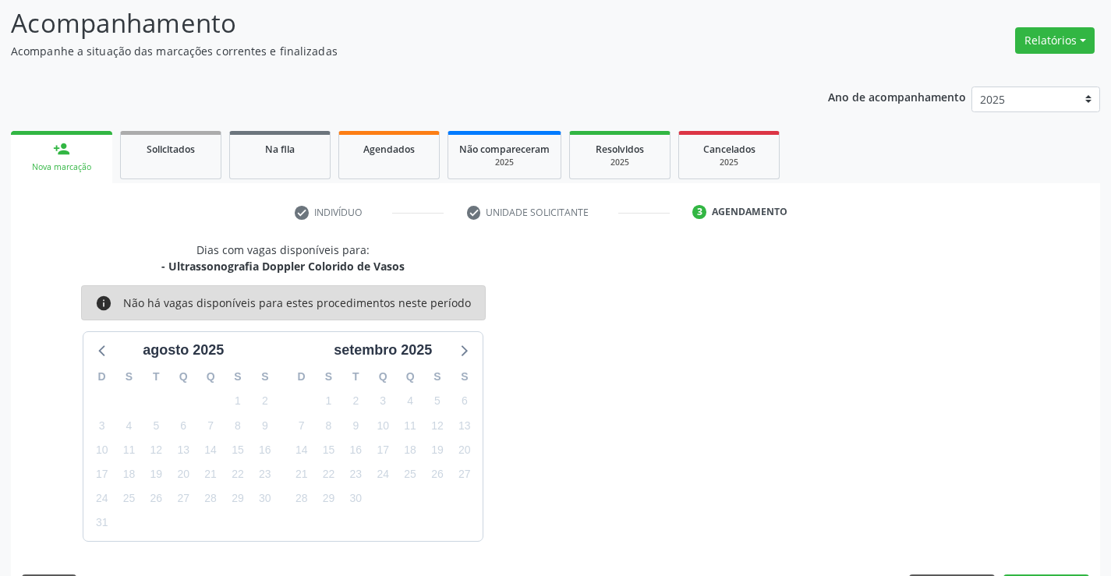
scroll to position [148, 0]
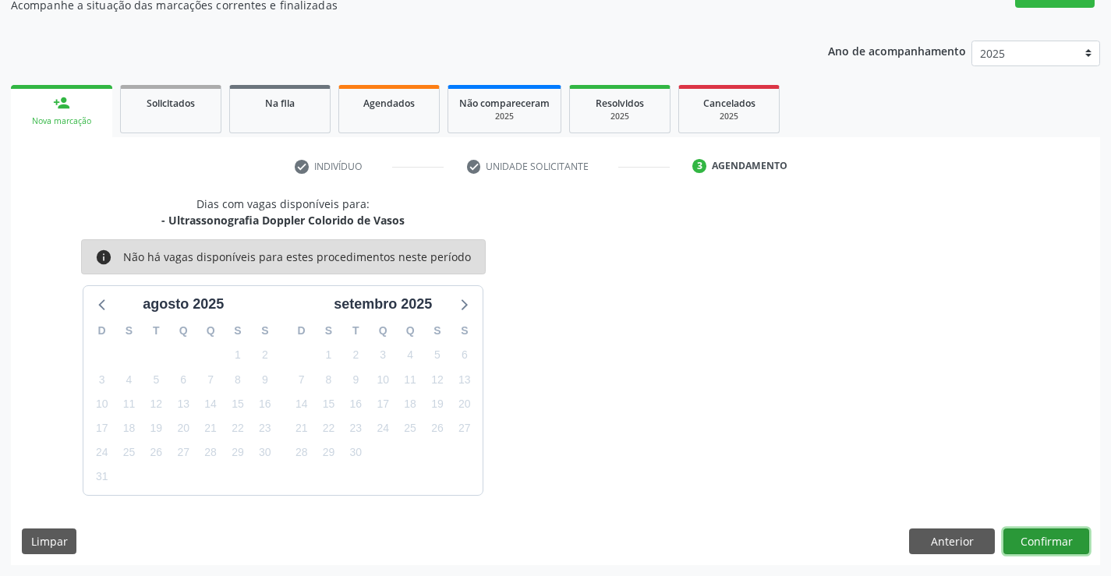
click at [1039, 540] on button "Confirmar" at bounding box center [1047, 542] width 86 height 27
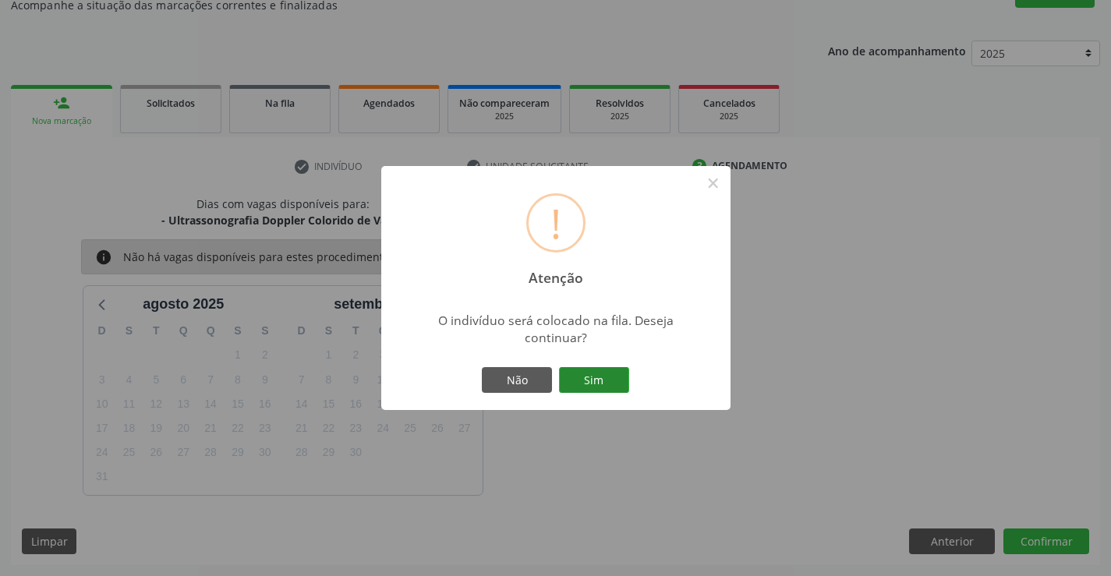
click at [600, 382] on button "Sim" at bounding box center [594, 380] width 70 height 27
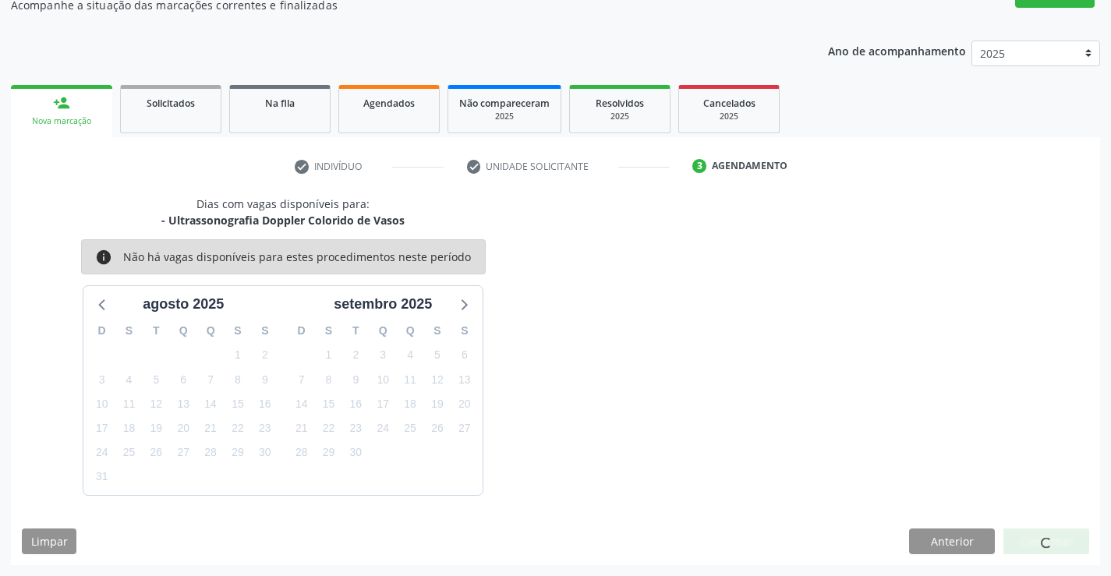
scroll to position [0, 0]
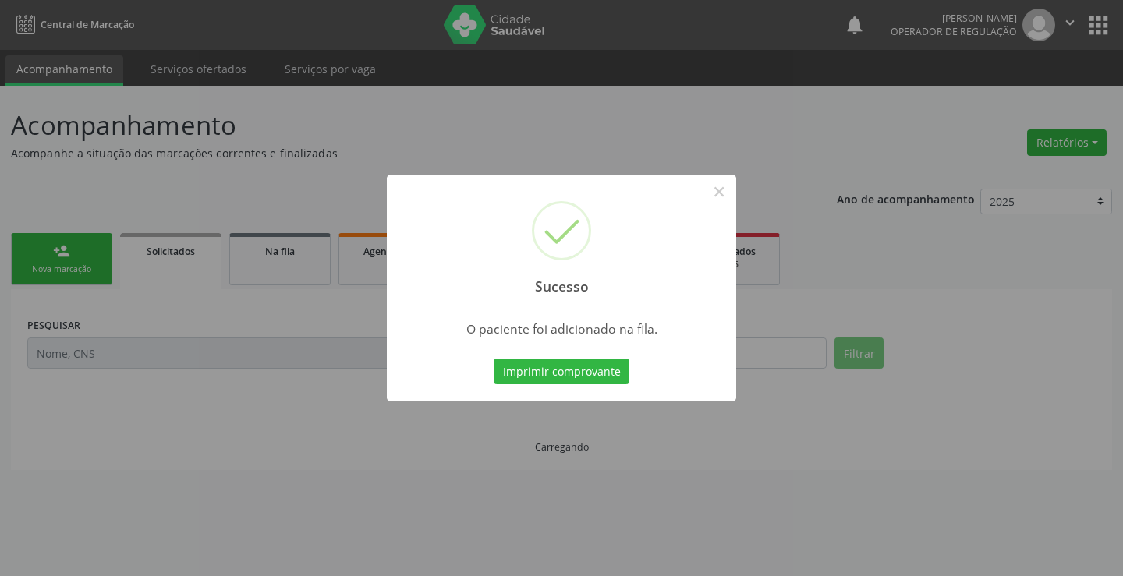
click at [600, 382] on button "Imprimir comprovante" at bounding box center [562, 372] width 136 height 27
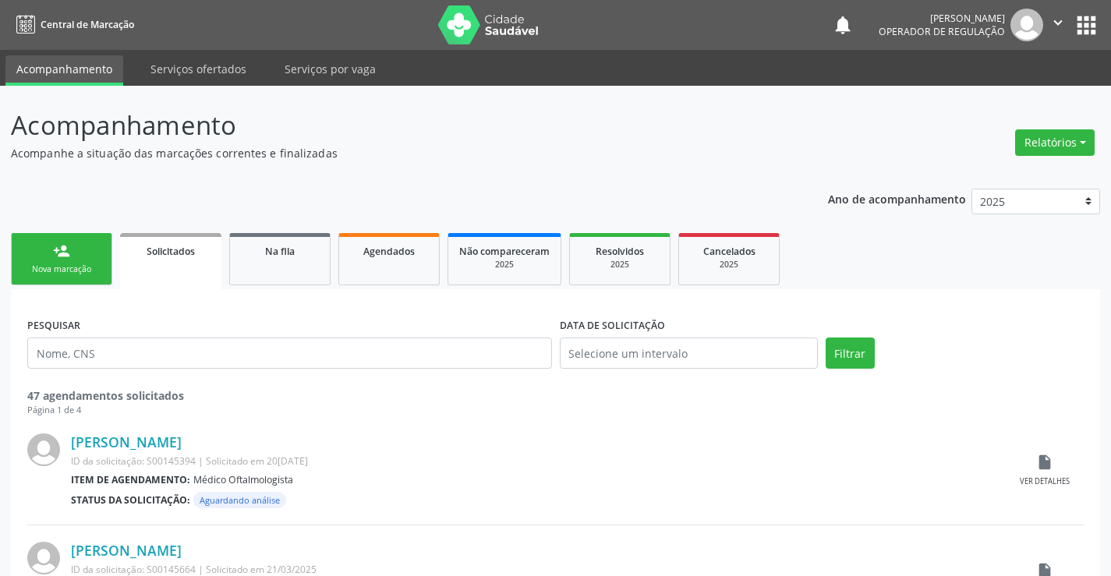
click at [37, 257] on link "person_add Nova marcação" at bounding box center [61, 259] width 101 height 52
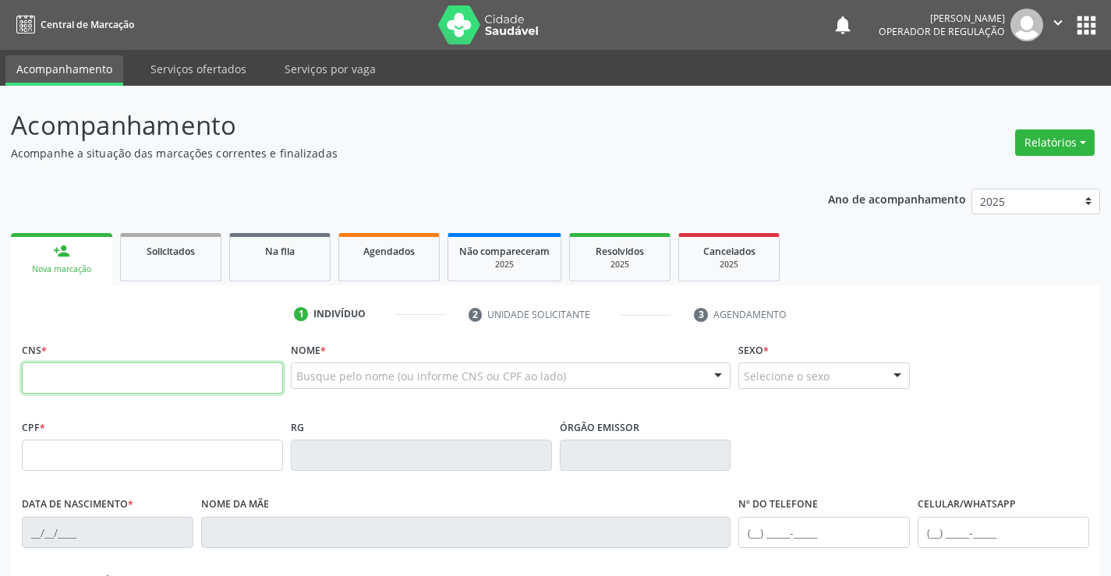
click at [96, 384] on input "text" at bounding box center [152, 378] width 261 height 31
click at [97, 384] on input "text" at bounding box center [152, 378] width 261 height 31
type input "707 4010 4327 3474"
type input "0161662722"
type input "20/09/1950"
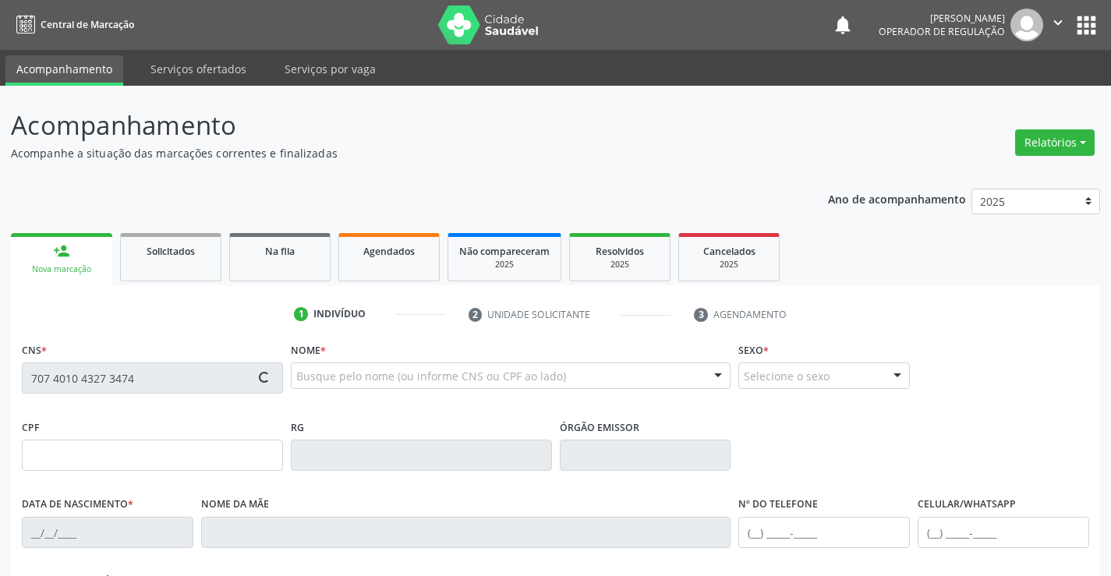
type input "(74) 98810-1976"
type input "157.799.555-49"
type input "S/N"
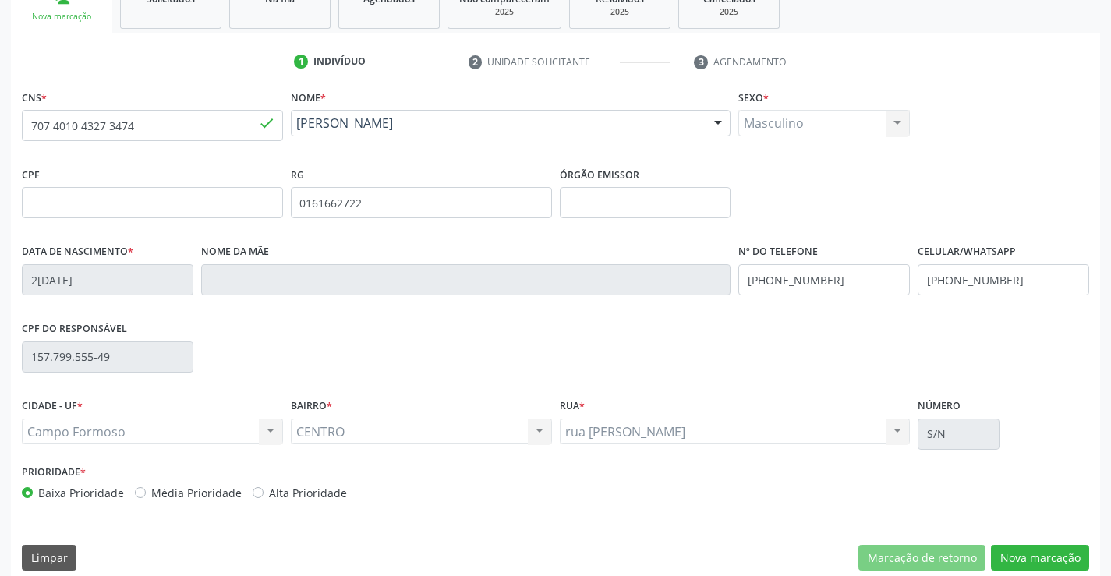
scroll to position [269, 0]
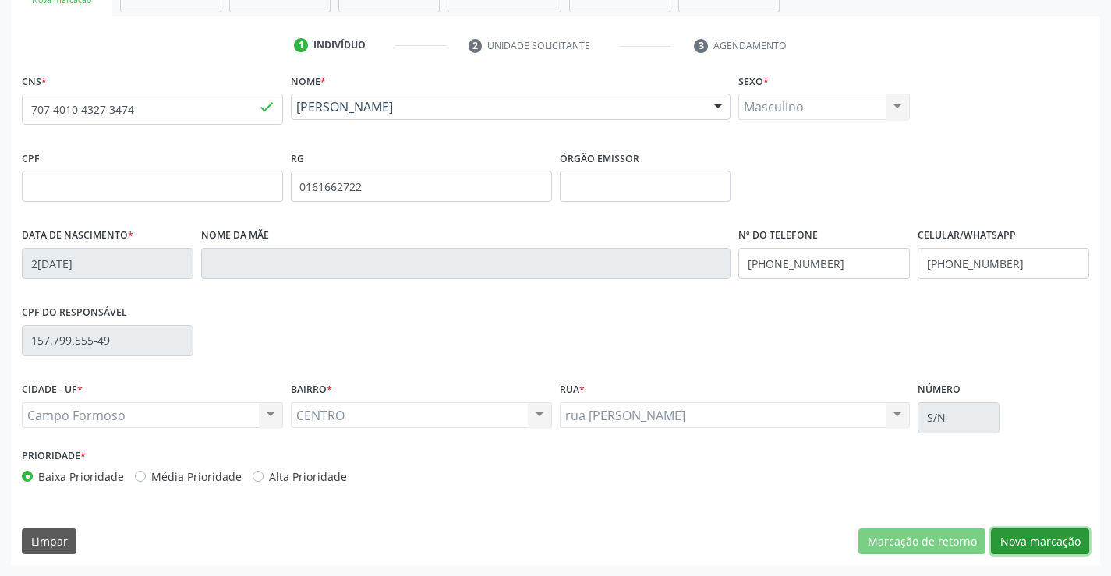
click at [1035, 541] on button "Nova marcação" at bounding box center [1040, 542] width 98 height 27
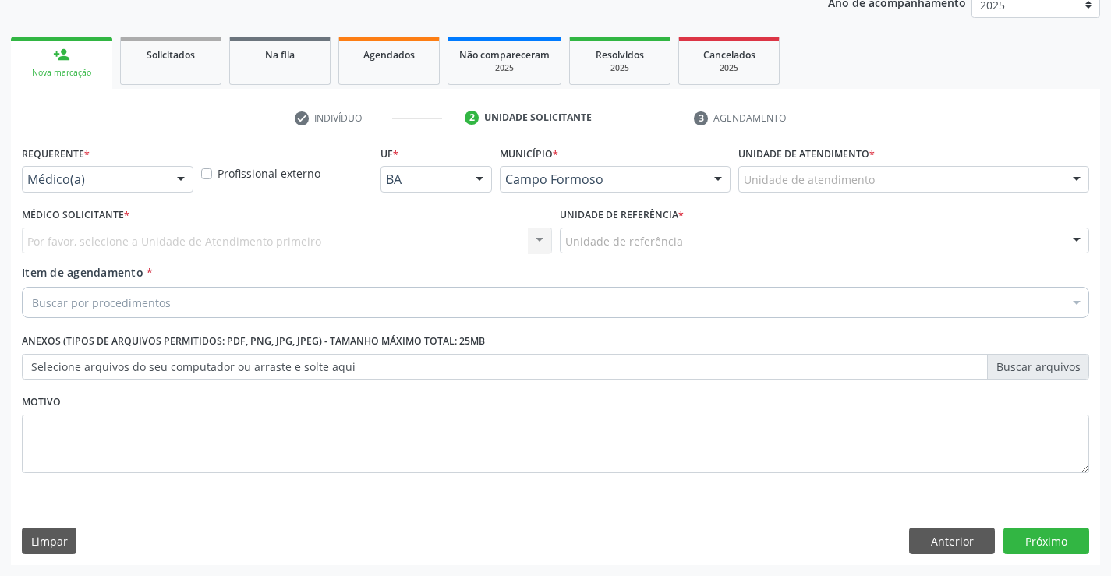
scroll to position [197, 0]
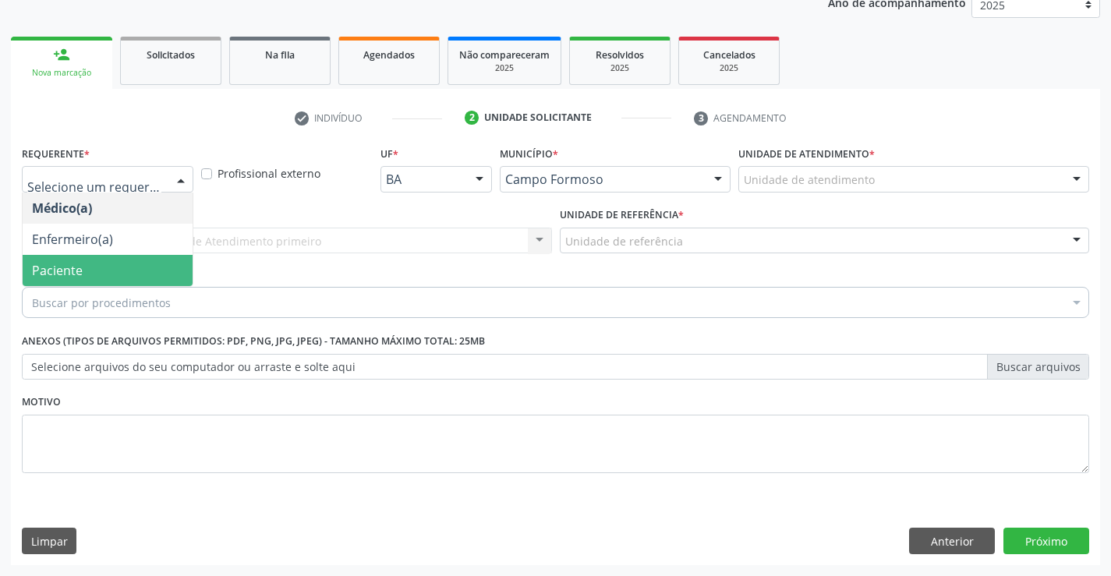
click at [81, 268] on span "Paciente" at bounding box center [57, 270] width 51 height 17
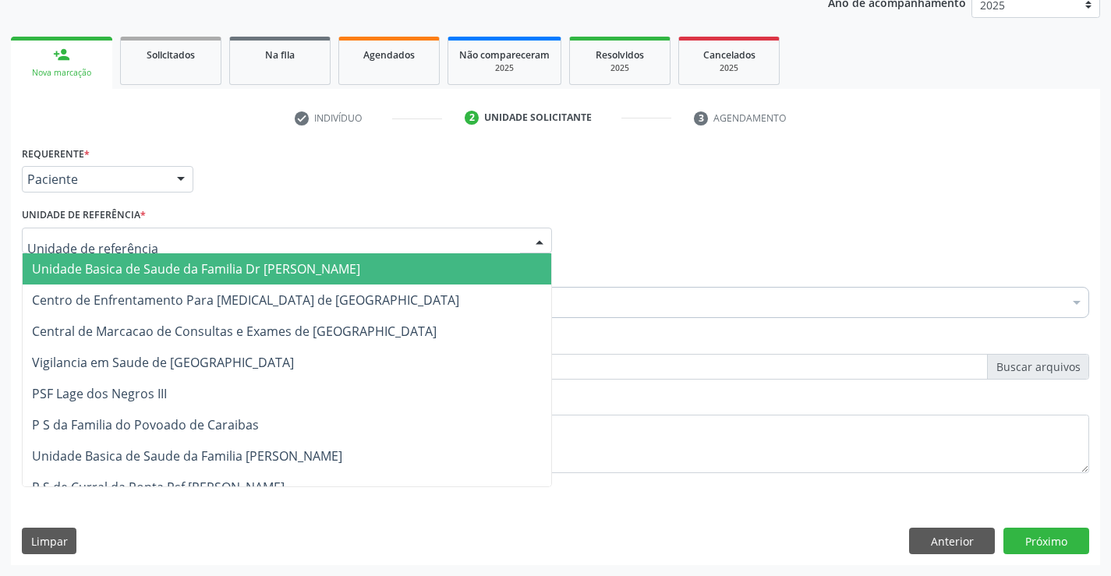
click at [156, 268] on span "Unidade Basica de Saude da Familia Dr [PERSON_NAME]" at bounding box center [196, 268] width 328 height 17
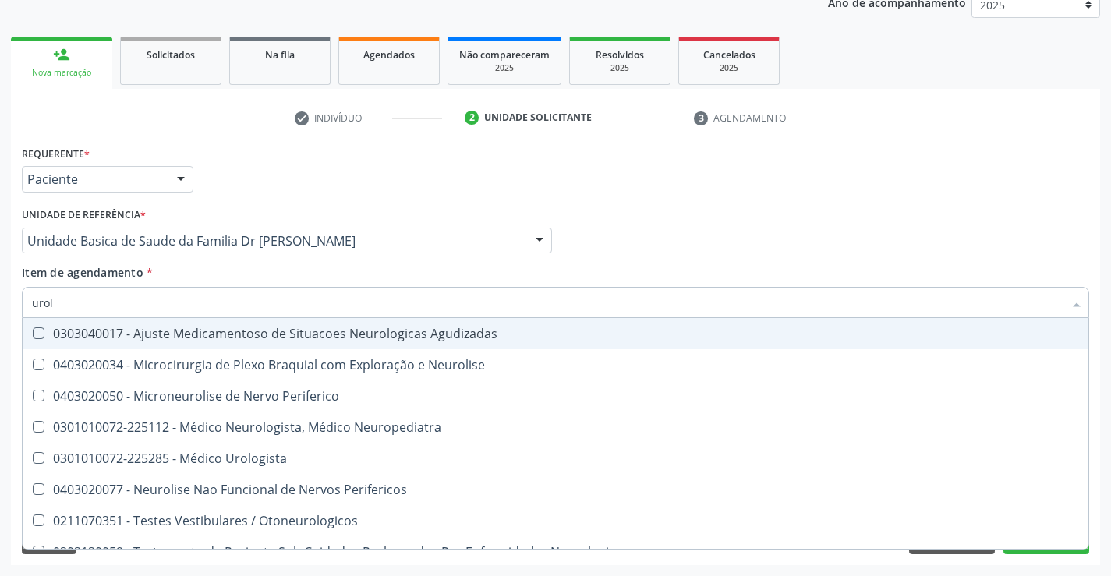
type input "urolo"
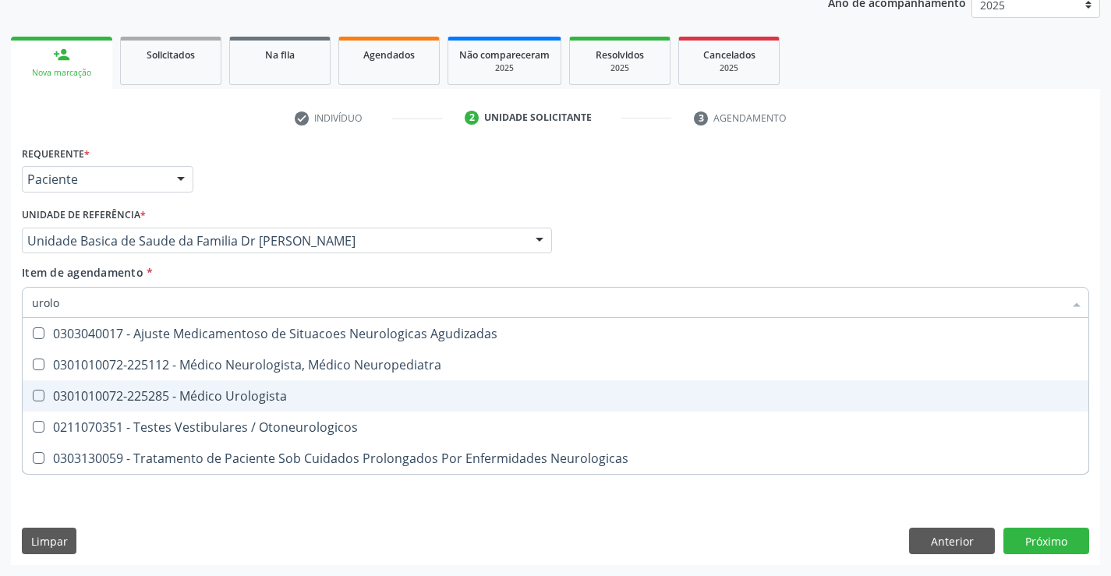
click at [225, 395] on div "0301010072-225285 - Médico Urologista" at bounding box center [555, 396] width 1047 height 12
checkbox Urologista "true"
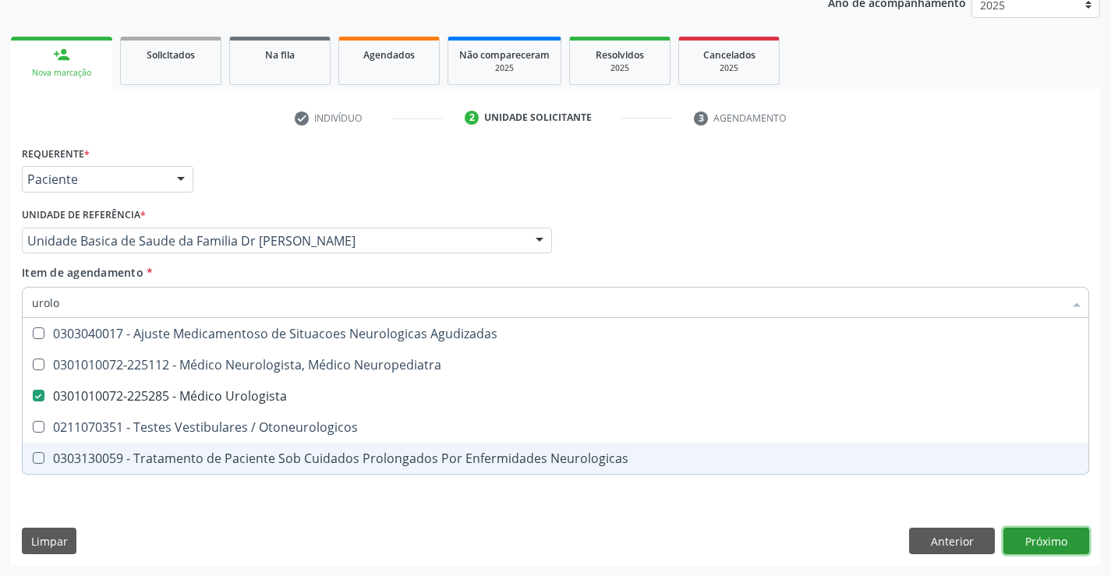
click at [1039, 537] on div "Requerente * Paciente Médico(a) Enfermeiro(a) Paciente Nenhum resultado encontr…" at bounding box center [555, 353] width 1089 height 423
checkbox Neuropediatra "true"
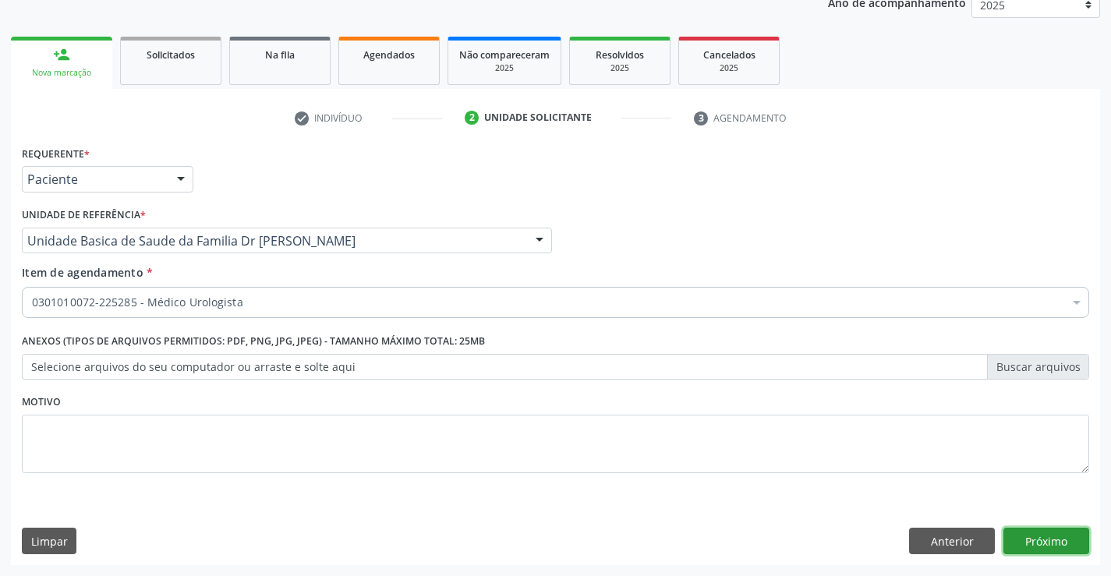
click at [1039, 537] on button "Próximo" at bounding box center [1047, 541] width 86 height 27
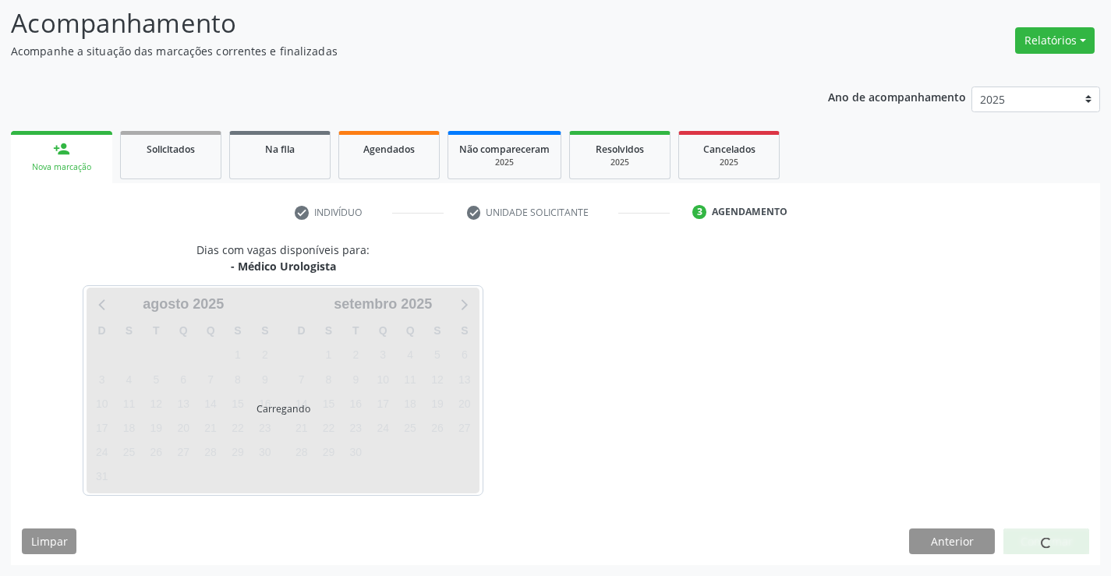
scroll to position [148, 0]
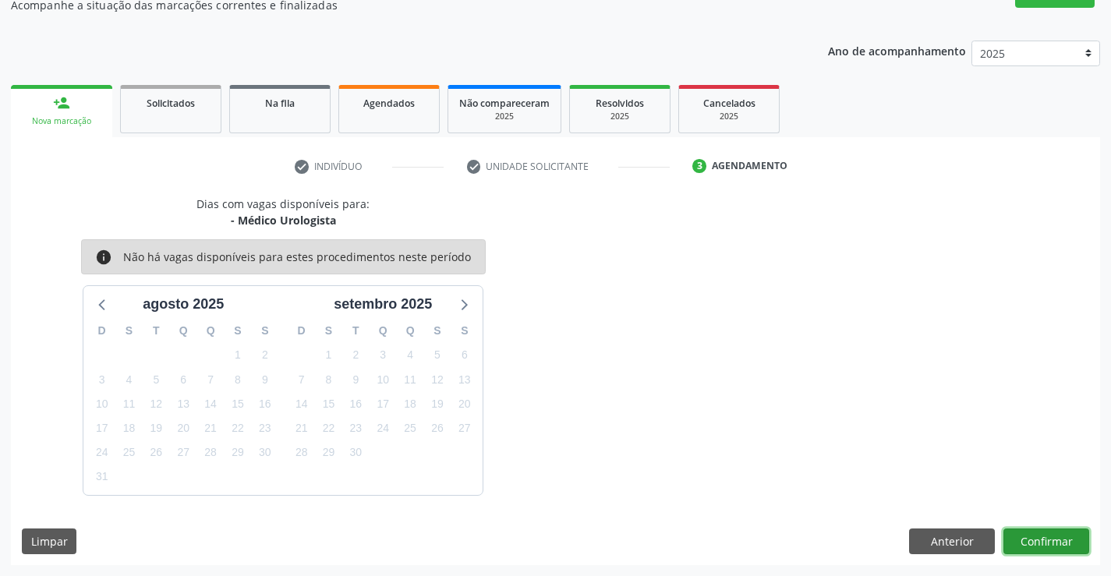
click at [1039, 537] on button "Confirmar" at bounding box center [1047, 542] width 86 height 27
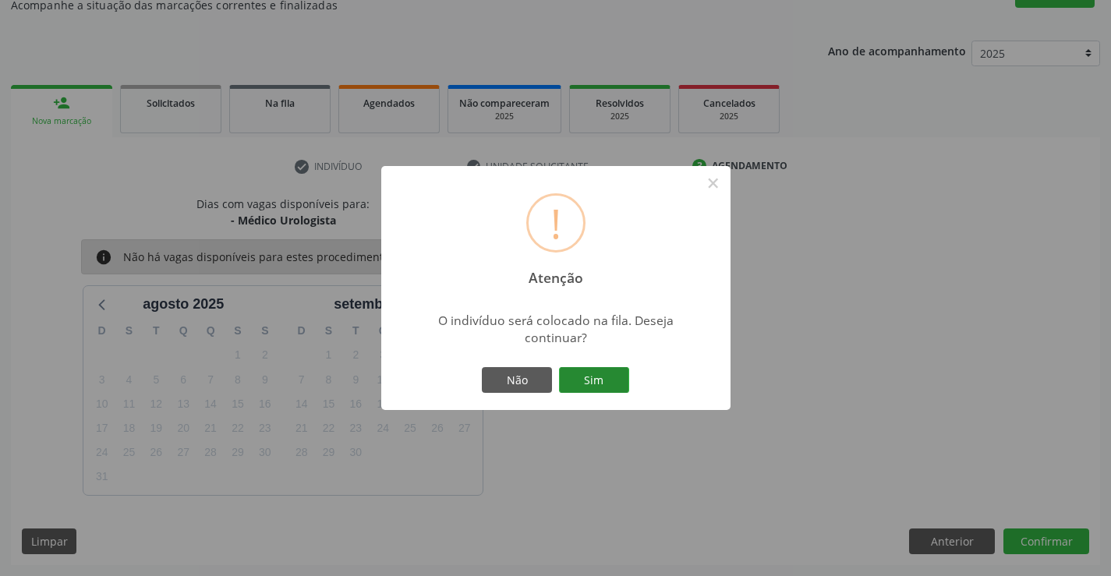
click at [587, 374] on button "Sim" at bounding box center [594, 380] width 70 height 27
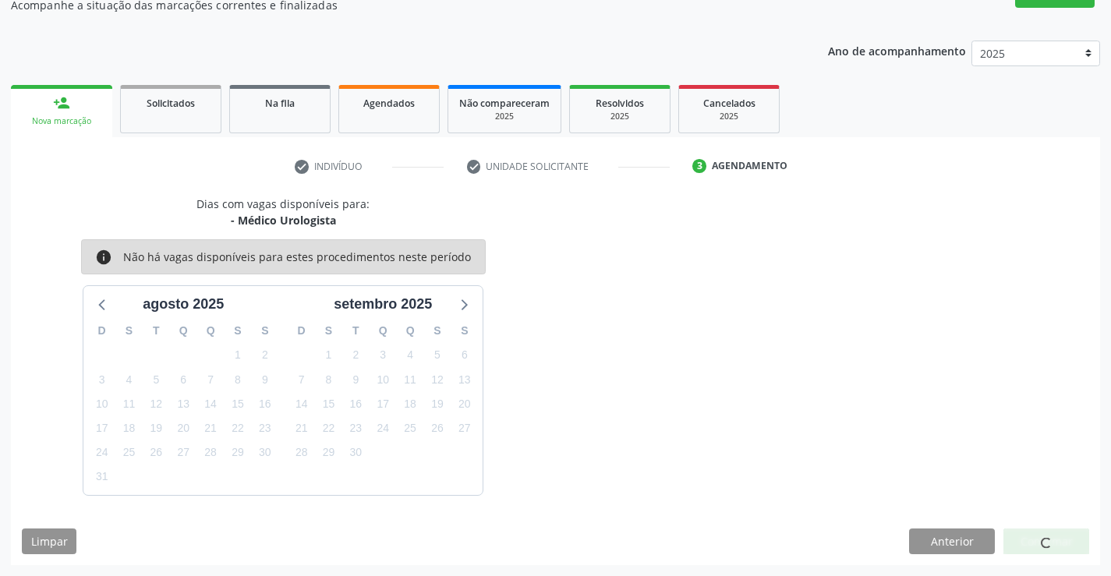
scroll to position [0, 0]
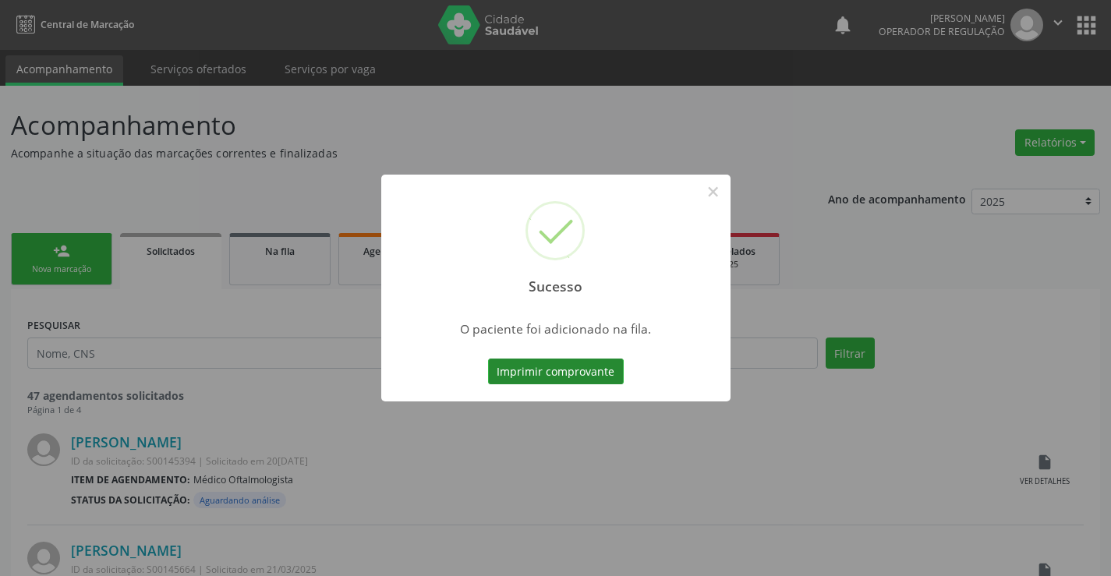
click at [552, 369] on button "Imprimir comprovante" at bounding box center [556, 372] width 136 height 27
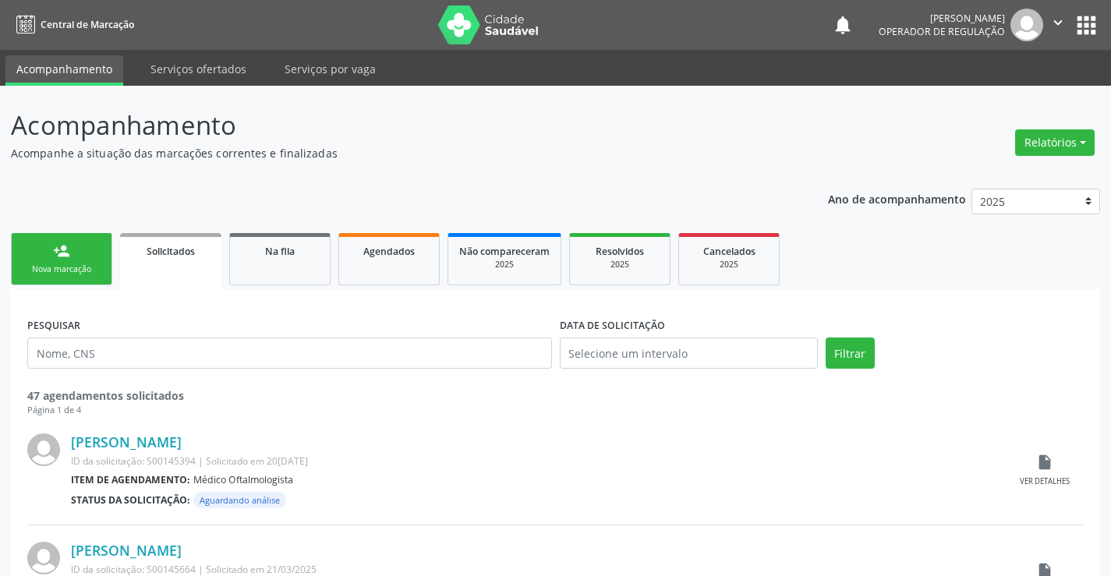
click at [52, 259] on link "person_add Nova marcação" at bounding box center [61, 259] width 101 height 52
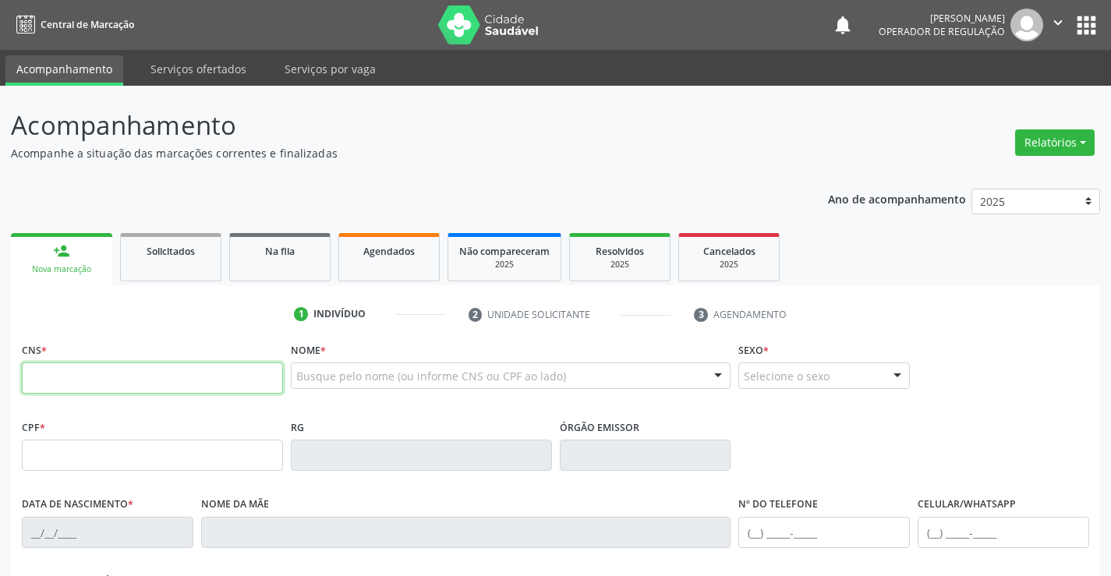
click at [117, 380] on input "text" at bounding box center [152, 378] width 261 height 31
type input "700 0092 6556 3901"
type input "0551163453"
type input "27/10/1971"
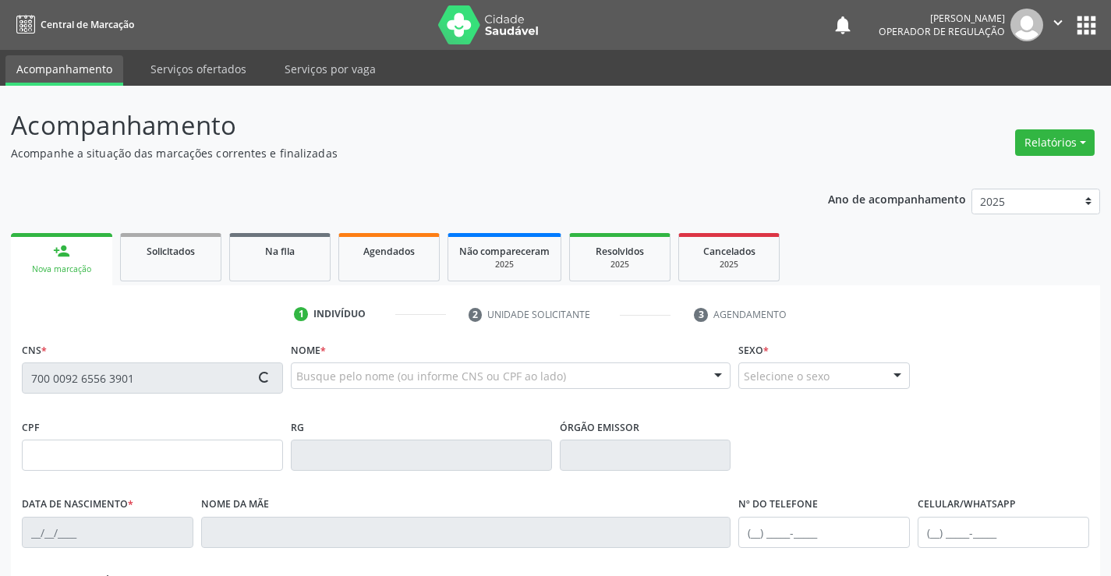
type input "(74) 99110-7876"
type input "636.711.905-15"
type input "S/N"
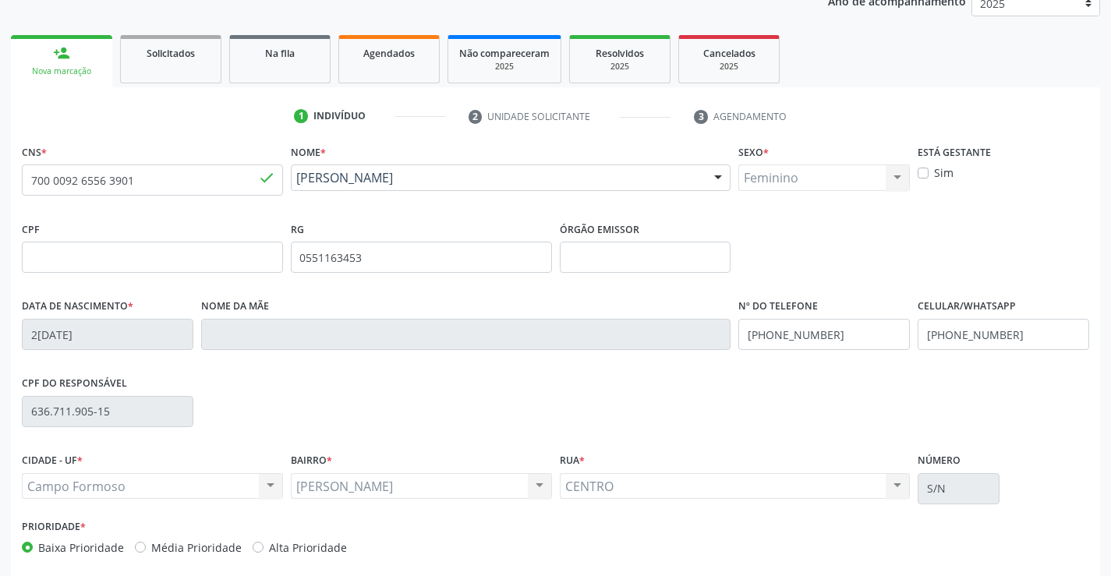
scroll to position [234, 0]
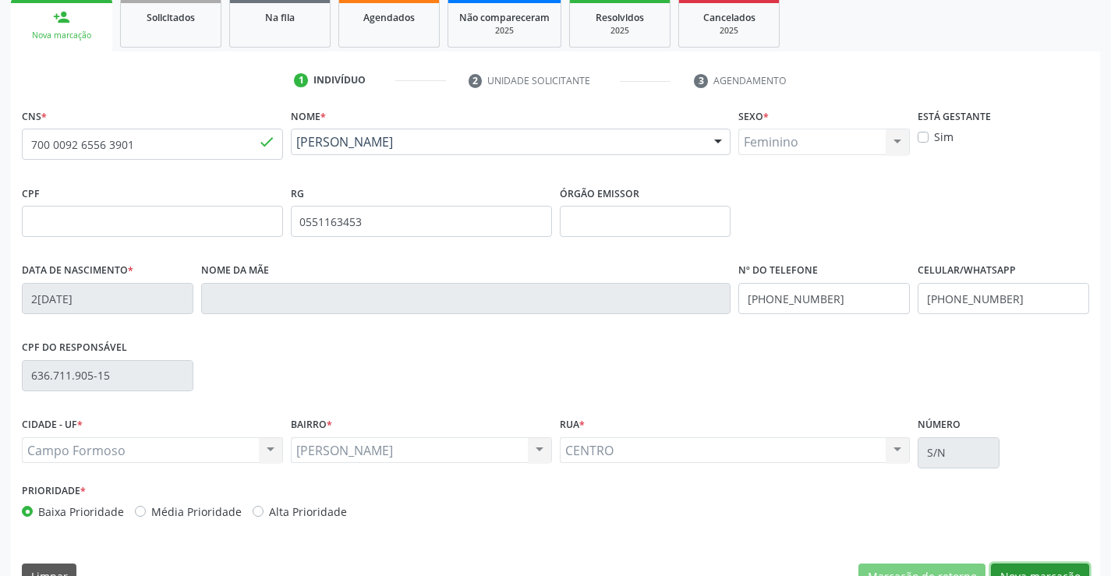
click at [1036, 568] on button "Nova marcação" at bounding box center [1040, 577] width 98 height 27
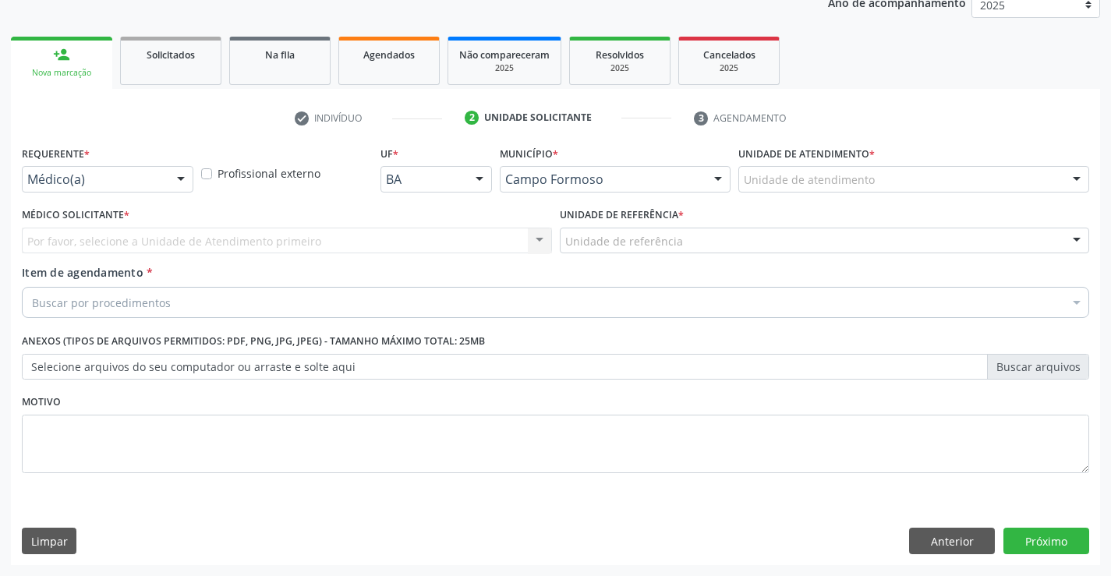
scroll to position [197, 0]
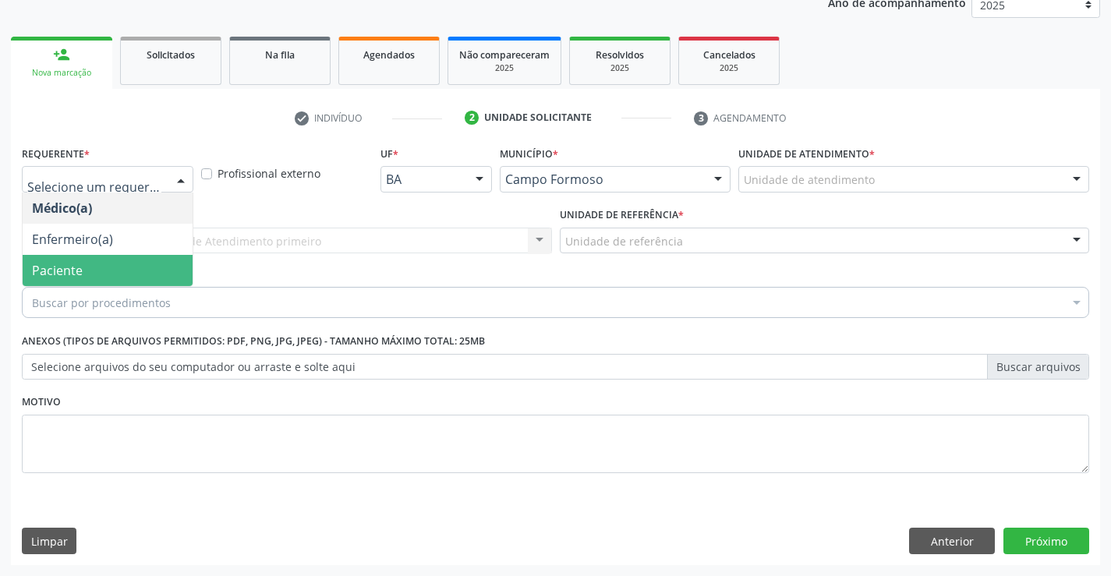
click at [91, 269] on span "Paciente" at bounding box center [108, 270] width 170 height 31
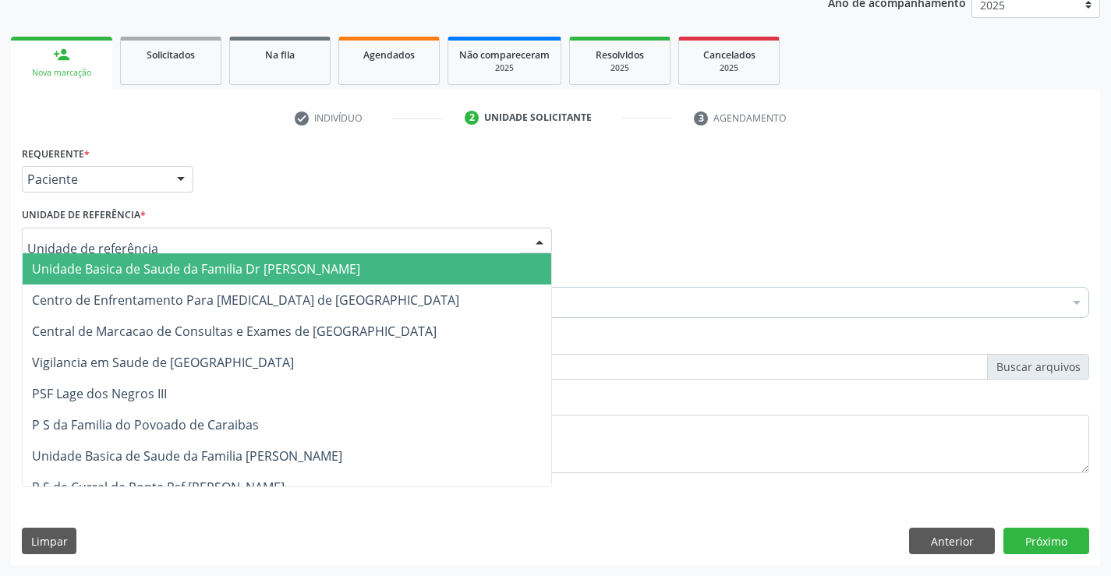
click at [160, 270] on span "Unidade Basica de Saude da Familia Dr [PERSON_NAME]" at bounding box center [196, 268] width 328 height 17
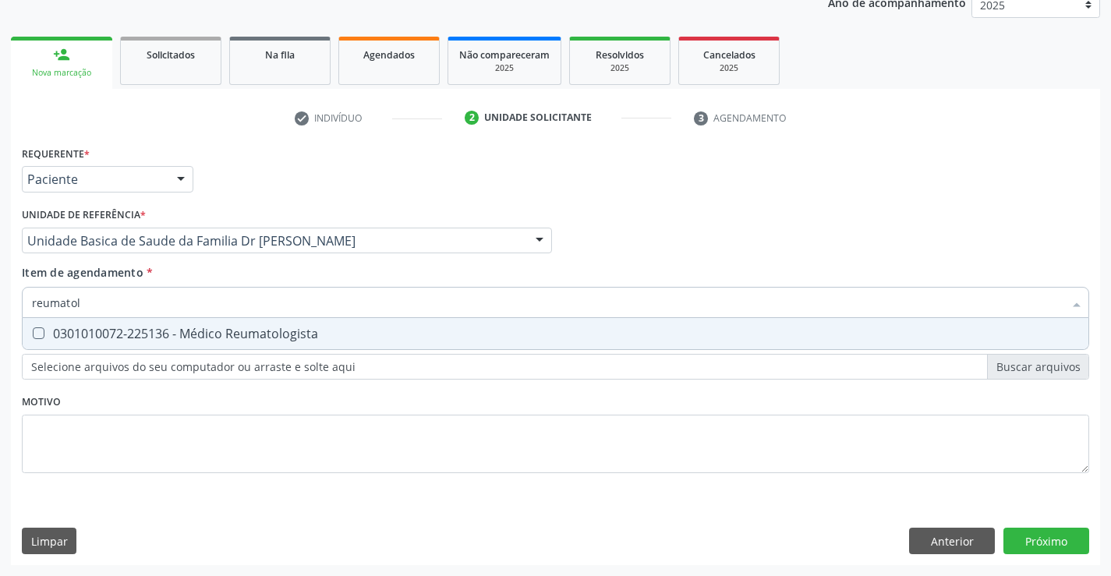
type input "reumatolo"
click at [242, 331] on div "0301010072-225136 - Médico Reumatologista" at bounding box center [555, 334] width 1047 height 12
checkbox Reumatologista "true"
click at [87, 435] on div "Requerente * Paciente Médico(a) Enfermeiro(a) Paciente Nenhum resultado encontr…" at bounding box center [556, 318] width 1068 height 353
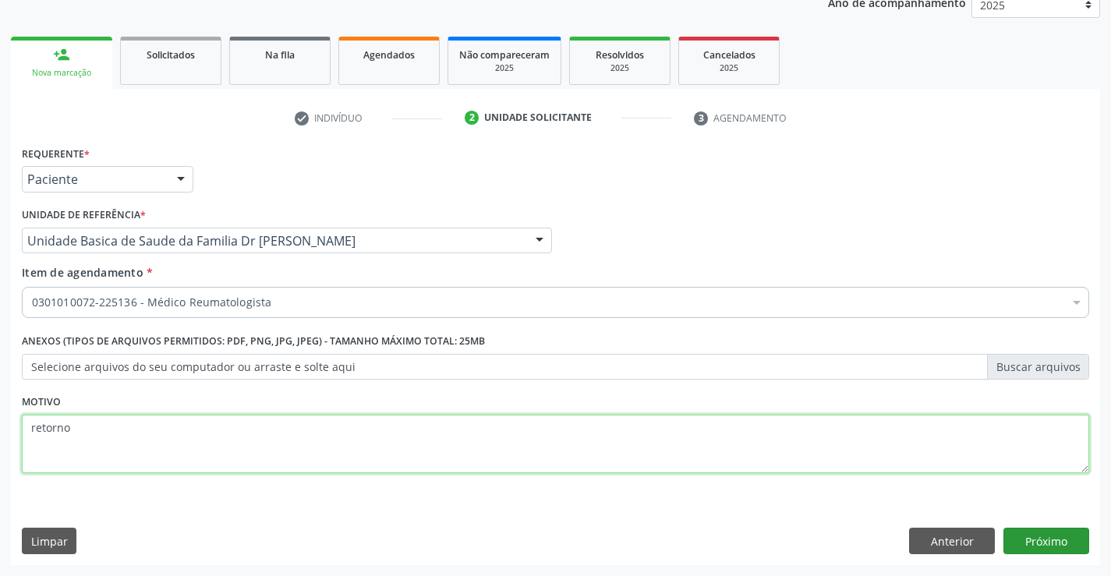
type textarea "retorno"
click at [1050, 532] on button "Próximo" at bounding box center [1047, 541] width 86 height 27
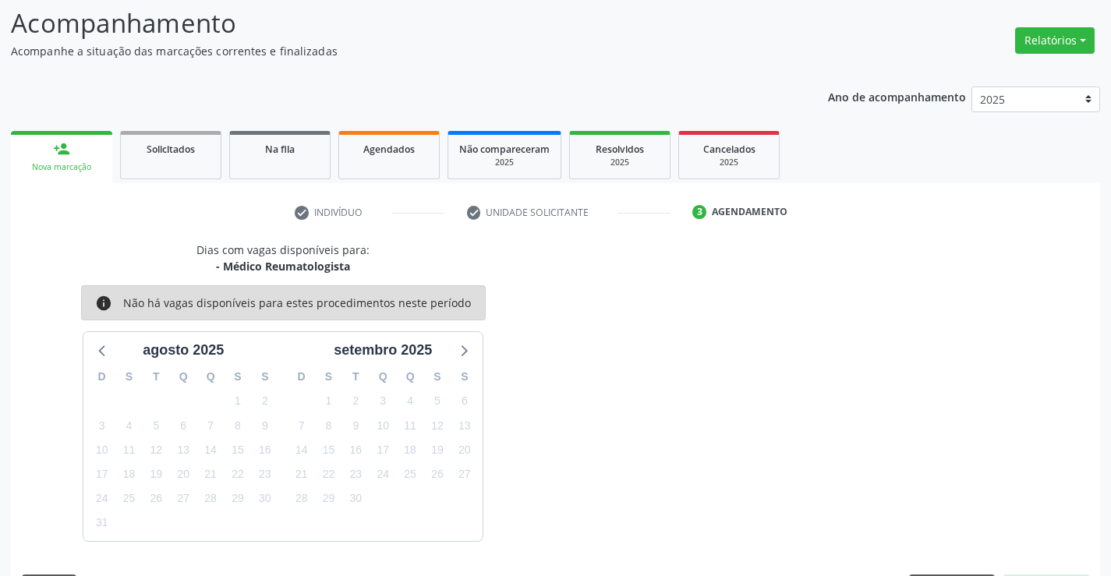
scroll to position [148, 0]
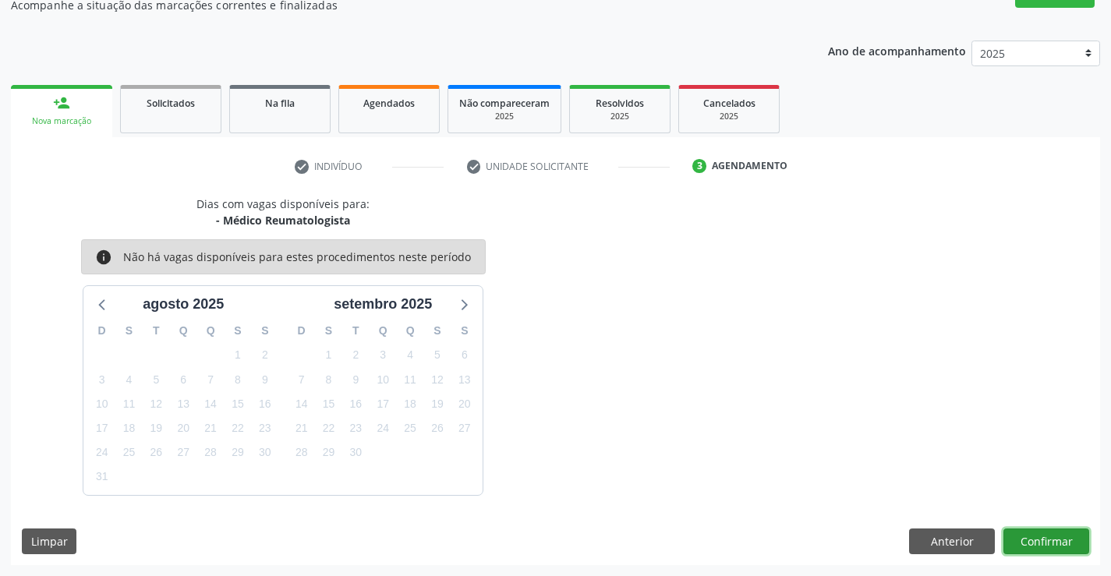
click at [1041, 537] on button "Confirmar" at bounding box center [1047, 542] width 86 height 27
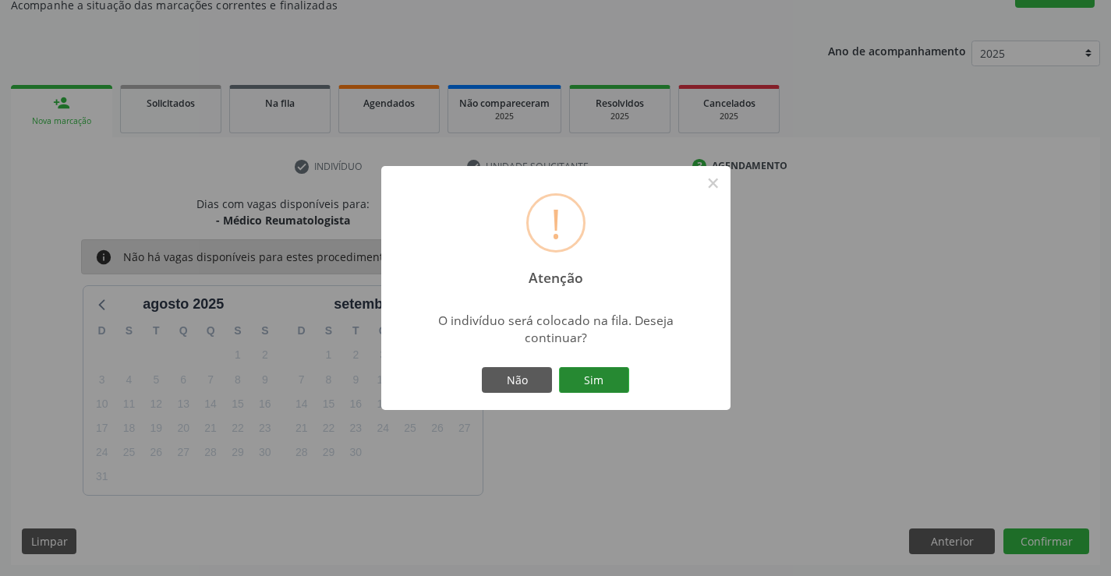
click at [582, 373] on button "Sim" at bounding box center [594, 380] width 70 height 27
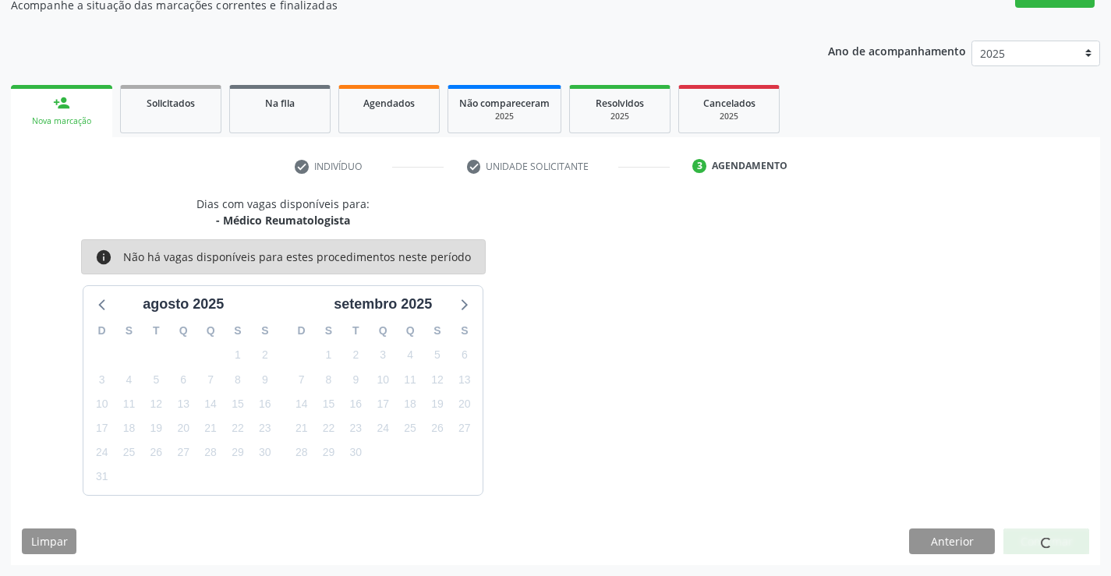
scroll to position [0, 0]
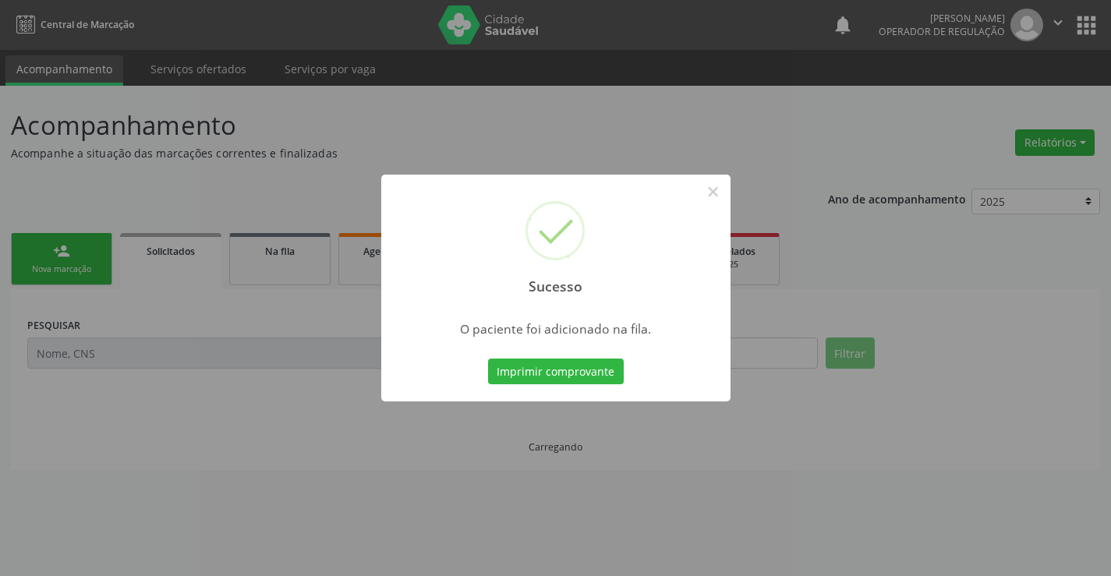
click at [582, 373] on button "Imprimir comprovante" at bounding box center [556, 372] width 136 height 27
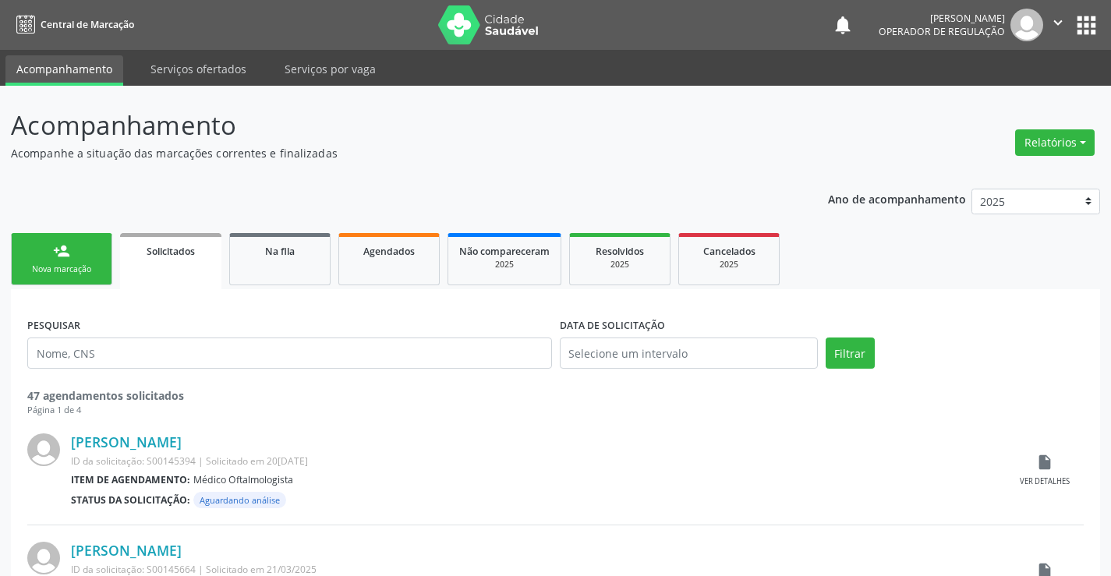
click at [46, 258] on link "person_add Nova marcação" at bounding box center [61, 259] width 101 height 52
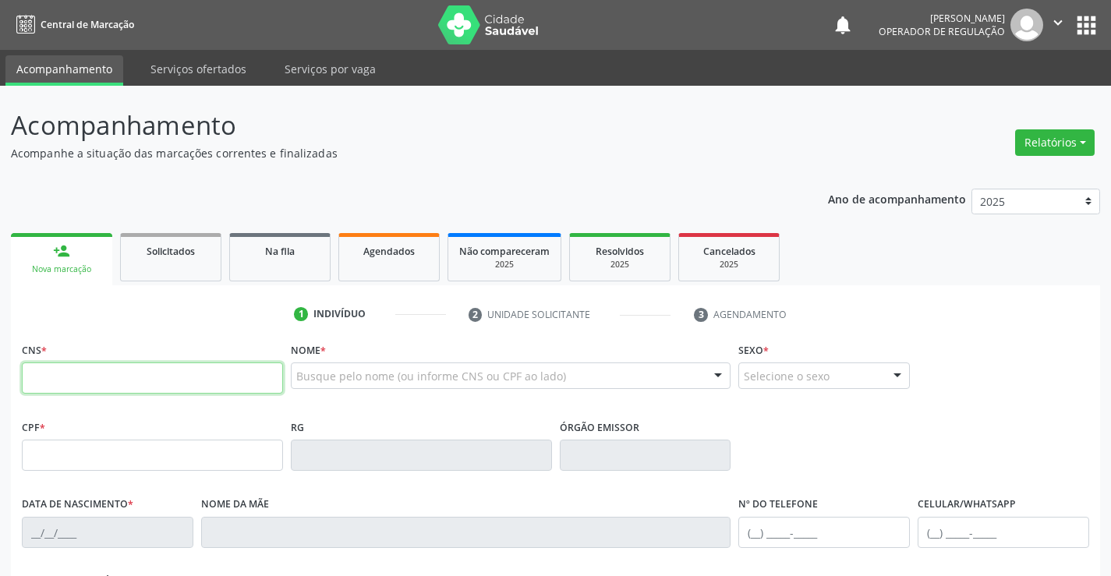
click at [53, 375] on input "text" at bounding box center [152, 378] width 261 height 31
click at [61, 376] on input "text" at bounding box center [152, 378] width 261 height 31
type input "701 2010 9008 1511"
type input "0136464785"
type input "30/09/1956"
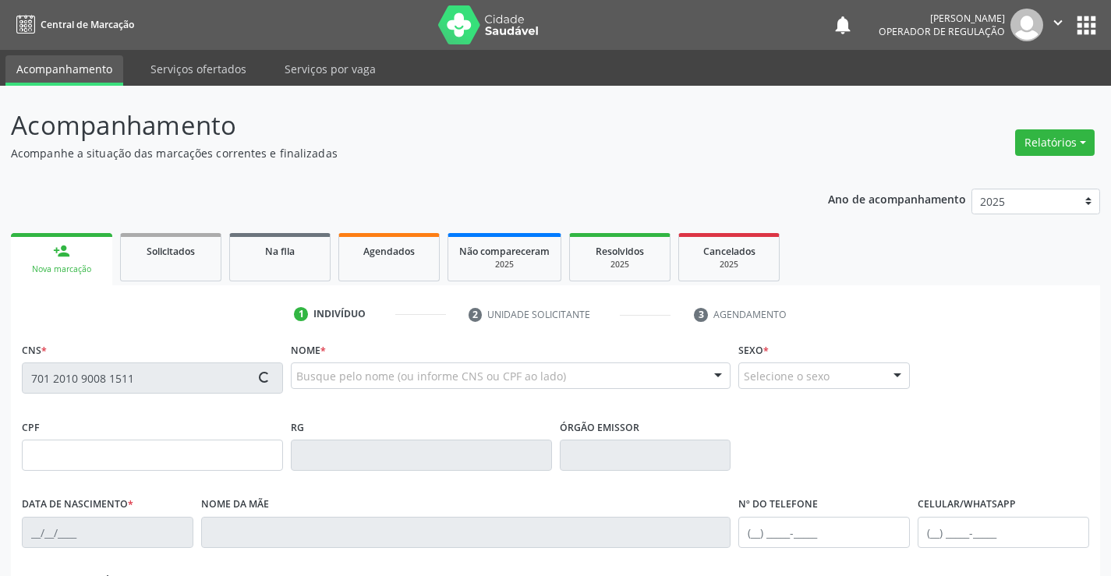
type input "(74) 98858-3480"
type input "613.452.531-68"
type input "111"
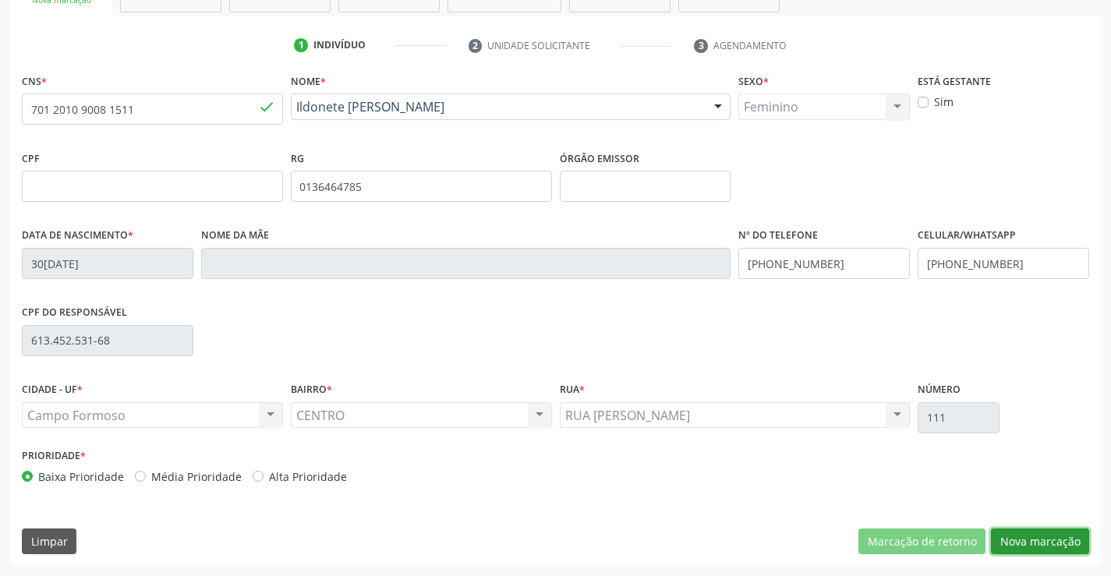
click at [1032, 547] on button "Nova marcação" at bounding box center [1040, 542] width 98 height 27
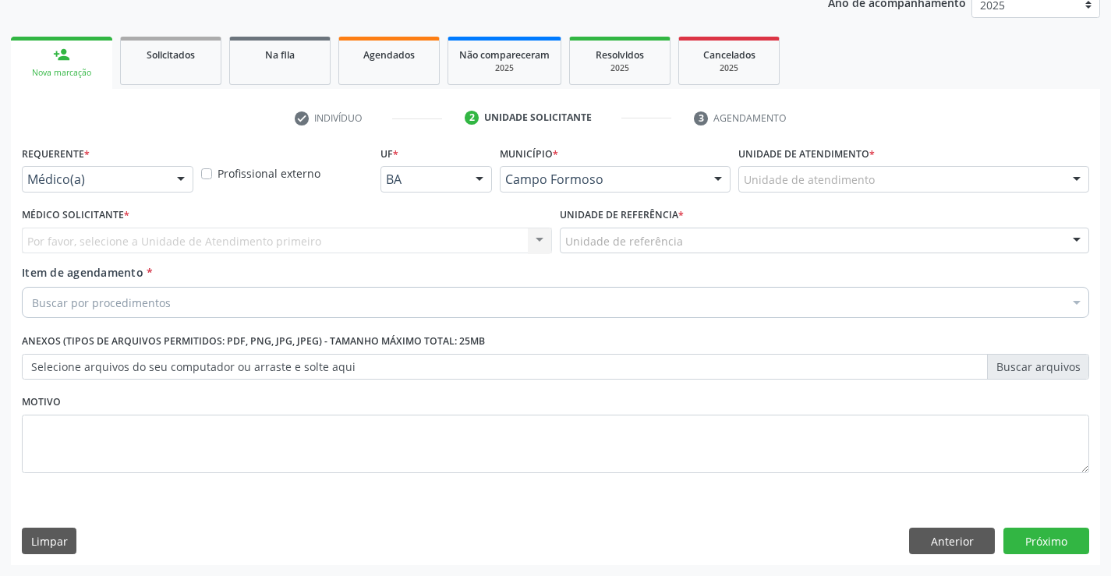
scroll to position [197, 0]
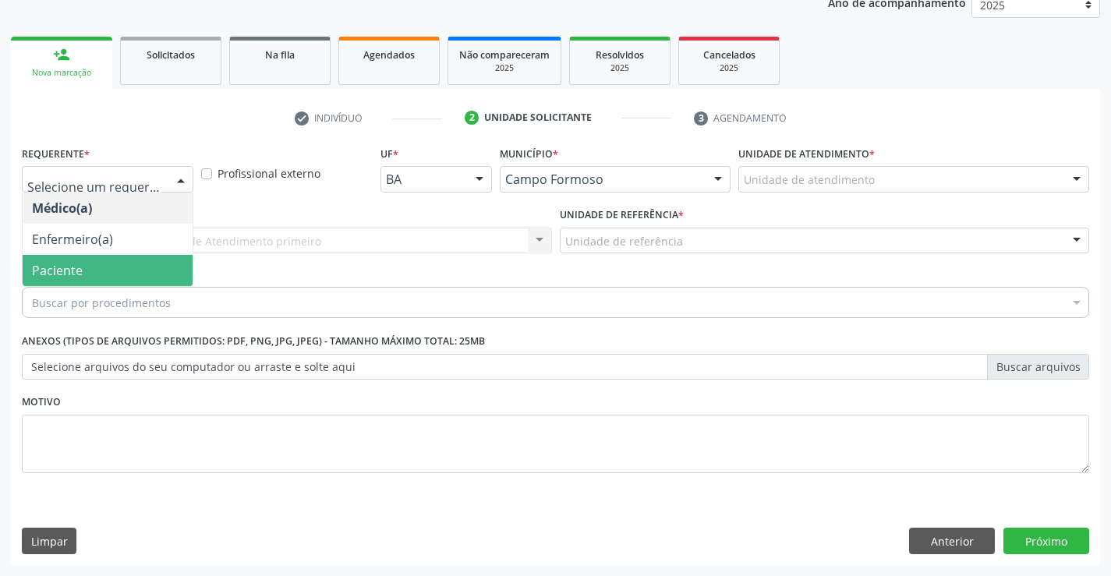
click at [78, 274] on span "Paciente" at bounding box center [57, 270] width 51 height 17
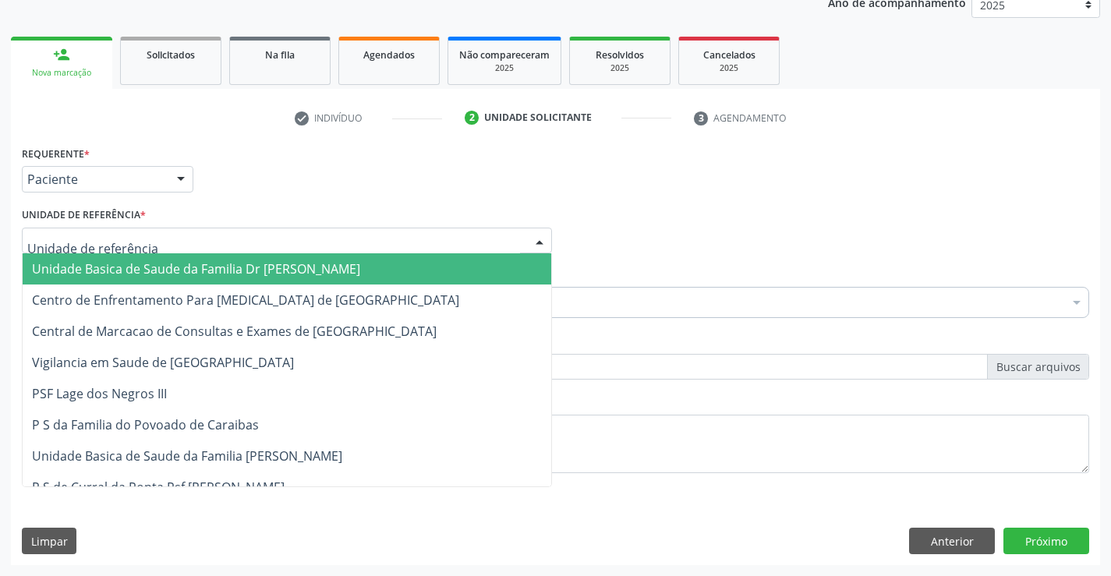
click at [108, 271] on span "Unidade Basica de Saude da Familia Dr [PERSON_NAME]" at bounding box center [196, 268] width 328 height 17
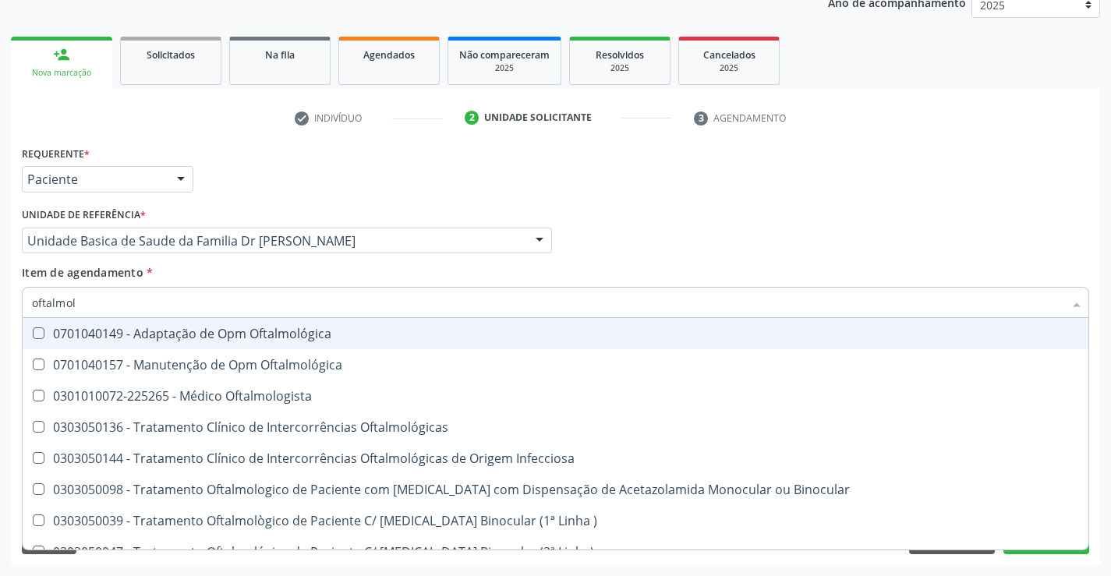
type input "oftalmolo"
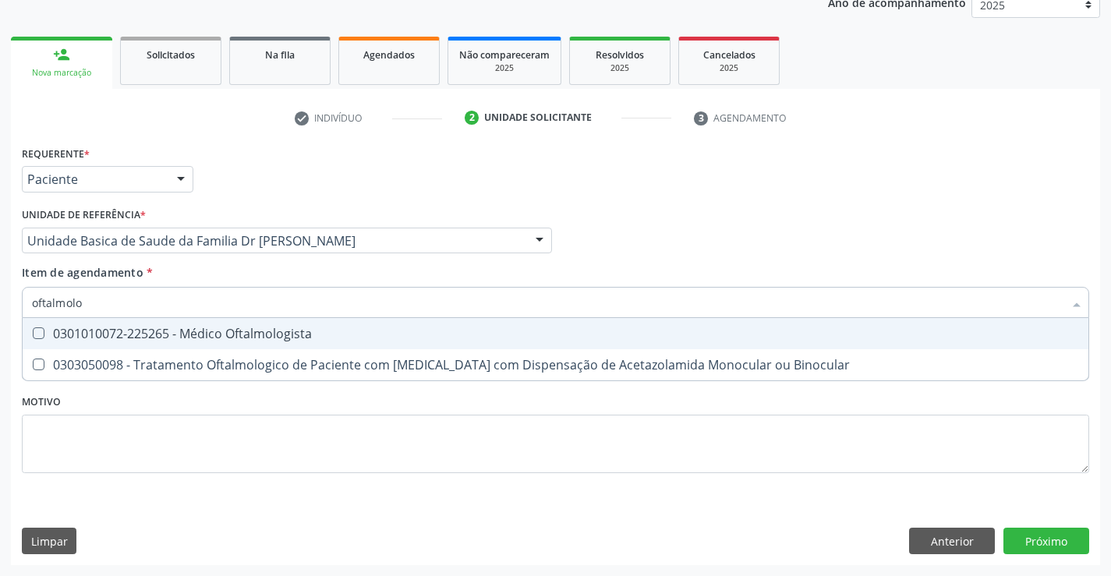
click at [186, 331] on div "0301010072-225265 - Médico Oftalmologista" at bounding box center [555, 334] width 1047 height 12
checkbox Oftalmologista "true"
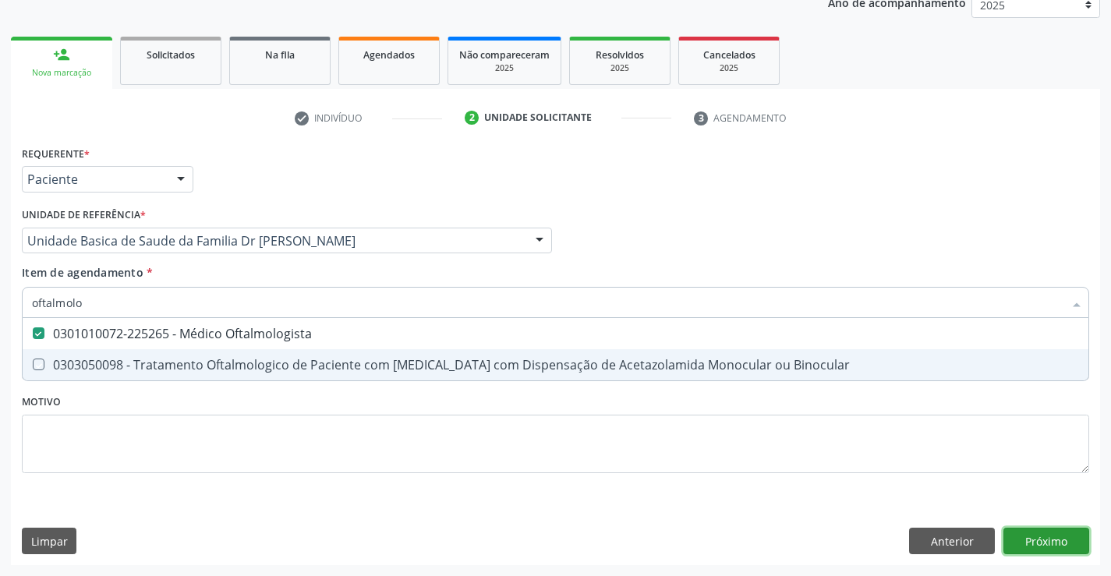
click at [1032, 535] on div "Requerente * Paciente Médico(a) Enfermeiro(a) Paciente Nenhum resultado encontr…" at bounding box center [555, 353] width 1089 height 423
checkbox Binocular "true"
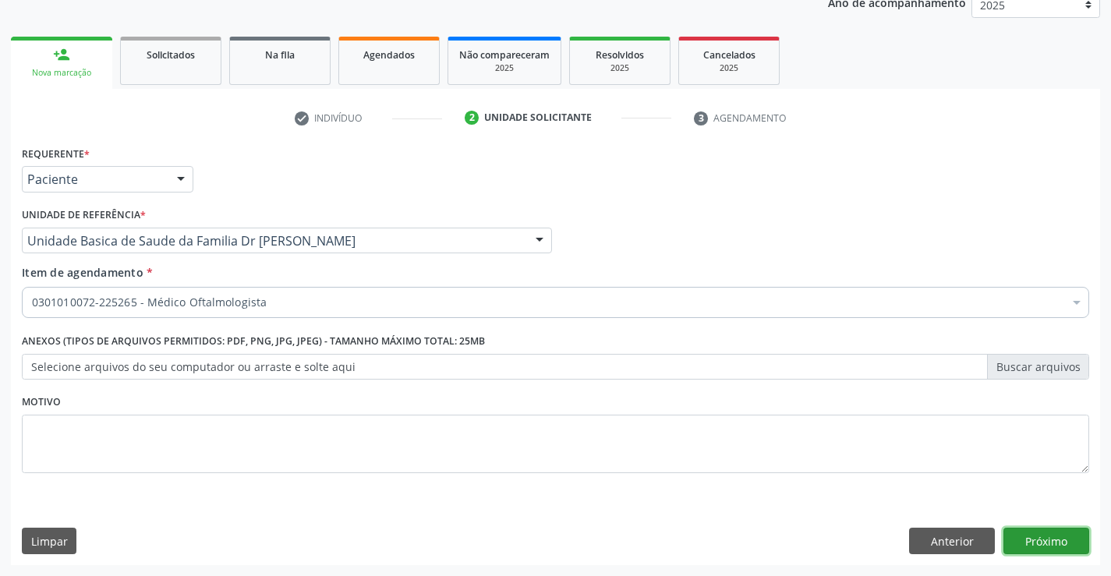
click at [1032, 535] on button "Próximo" at bounding box center [1047, 541] width 86 height 27
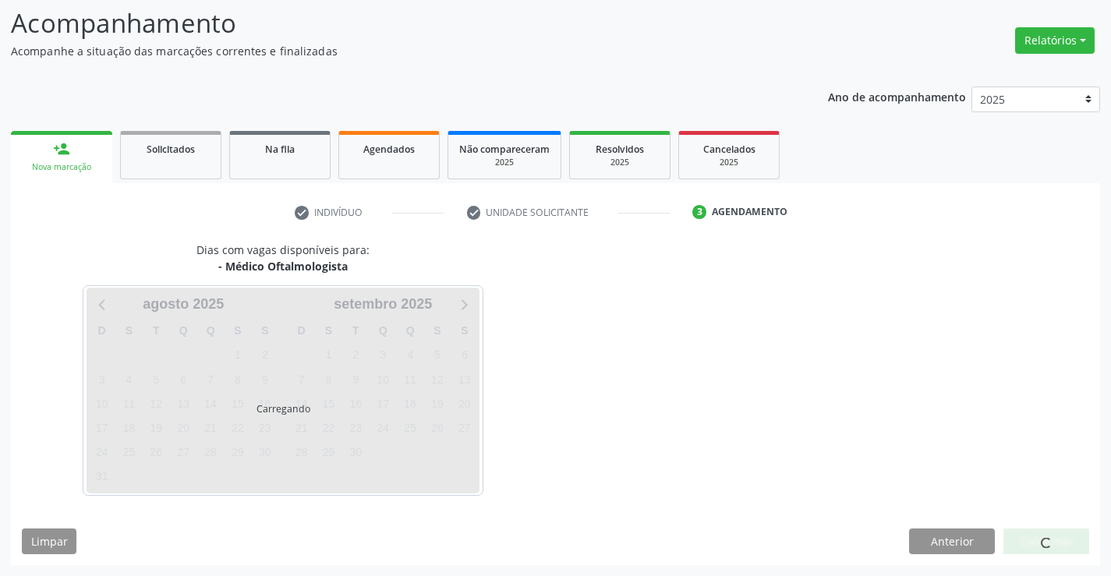
scroll to position [148, 0]
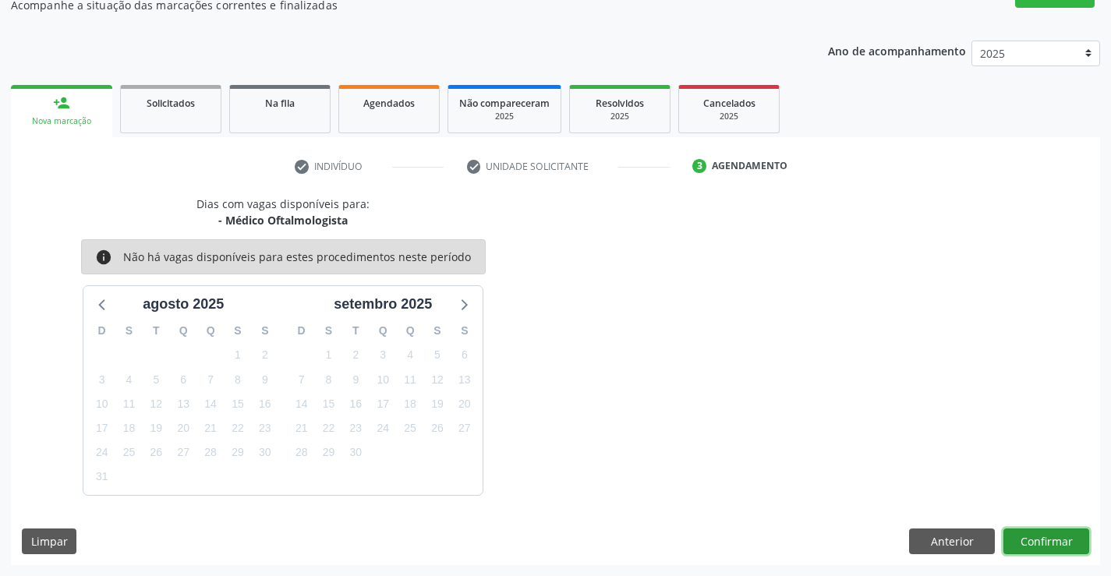
click at [1032, 535] on button "Confirmar" at bounding box center [1047, 542] width 86 height 27
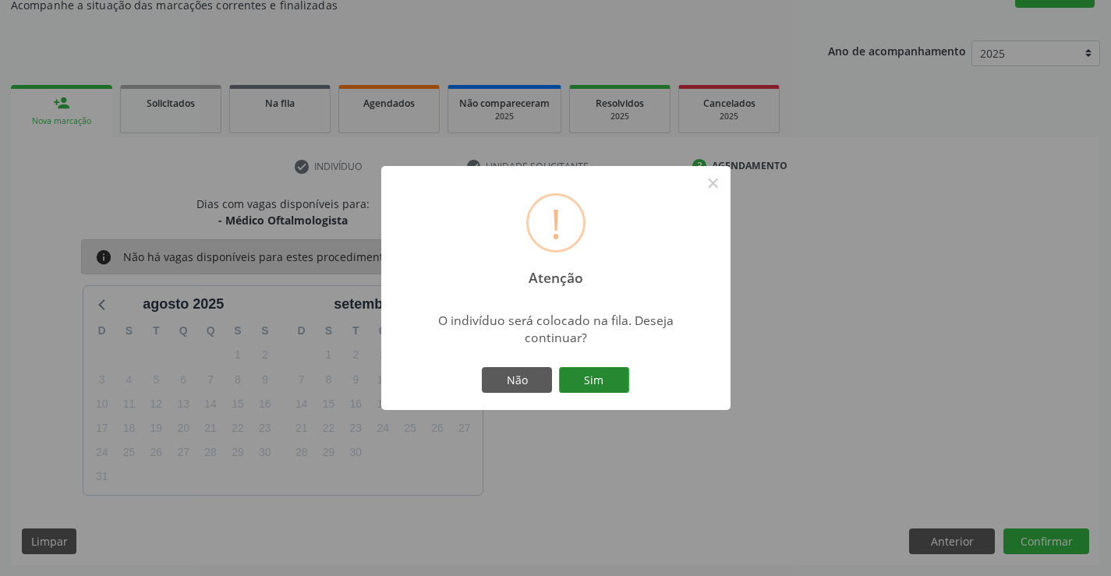
click at [590, 374] on button "Sim" at bounding box center [594, 380] width 70 height 27
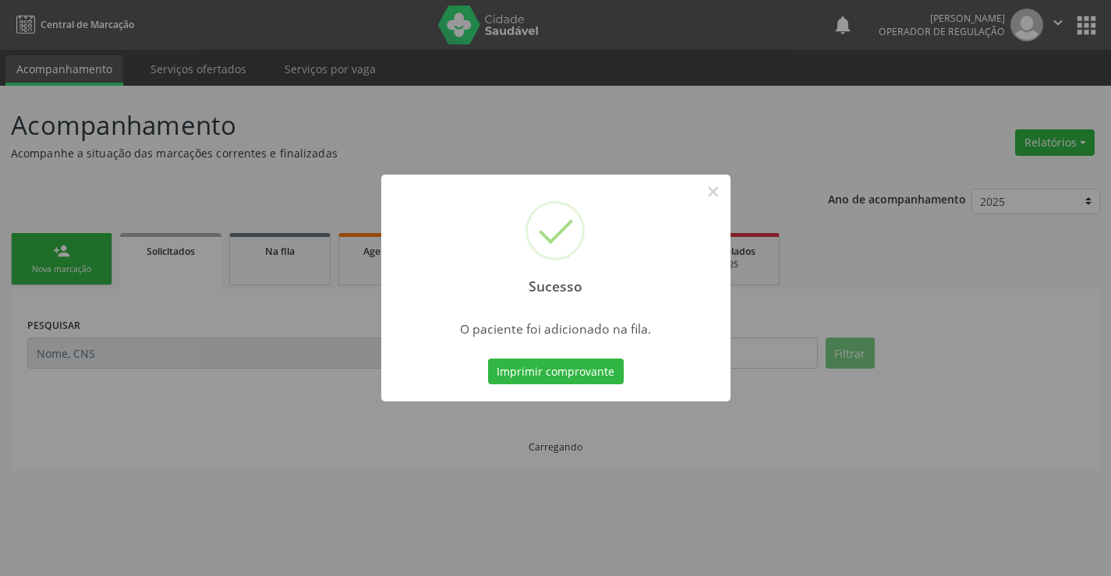
scroll to position [0, 0]
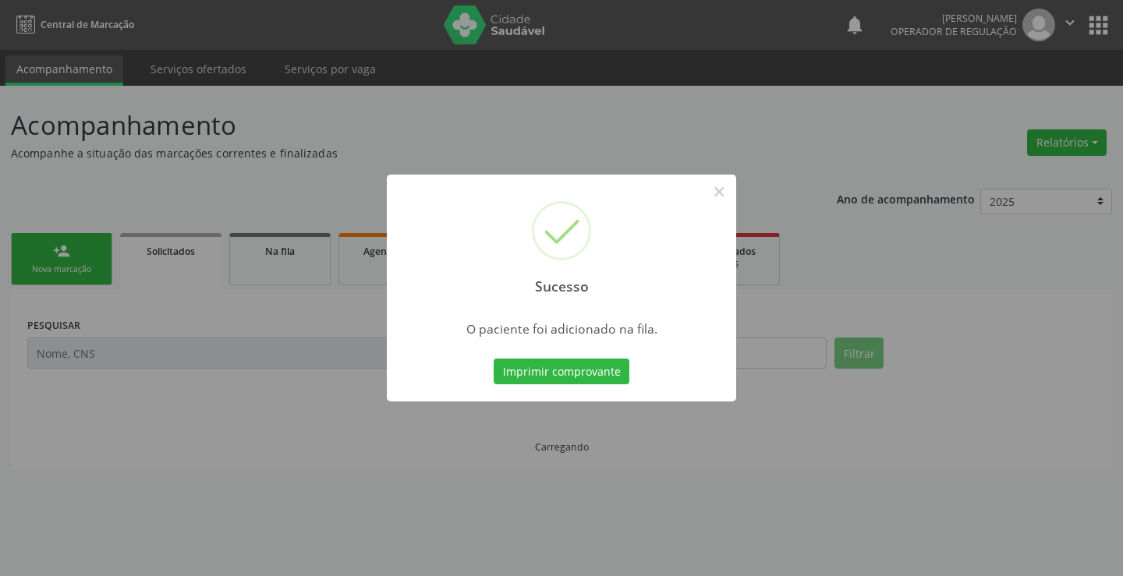
click at [590, 374] on button "Imprimir comprovante" at bounding box center [562, 372] width 136 height 27
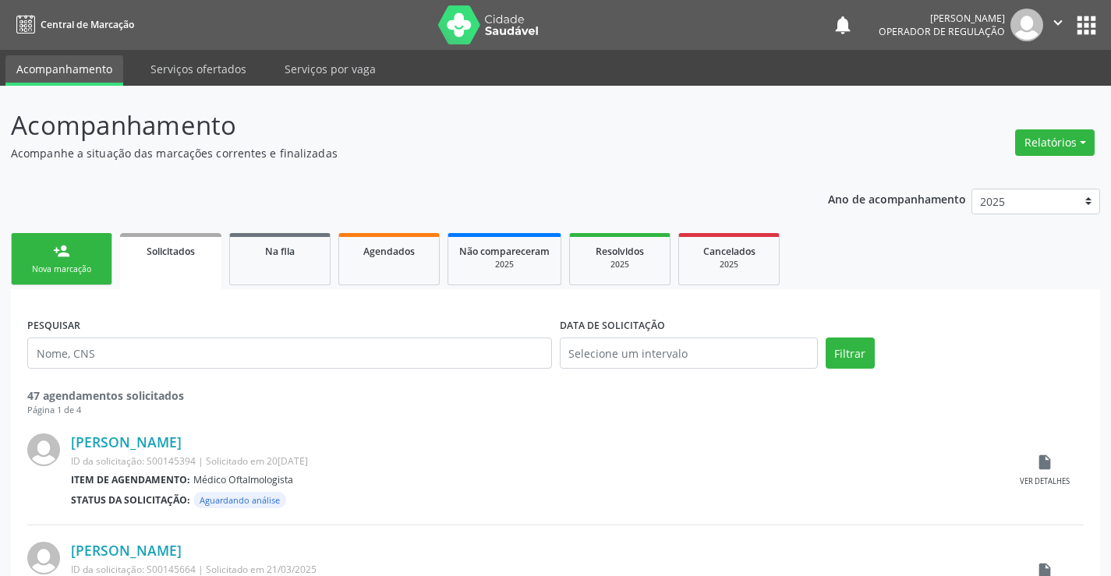
click at [59, 253] on div "person_add" at bounding box center [61, 251] width 17 height 17
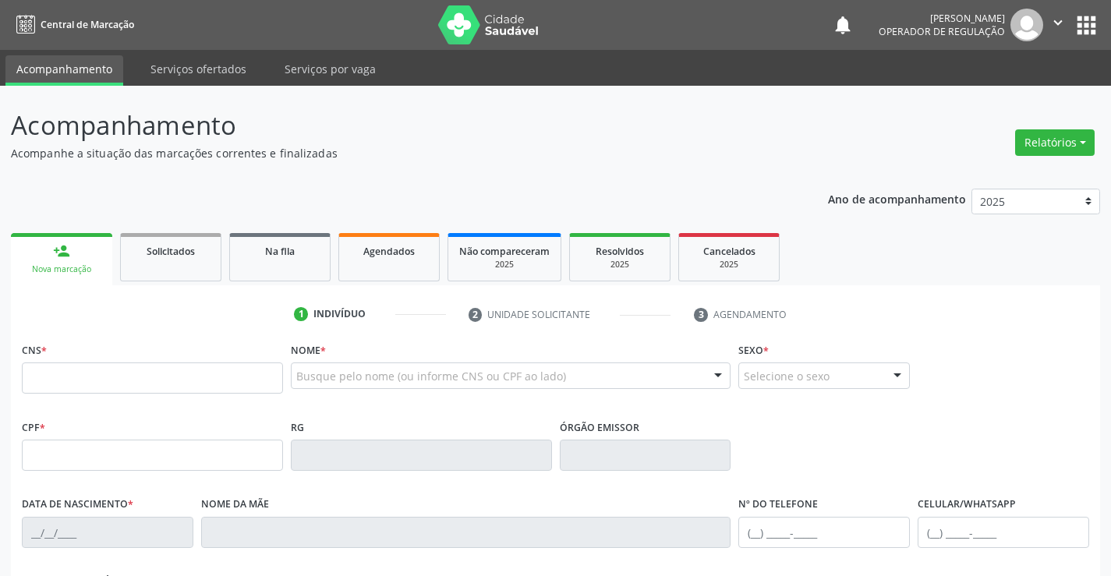
click at [1051, 20] on icon "" at bounding box center [1058, 22] width 17 height 17
click at [1018, 97] on link "Sair" at bounding box center [1019, 95] width 108 height 22
click at [136, 377] on input "text" at bounding box center [152, 378] width 261 height 31
type input "707 0078 9832 5232"
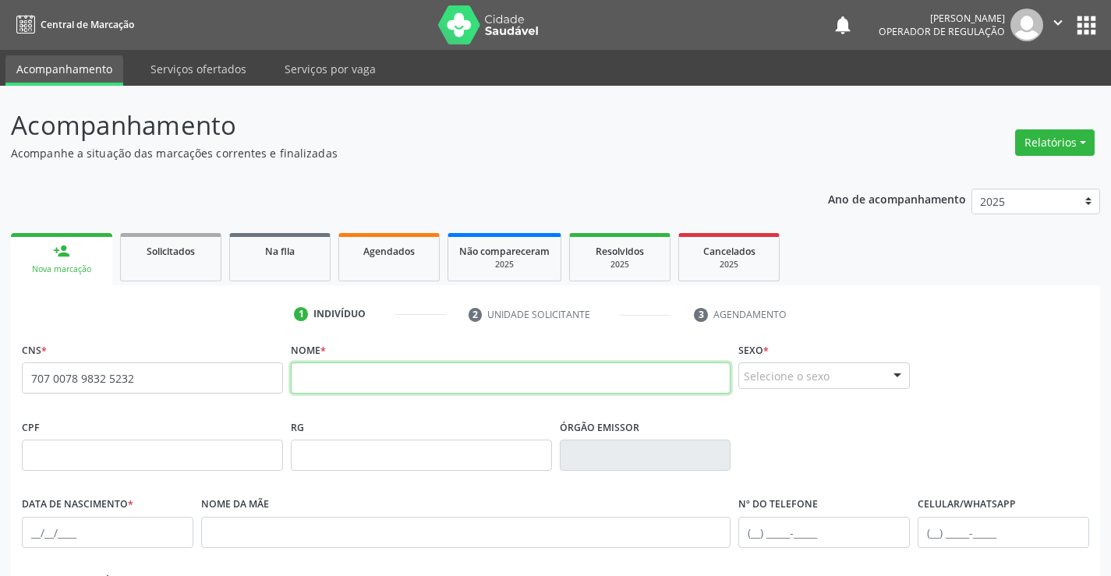
click at [317, 382] on input "text" at bounding box center [511, 378] width 441 height 31
type input "[PERSON_NAME]"
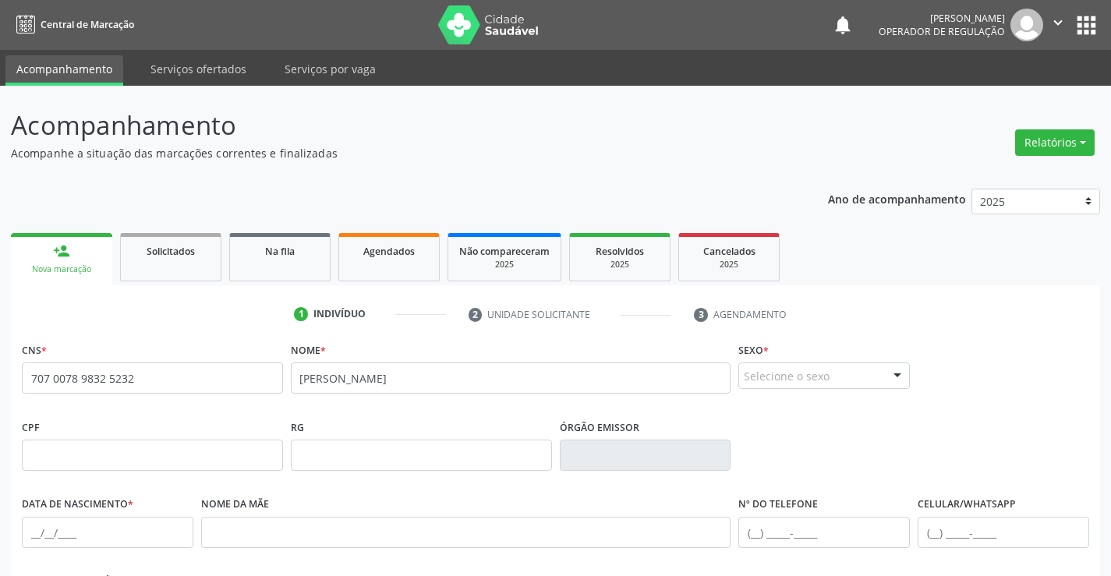
click at [804, 372] on div "Selecione o sexo" at bounding box center [824, 376] width 172 height 27
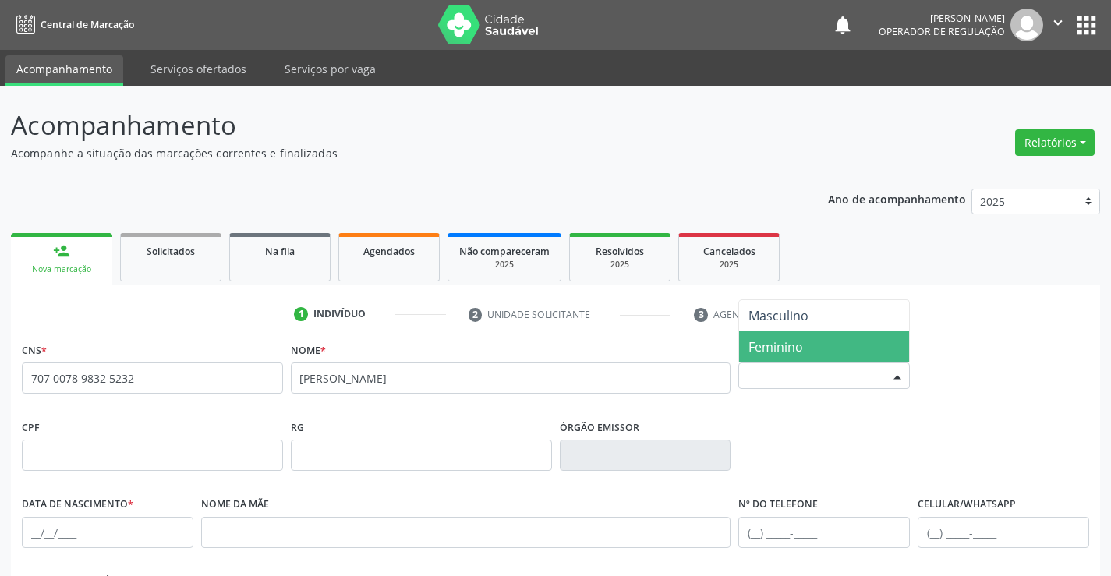
click at [804, 348] on span "Feminino" at bounding box center [824, 346] width 170 height 31
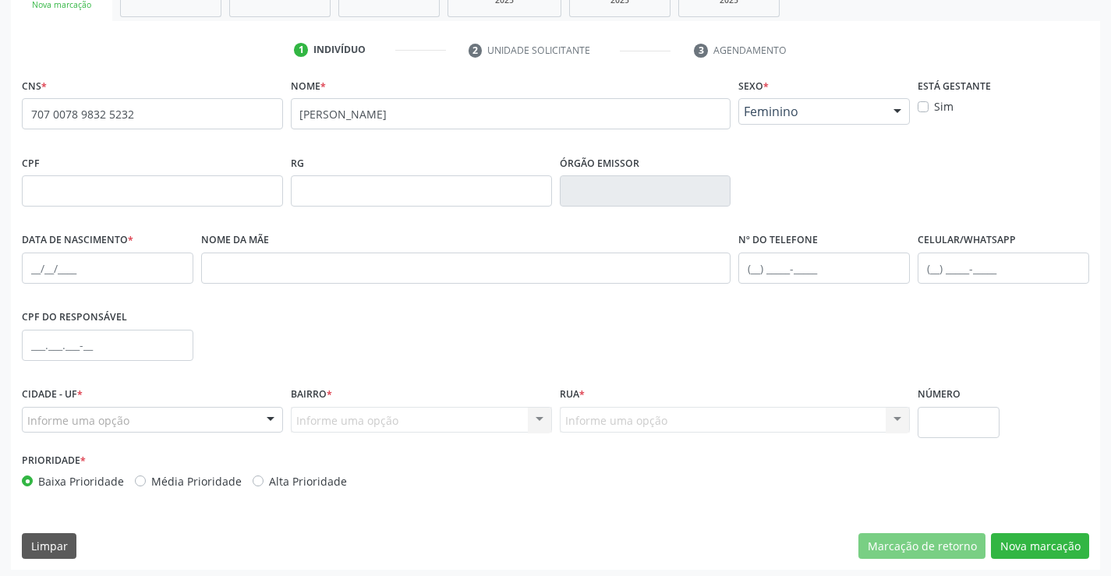
scroll to position [269, 0]
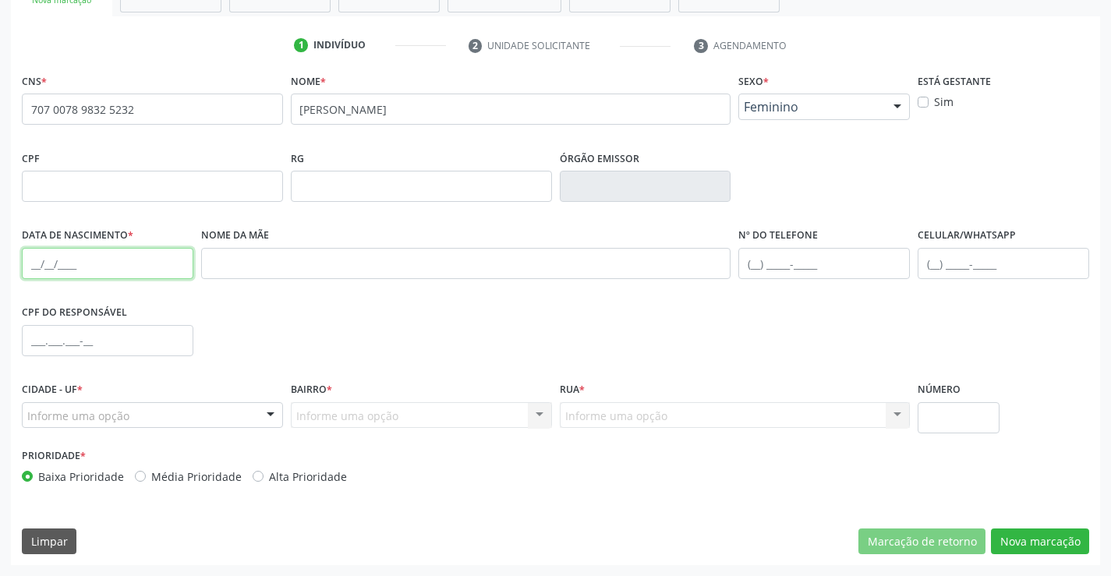
click at [90, 261] on input "text" at bounding box center [108, 263] width 172 height 31
type input "[DATE]"
click at [953, 262] on input "text" at bounding box center [1004, 263] width 172 height 31
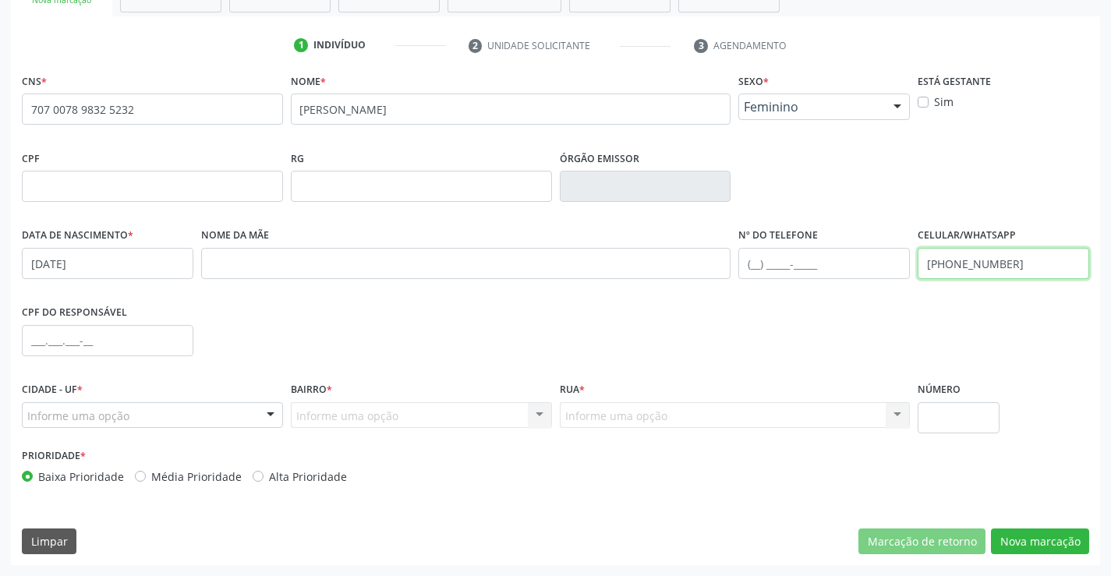
type input "[PHONE_NUMBER]"
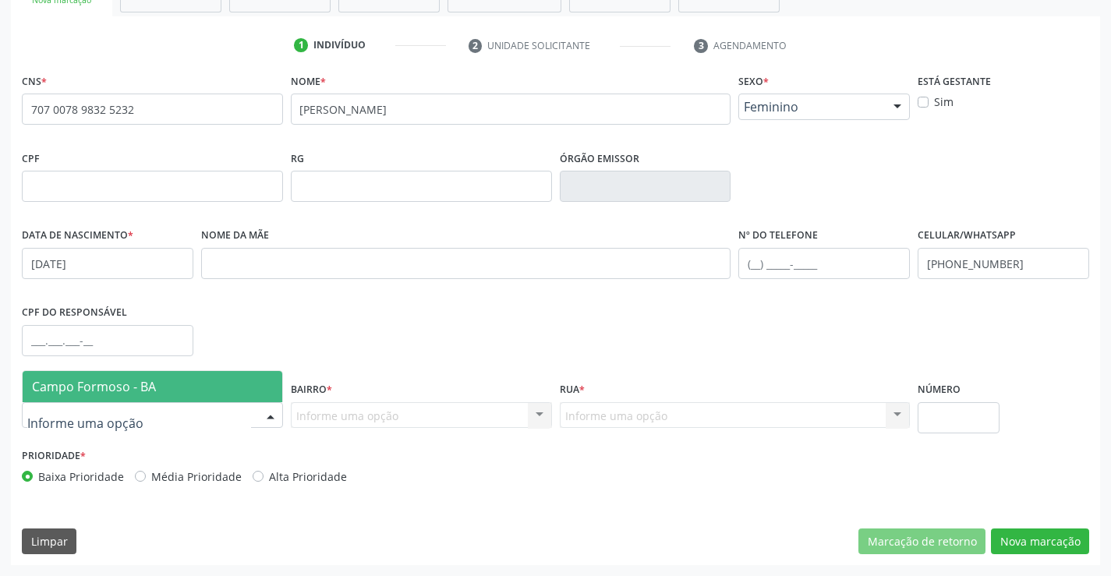
click at [82, 395] on span "Campo Formoso - BA" at bounding box center [94, 386] width 124 height 17
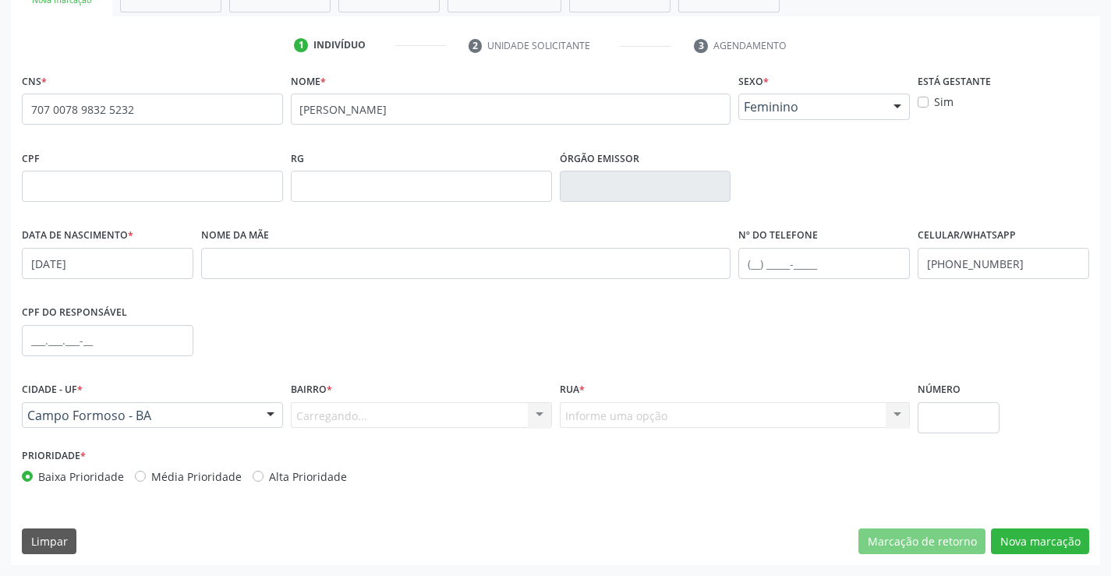
click at [349, 410] on div "Carregando... Nenhum resultado encontrado para: " " Nenhuma opção encontrada. D…" at bounding box center [421, 415] width 261 height 27
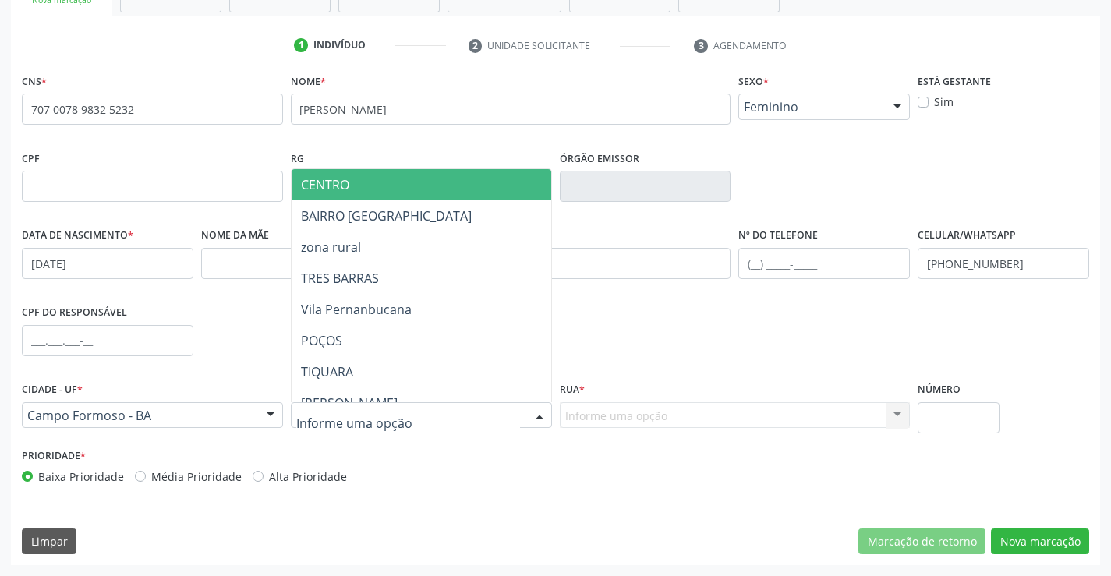
click at [384, 181] on span "CENTRO" at bounding box center [460, 184] width 337 height 31
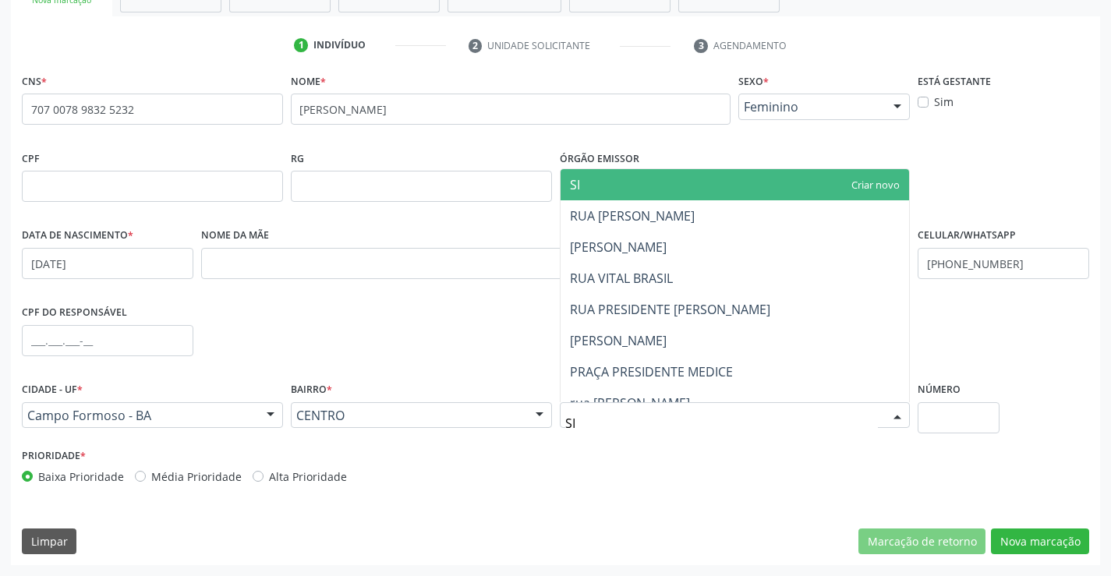
type input "SIM"
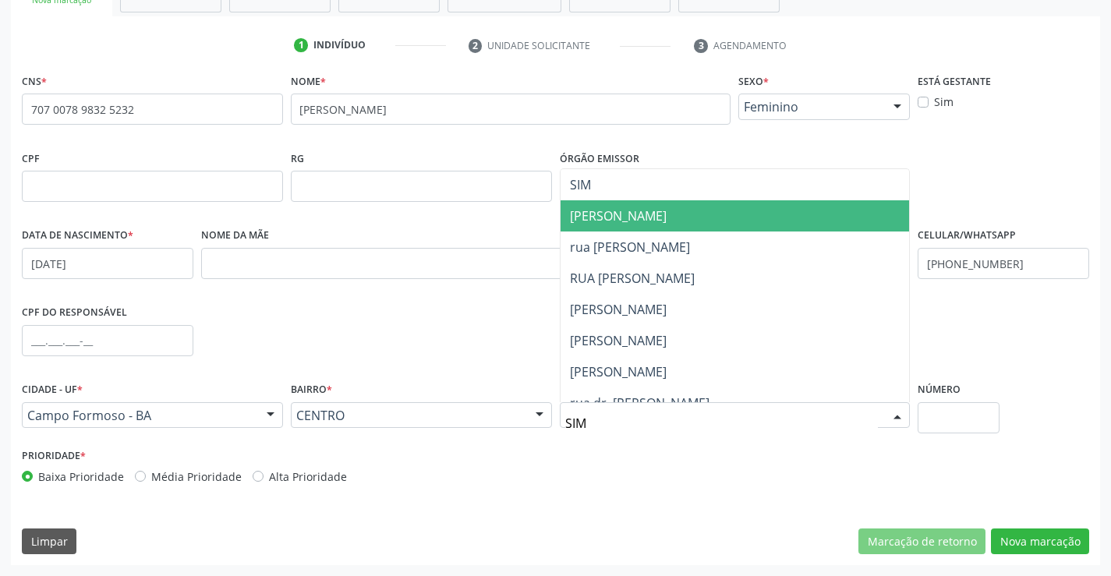
click at [664, 216] on span "[PERSON_NAME]" at bounding box center [618, 215] width 97 height 17
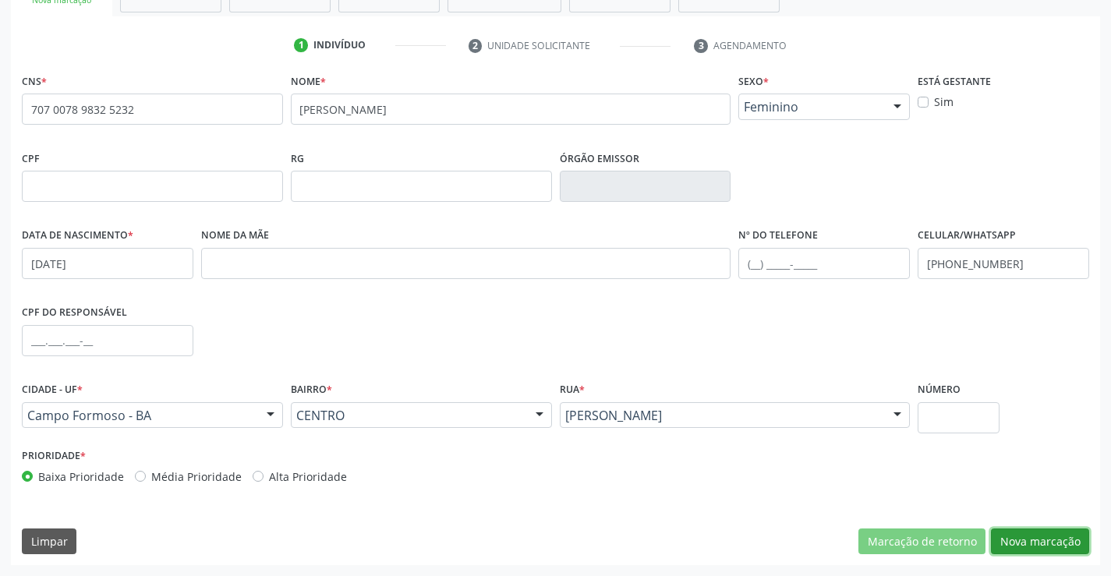
click at [1039, 540] on button "Nova marcação" at bounding box center [1040, 542] width 98 height 27
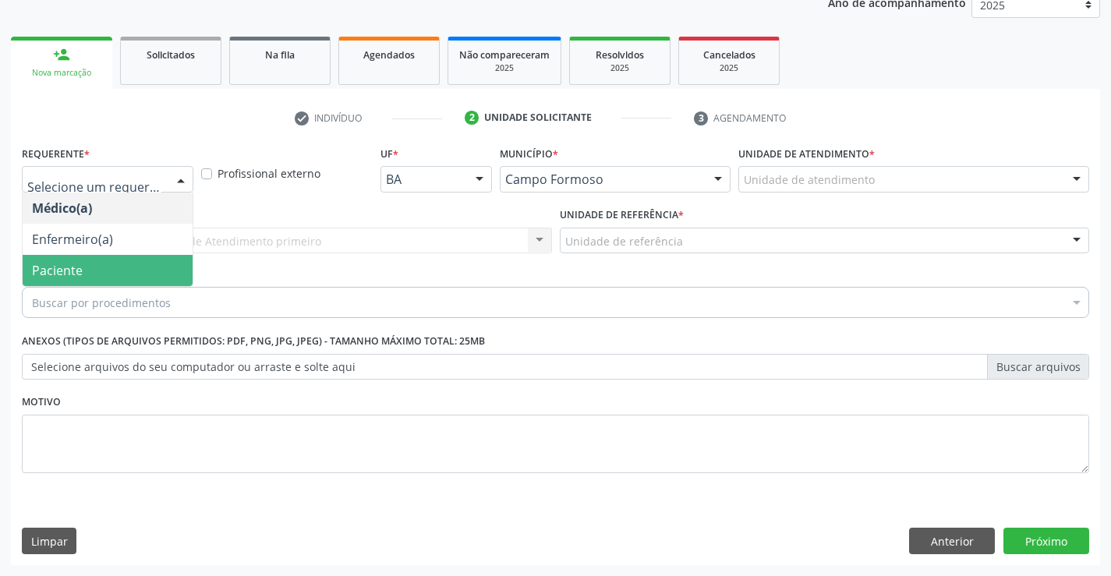
click at [79, 274] on span "Paciente" at bounding box center [57, 270] width 51 height 17
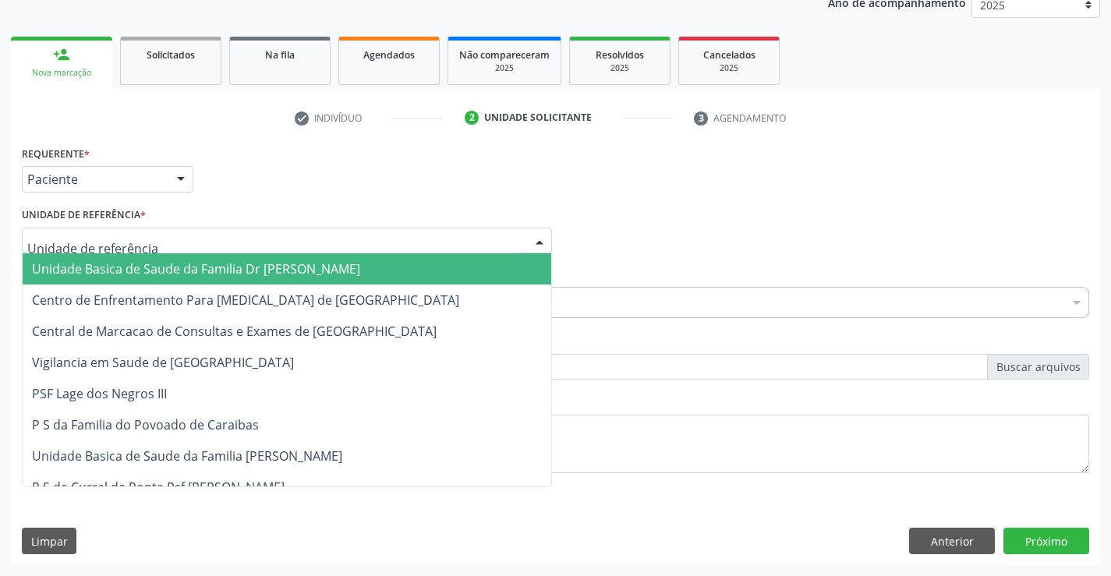
click at [136, 265] on span "Unidade Basica de Saude da Familia Dr [PERSON_NAME]" at bounding box center [196, 268] width 328 height 17
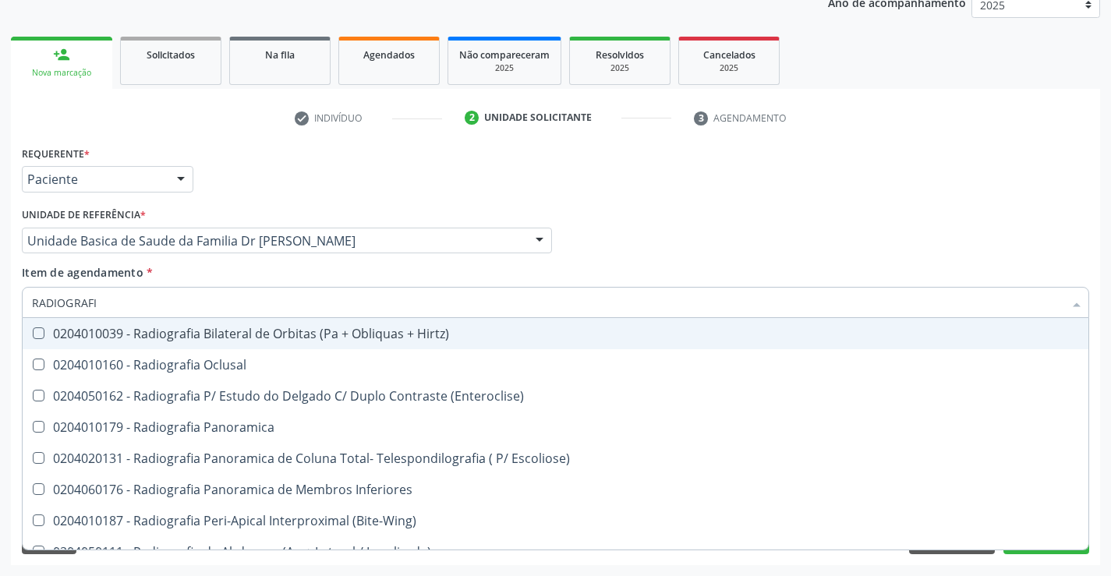
type input "RADIOGRAFIA"
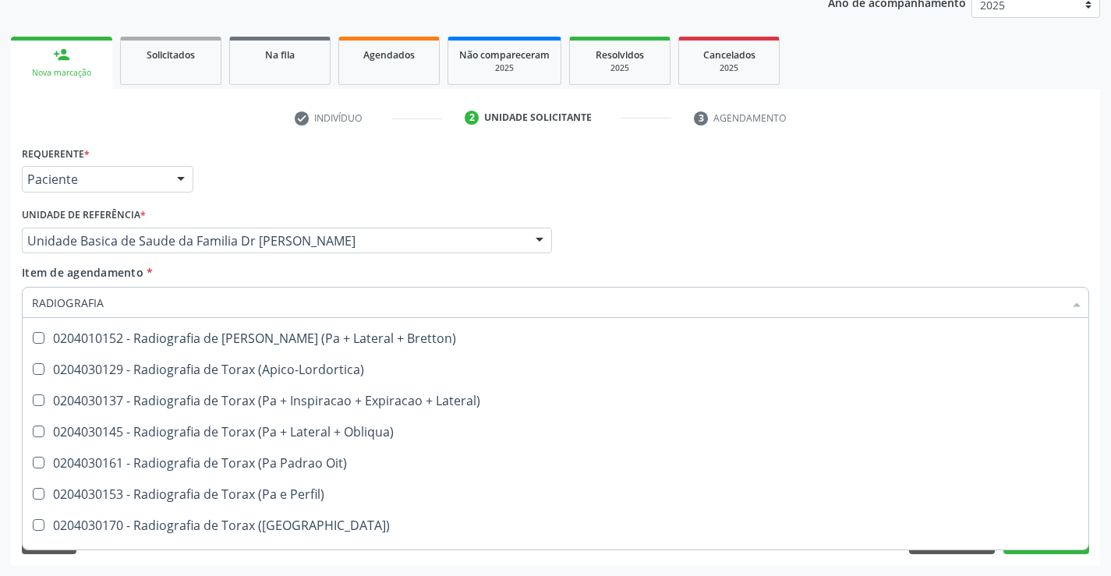
scroll to position [1983, 0]
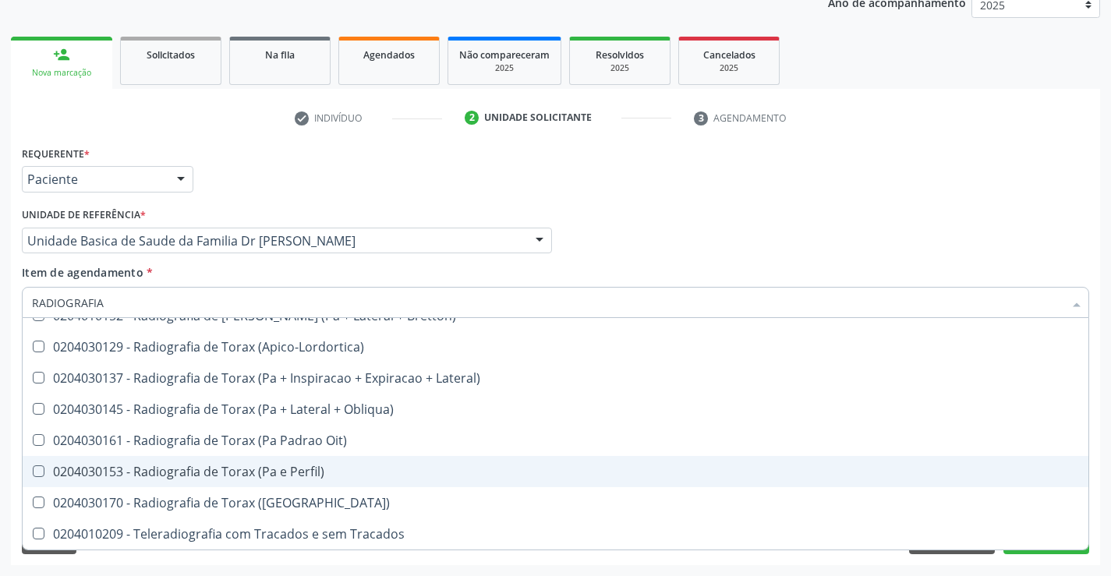
click at [278, 472] on div "0204030153 - Radiografia de Torax (Pa e Perfil)" at bounding box center [555, 472] width 1047 height 12
checkbox Perfil\) "true"
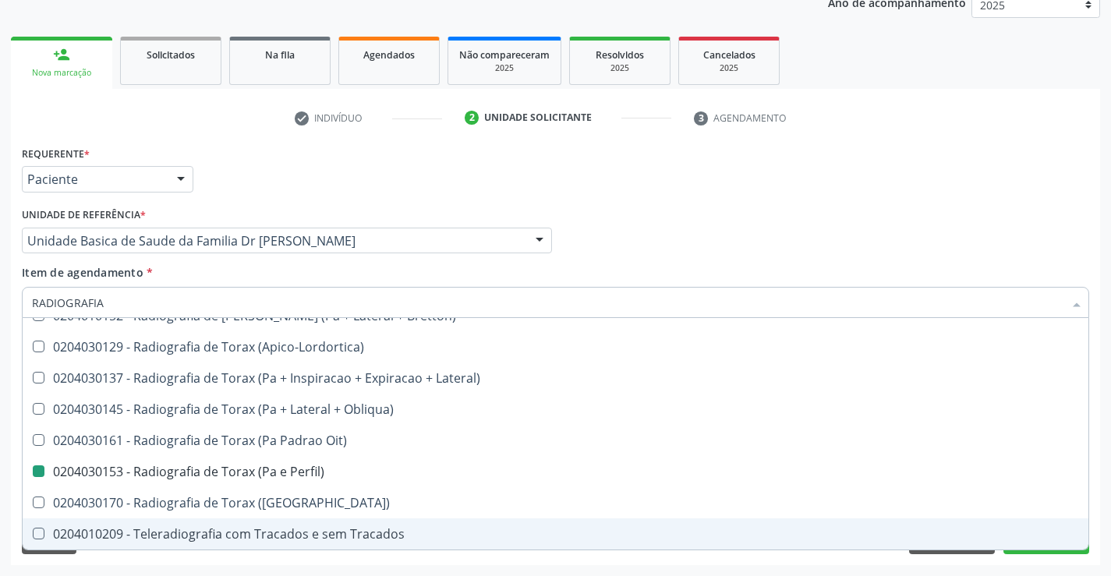
click at [1096, 519] on div "Requerente * Paciente Médico(a) Enfermeiro(a) Paciente Nenhum resultado encontr…" at bounding box center [555, 353] width 1089 height 423
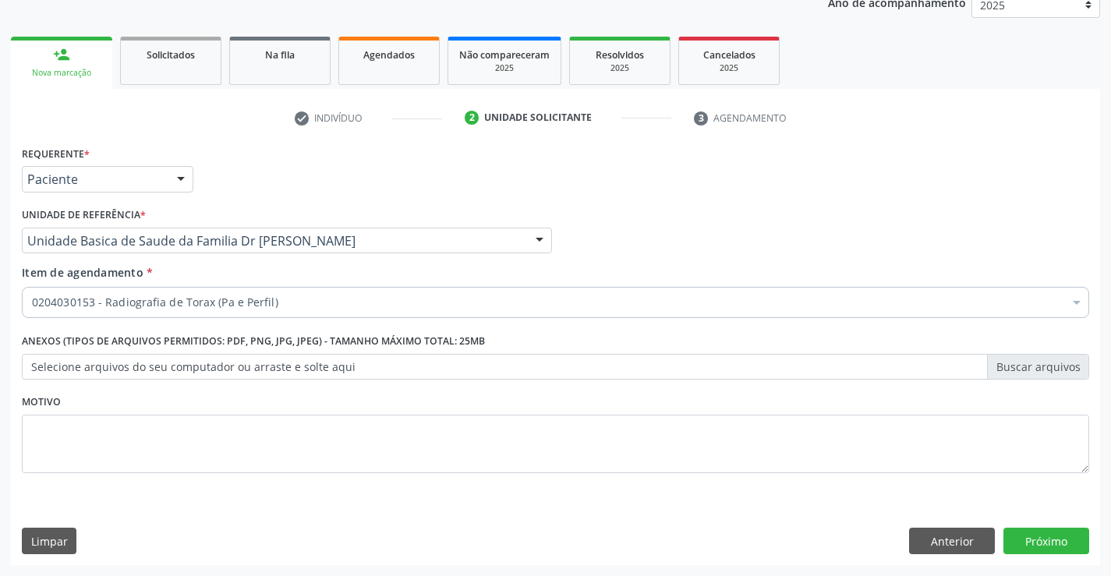
scroll to position [0, 0]
click at [1034, 536] on button "Próximo" at bounding box center [1047, 541] width 86 height 27
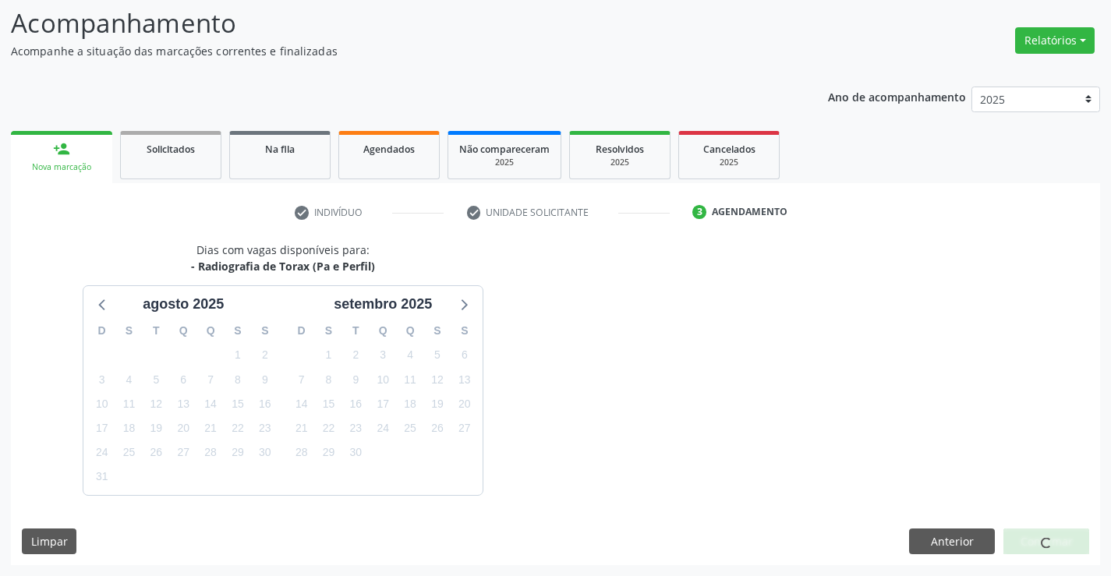
scroll to position [148, 0]
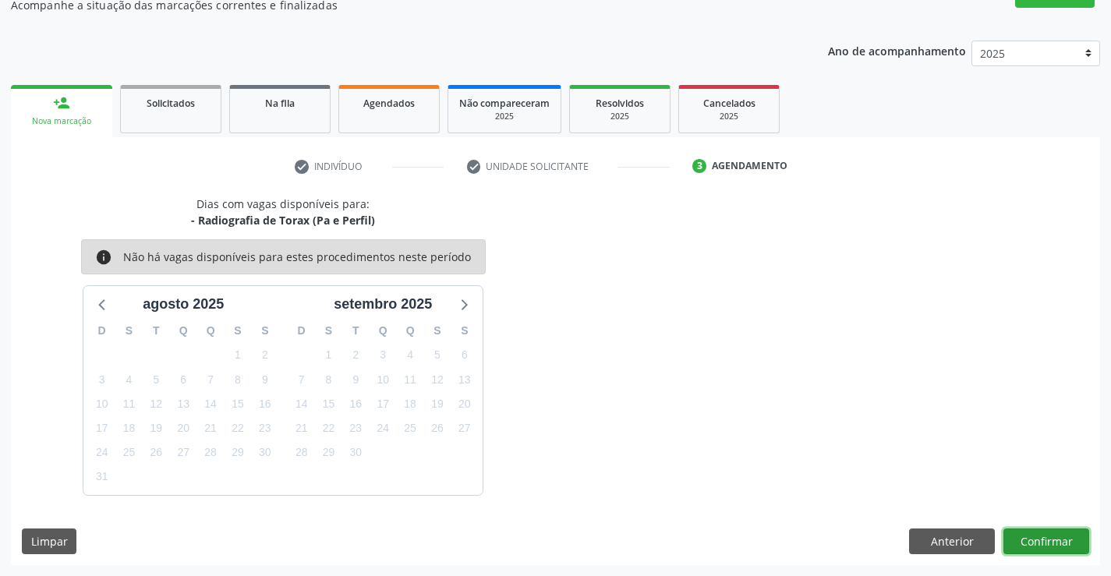
click at [1034, 536] on button "Confirmar" at bounding box center [1047, 542] width 86 height 27
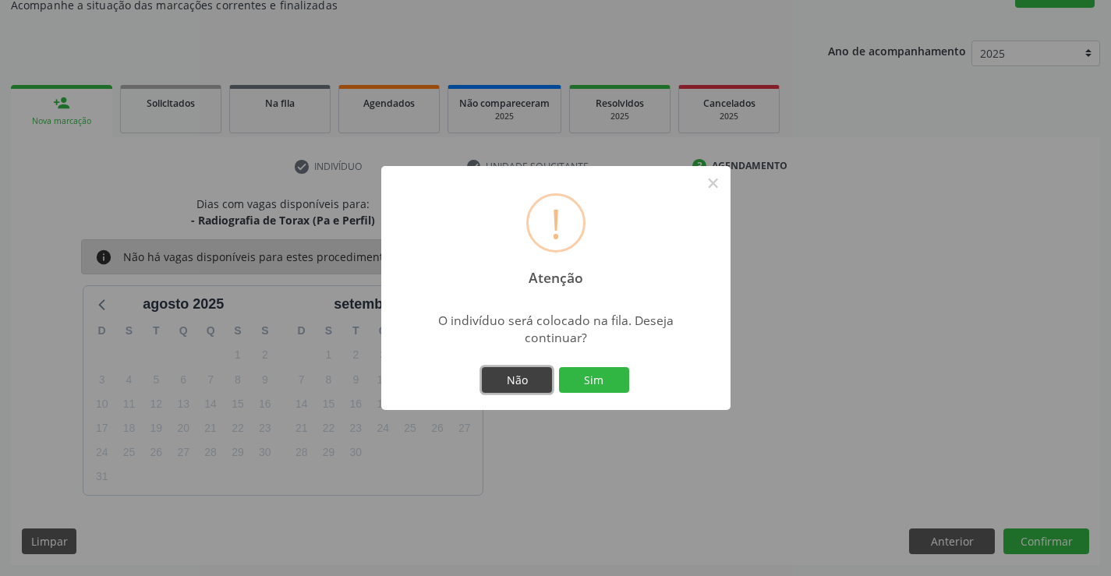
click at [518, 377] on button "Não" at bounding box center [517, 380] width 70 height 27
